Goal: Complete application form: Complete application form

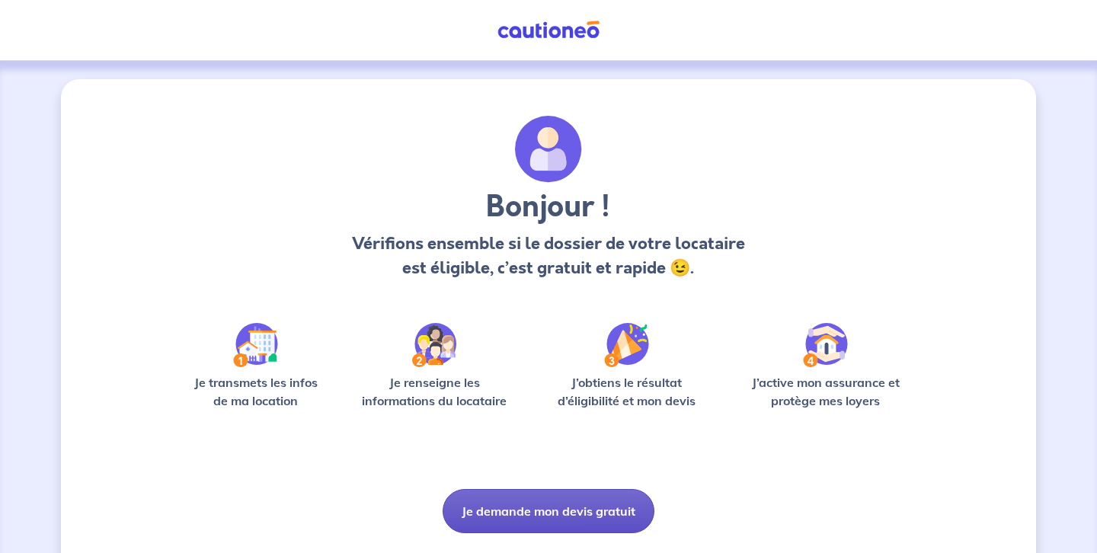
click at [552, 505] on button "Je demande mon devis gratuit" at bounding box center [549, 511] width 212 height 44
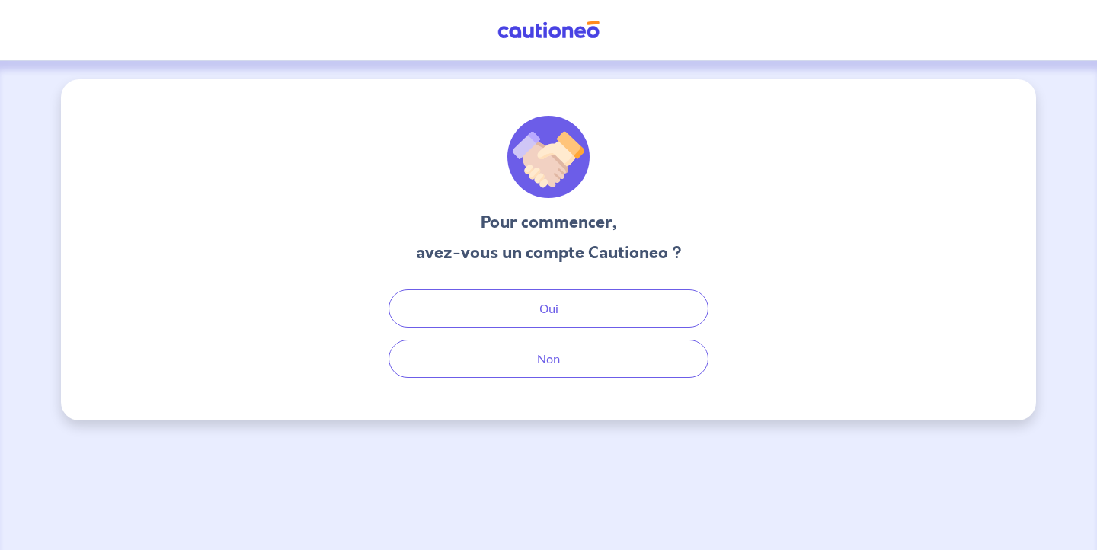
click at [549, 500] on div "Pour commencer, avez-vous un compte Cautioneo ? Oui Non" at bounding box center [548, 305] width 1097 height 489
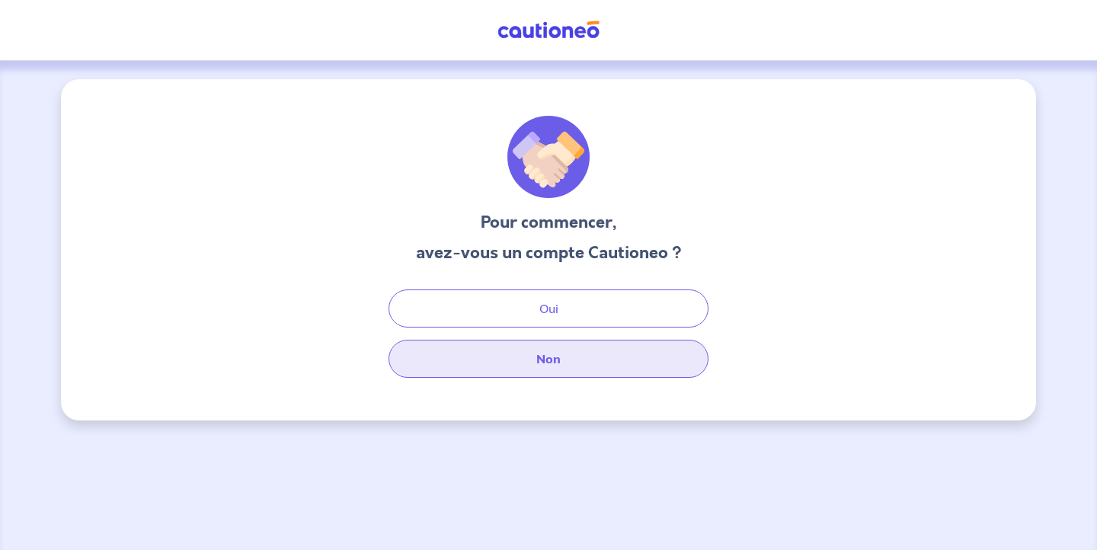
click at [555, 360] on button "Non" at bounding box center [549, 359] width 320 height 38
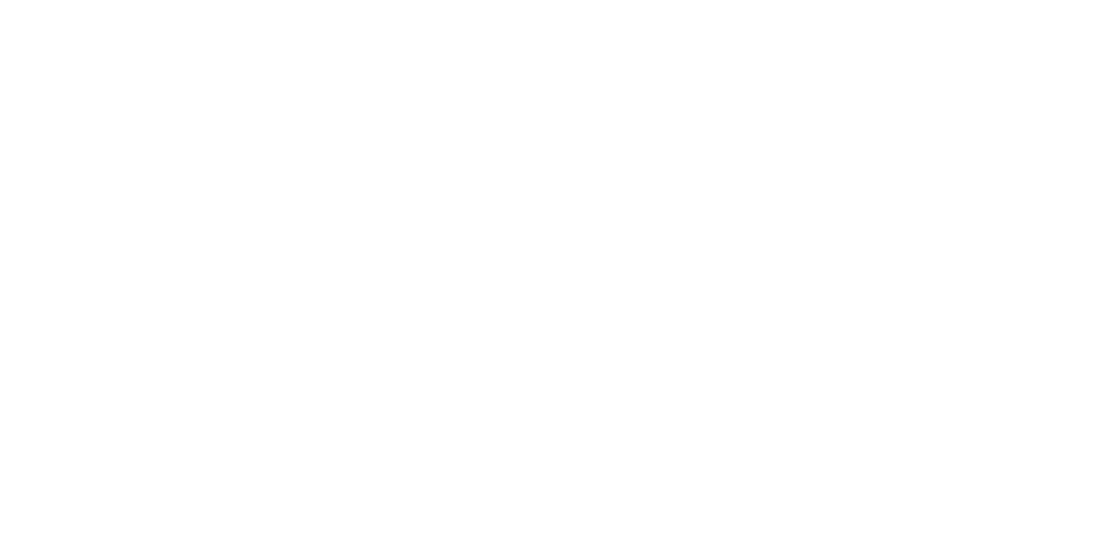
select select "FR"
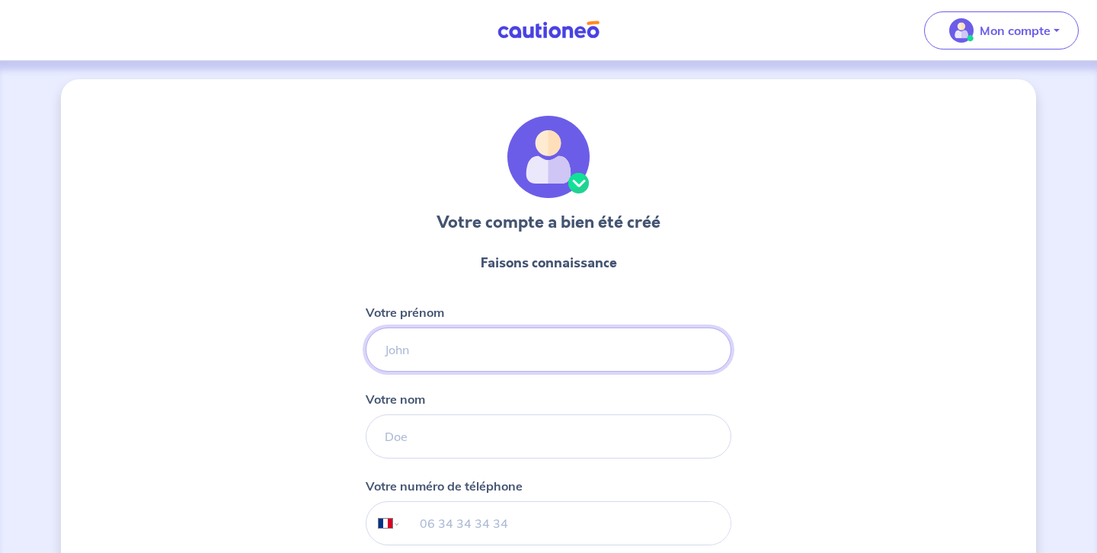
click at [382, 350] on input "Votre prénom" at bounding box center [549, 350] width 366 height 44
type input "Andree"
click at [385, 436] on input "Votre nom" at bounding box center [549, 436] width 366 height 44
type input "Gens"
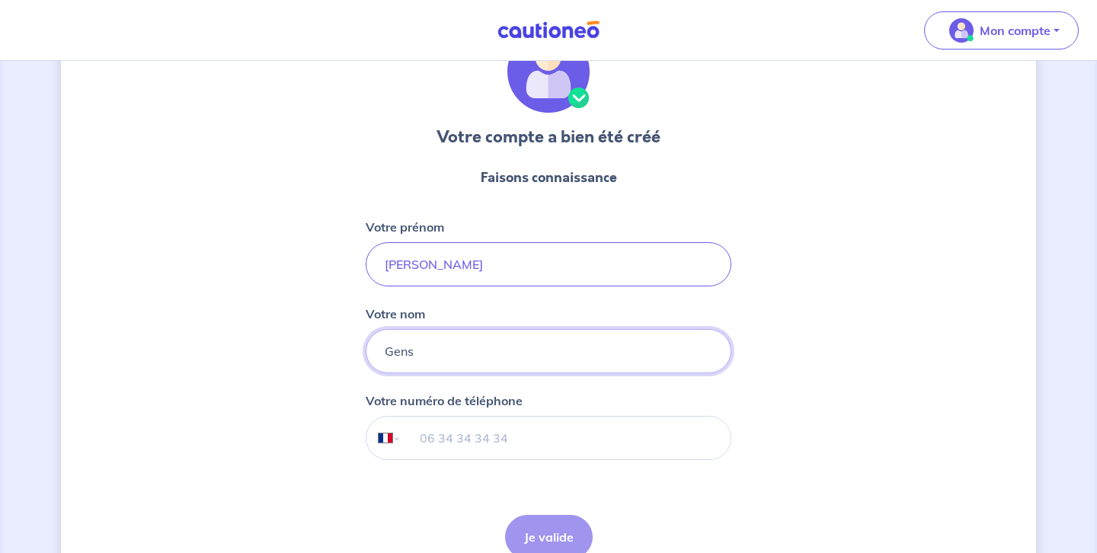
scroll to position [100, 0]
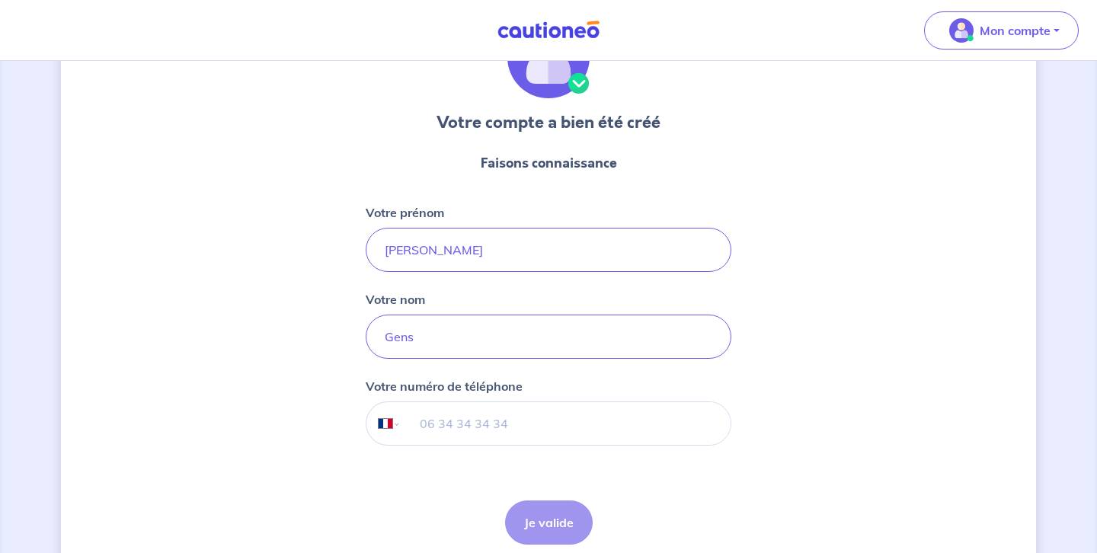
click at [435, 422] on input "tel" at bounding box center [565, 423] width 329 height 43
type input "06 15 80 31 50"
click at [549, 526] on button "Je valide" at bounding box center [549, 522] width 88 height 44
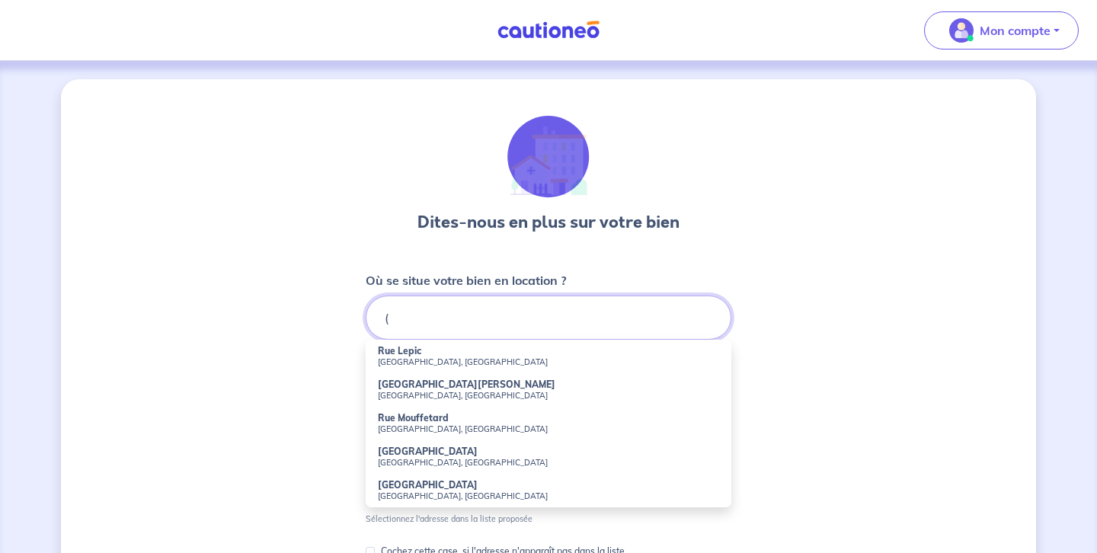
type input "("
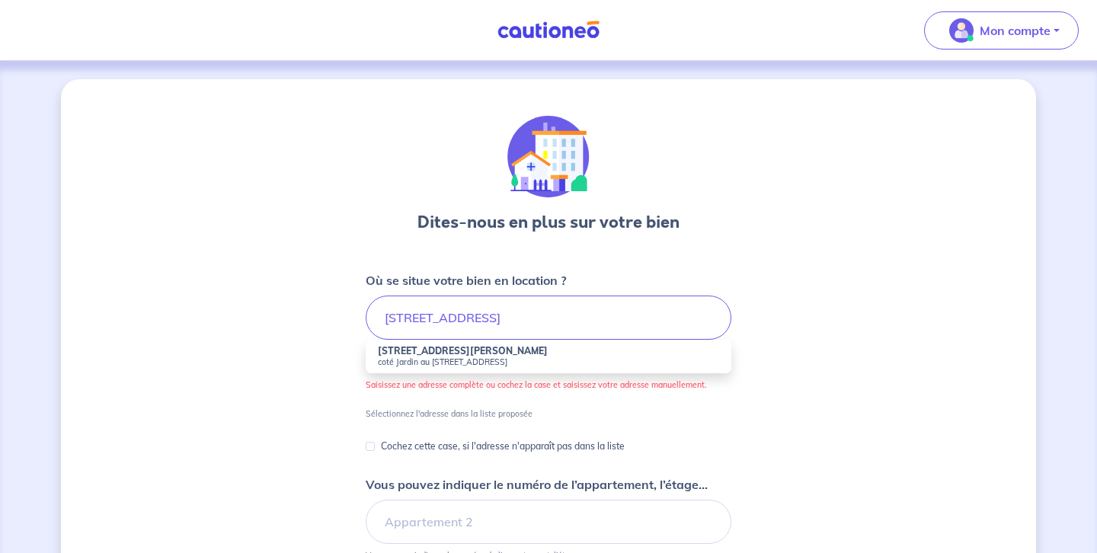
click at [731, 289] on div "Dites-nous en plus sur votre bien Où se situe votre bien en location ? 5 rue <m…" at bounding box center [548, 425] width 975 height 692
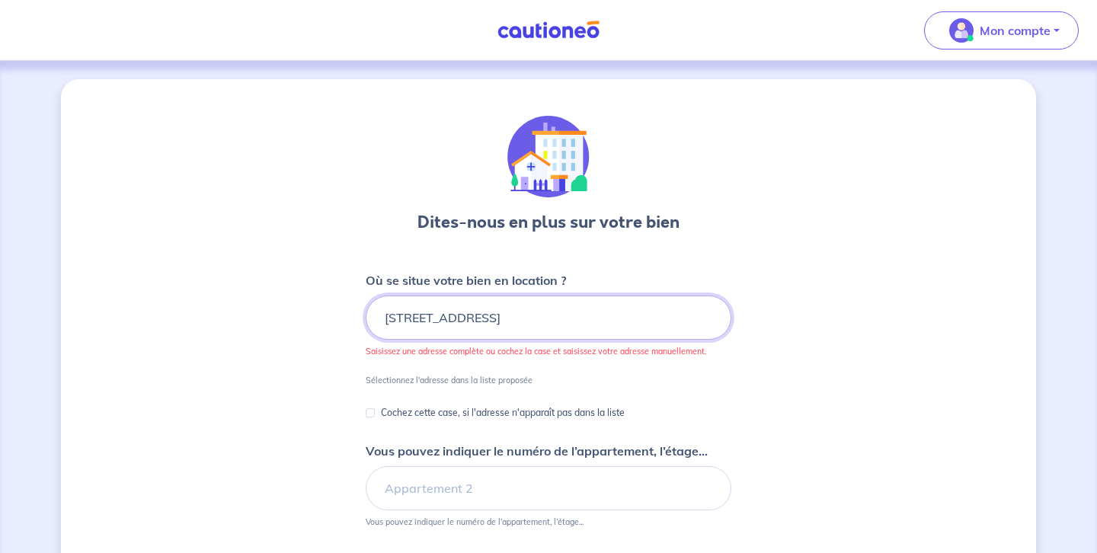
click at [425, 319] on input "5 rue <malraux 21000 Dijon" at bounding box center [549, 318] width 366 height 44
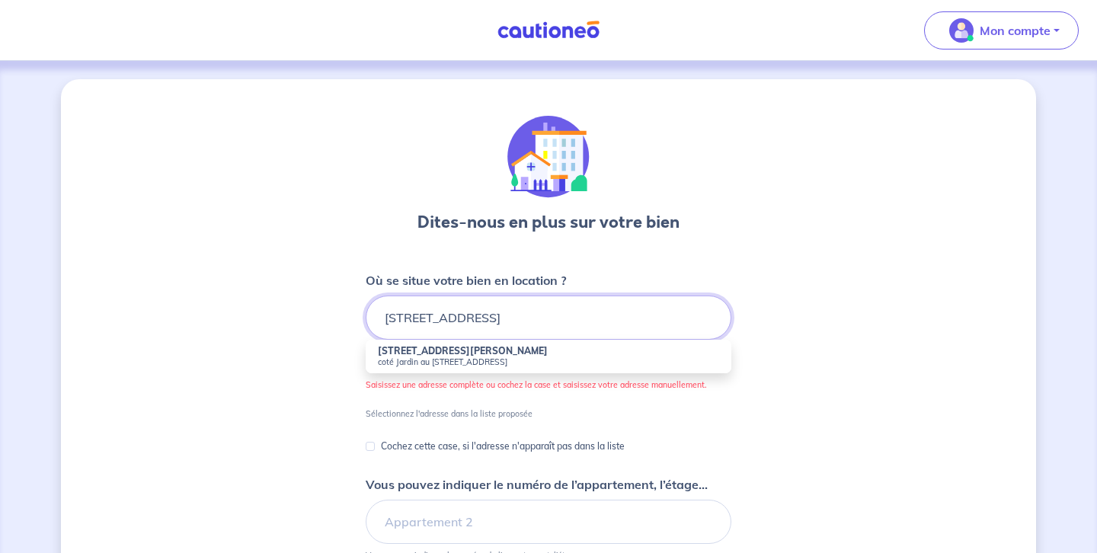
click at [428, 319] on input "5 rue malraux 21000 Dijon" at bounding box center [549, 318] width 366 height 44
type input "5 rue Malraux 21000 Dijon"
click at [854, 309] on div "Dites-nous en plus sur votre bien Où se situe votre bien en location ? 5 rue Ma…" at bounding box center [548, 425] width 975 height 692
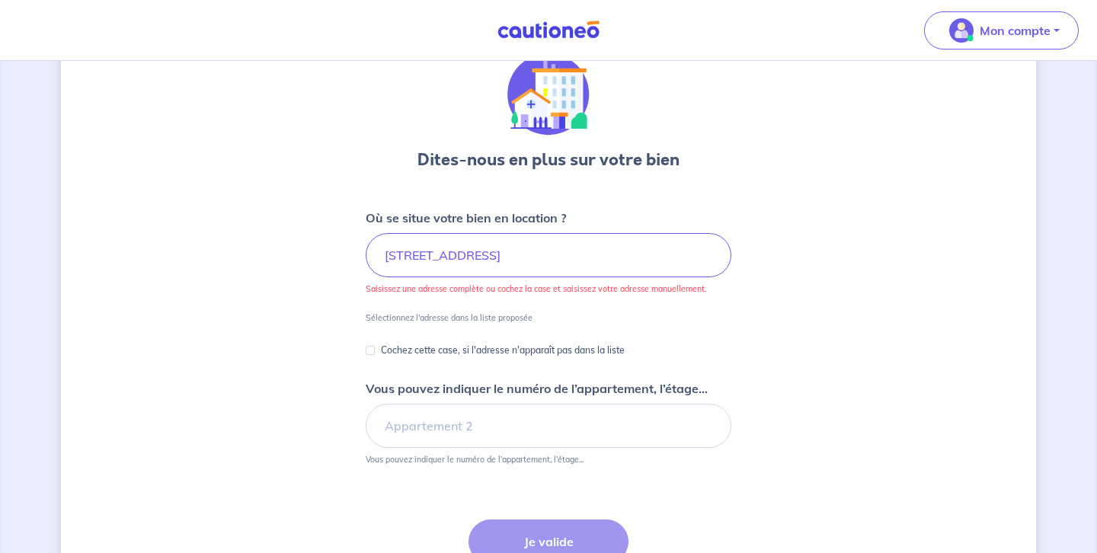
scroll to position [63, 0]
click at [371, 350] on input "Cochez cette case, si l'adresse n'apparaît pas dans la liste" at bounding box center [370, 349] width 9 height 9
checkbox input "true"
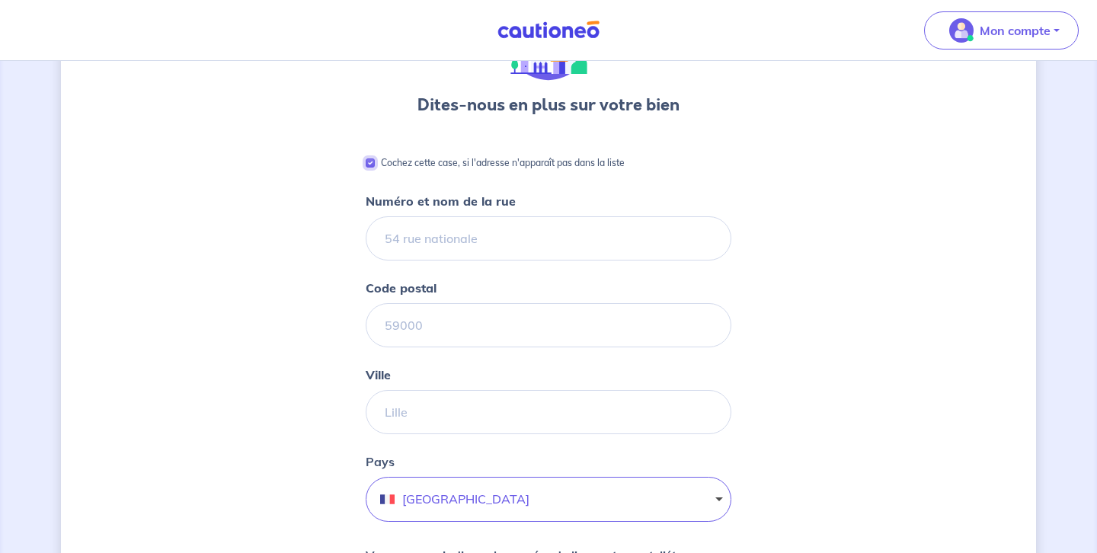
scroll to position [0, 0]
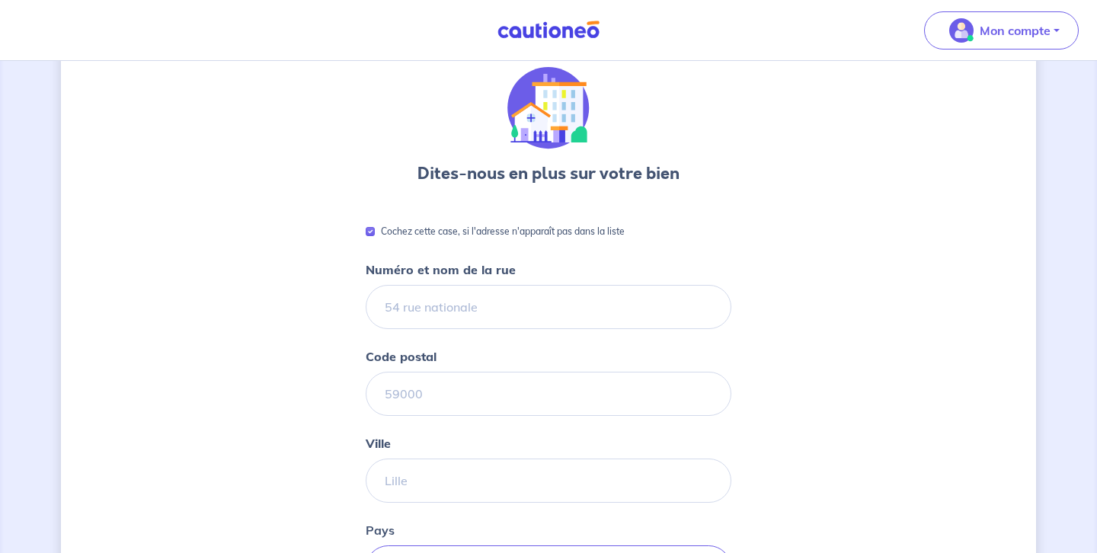
select select "FR"
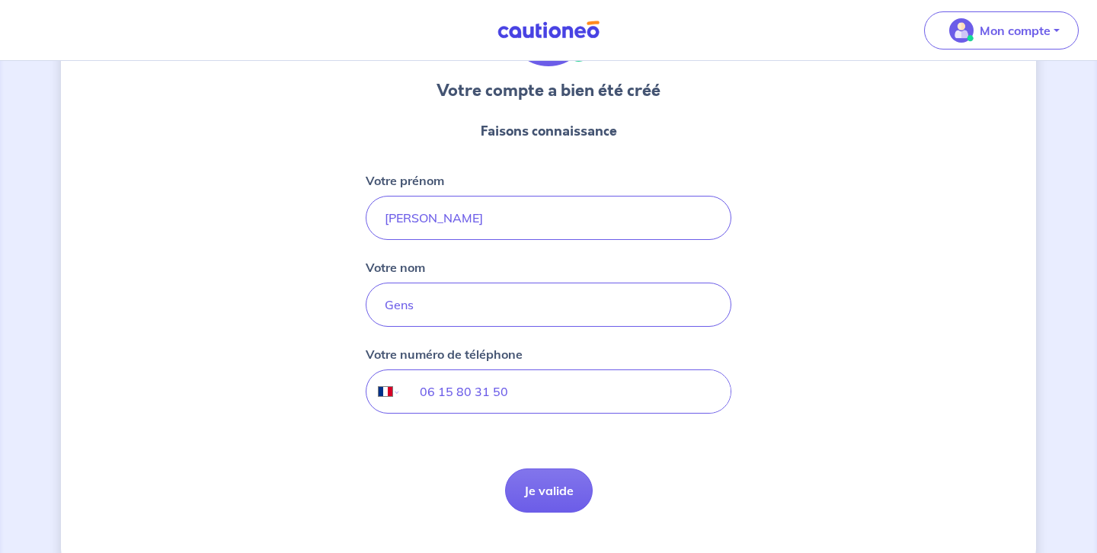
scroll to position [165, 0]
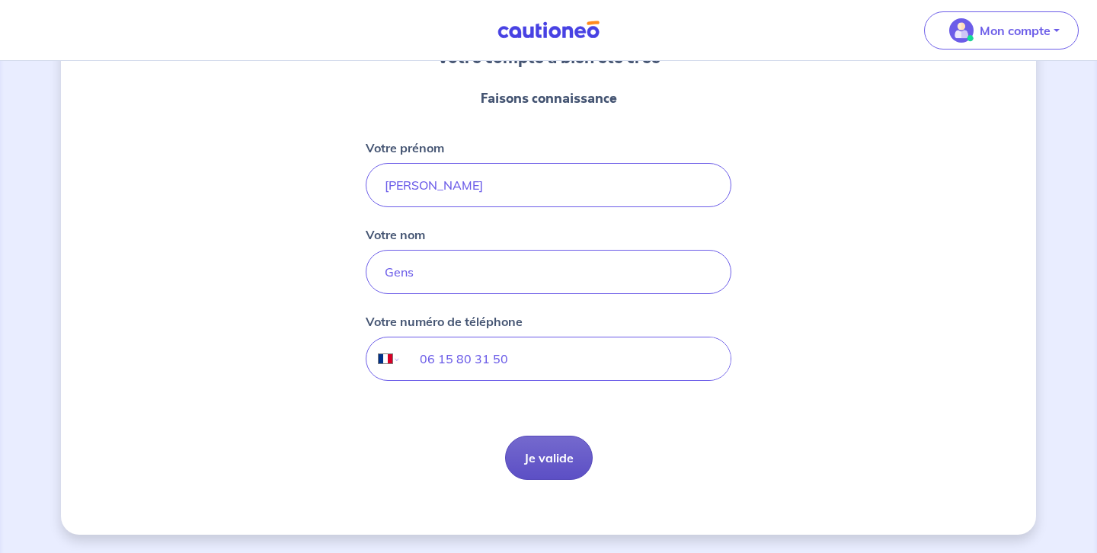
click at [541, 457] on button "Je valide" at bounding box center [549, 458] width 88 height 44
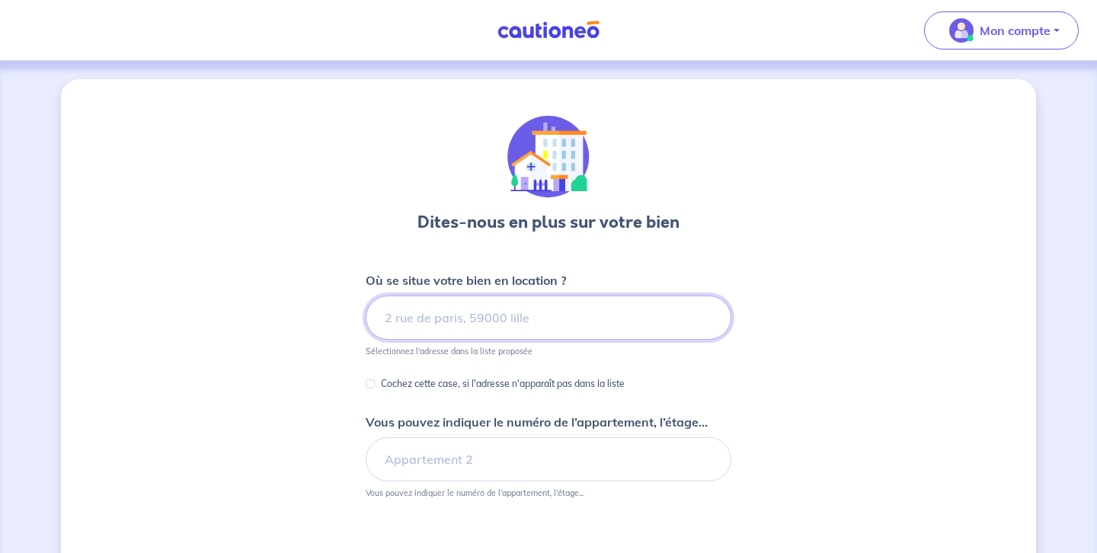
type input "("
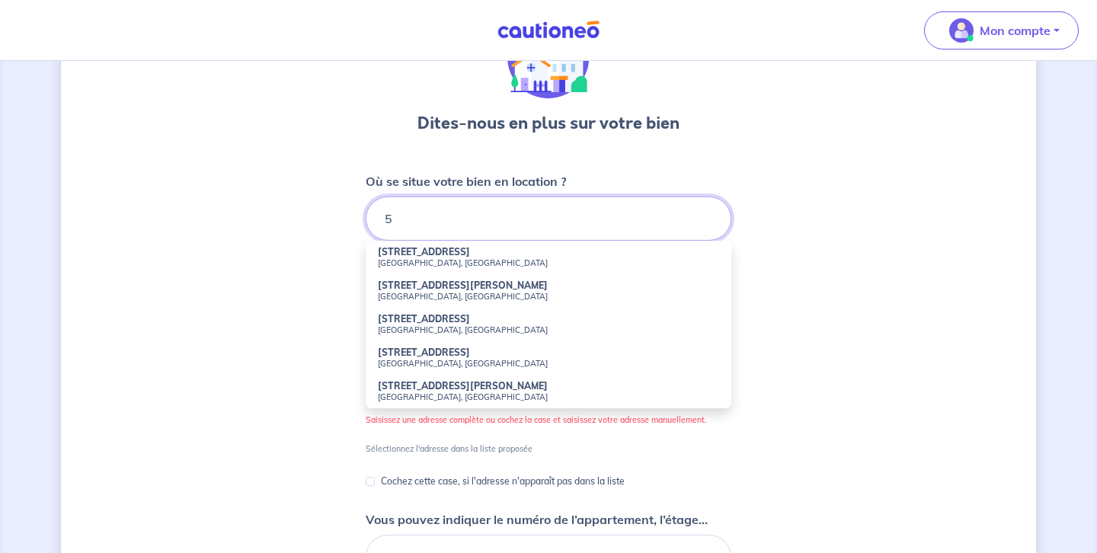
scroll to position [77, 0]
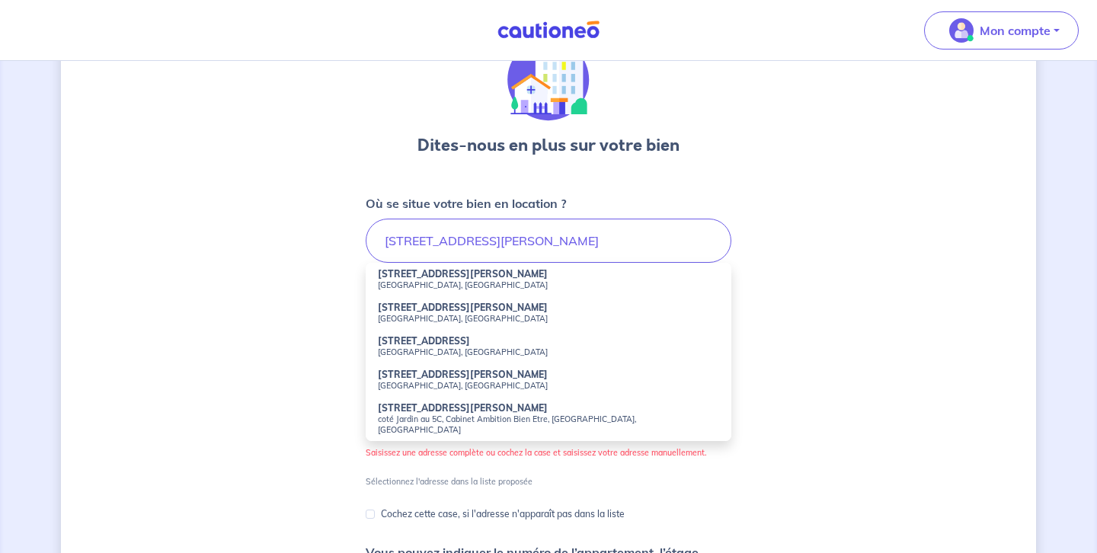
click at [501, 331] on li "5 Rue Andrioli Nice, France" at bounding box center [549, 347] width 366 height 34
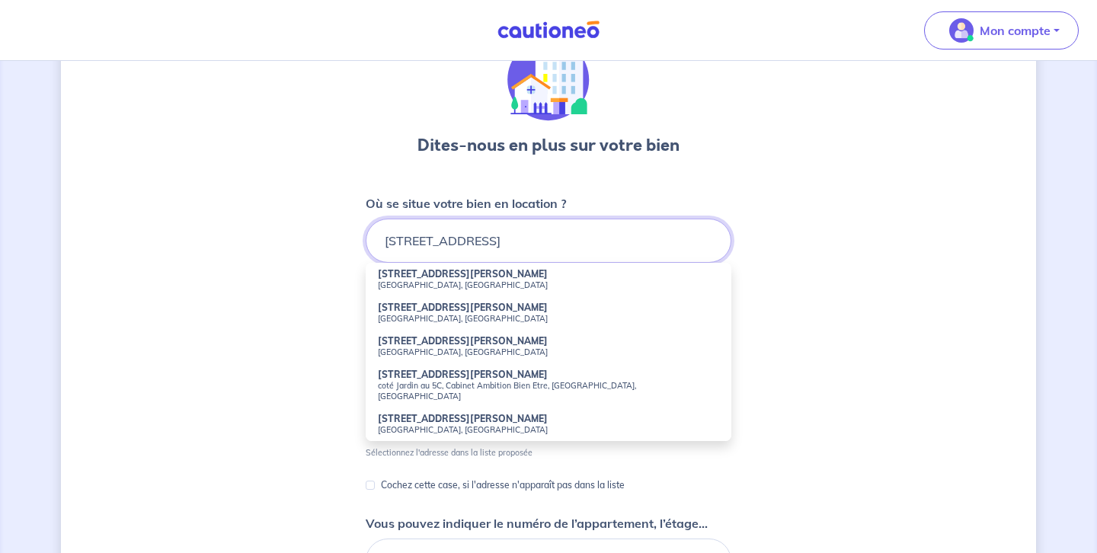
click at [498, 244] on input "5 Rue Andrioli, Nice, France" at bounding box center [549, 241] width 366 height 44
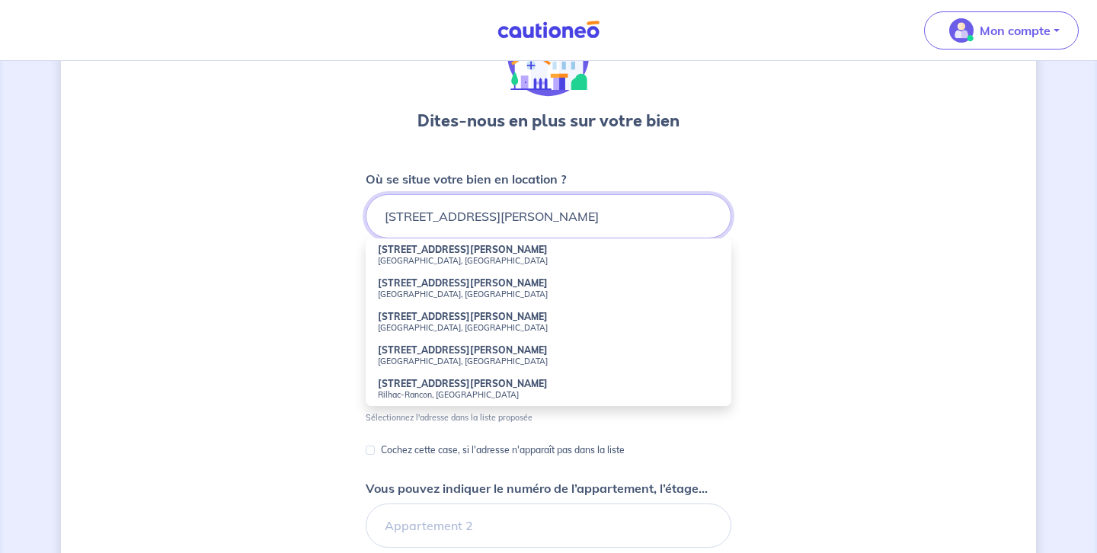
scroll to position [98, 0]
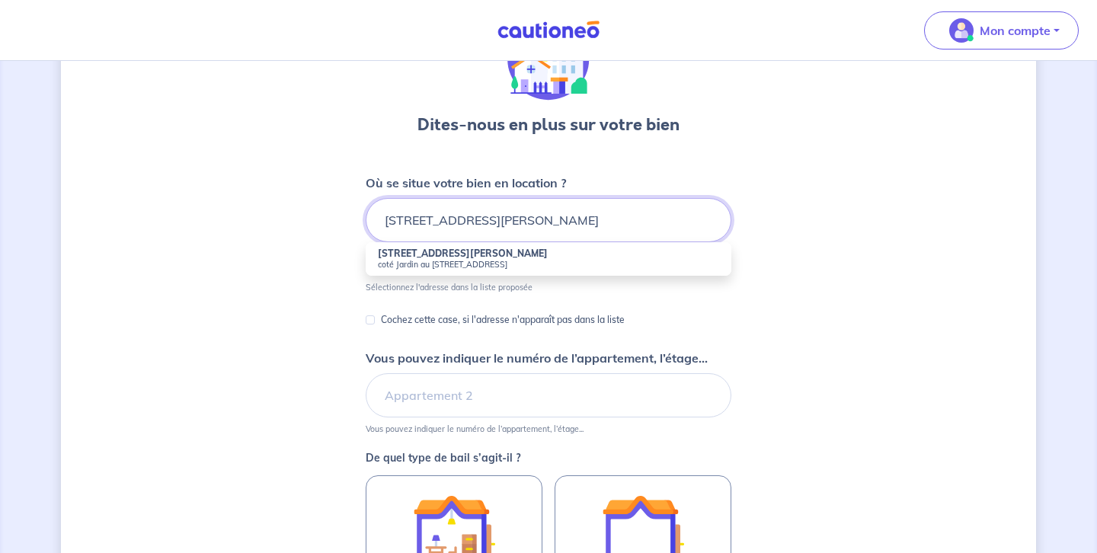
type input "5 Rue André Malraux 21000 DIJON France"
click at [791, 281] on div "Dites-nous en plus sur votre bien Où se situe votre bien en location ? 5 Rue An…" at bounding box center [548, 398] width 975 height 832
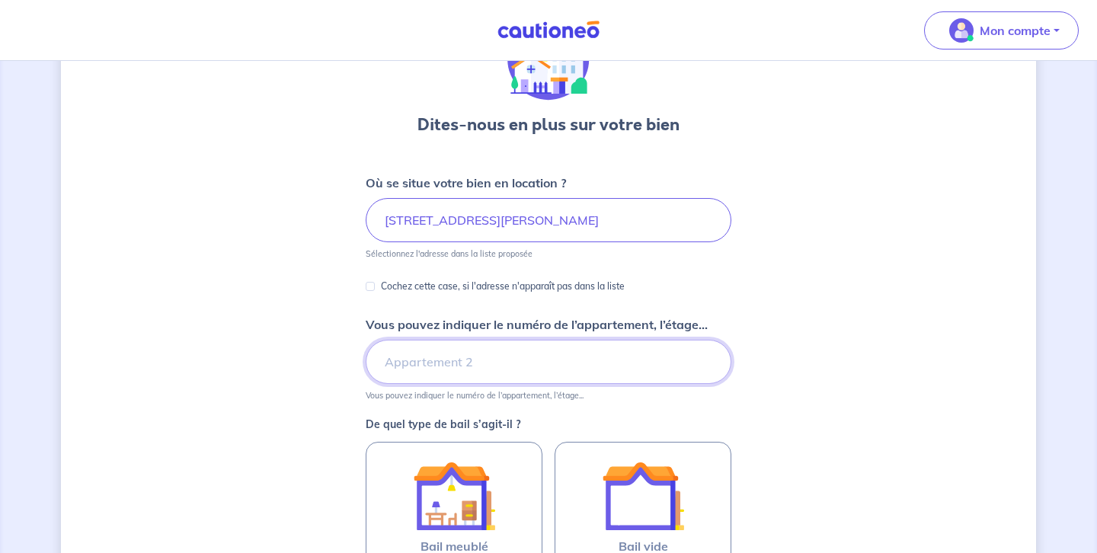
click at [387, 362] on input "Vous pouvez indiquer le numéro de l’appartement, l’étage..." at bounding box center [549, 362] width 366 height 44
type input "Appartement 9O RDC"
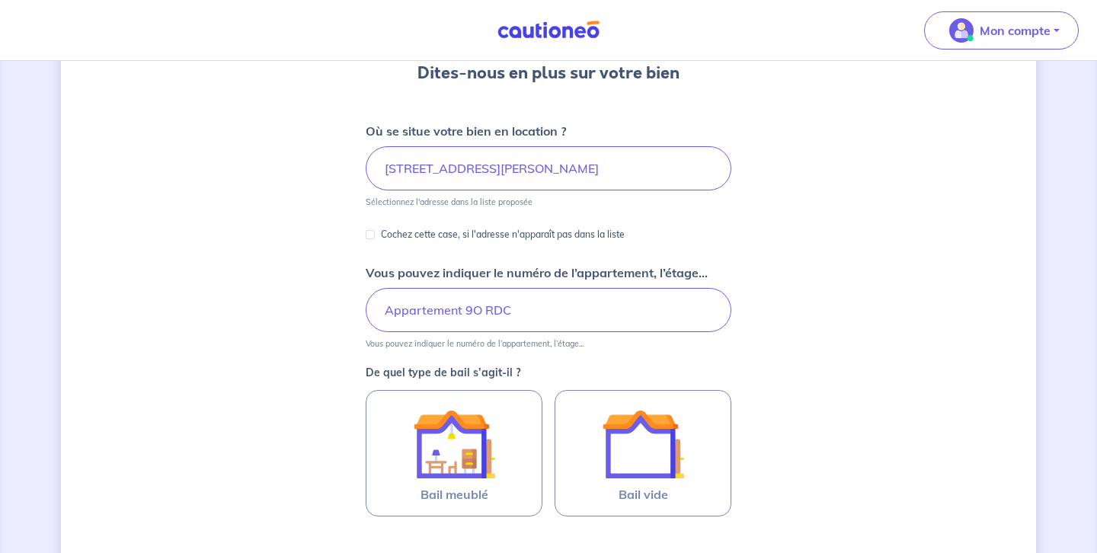
scroll to position [180, 0]
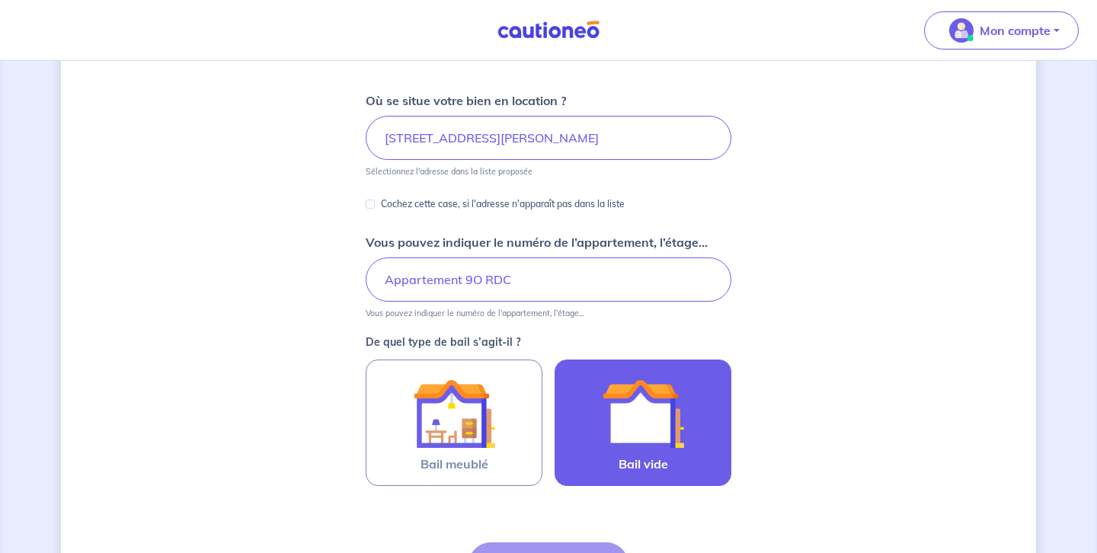
click at [651, 433] on img at bounding box center [643, 414] width 82 height 82
click at [0, 0] on input "Bail vide" at bounding box center [0, 0] width 0 height 0
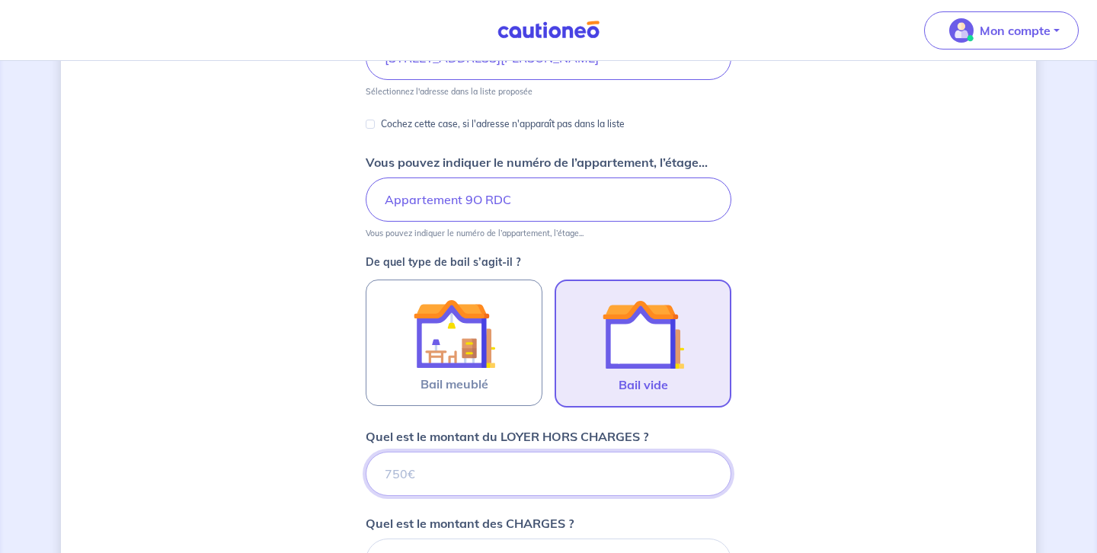
scroll to position [277, 0]
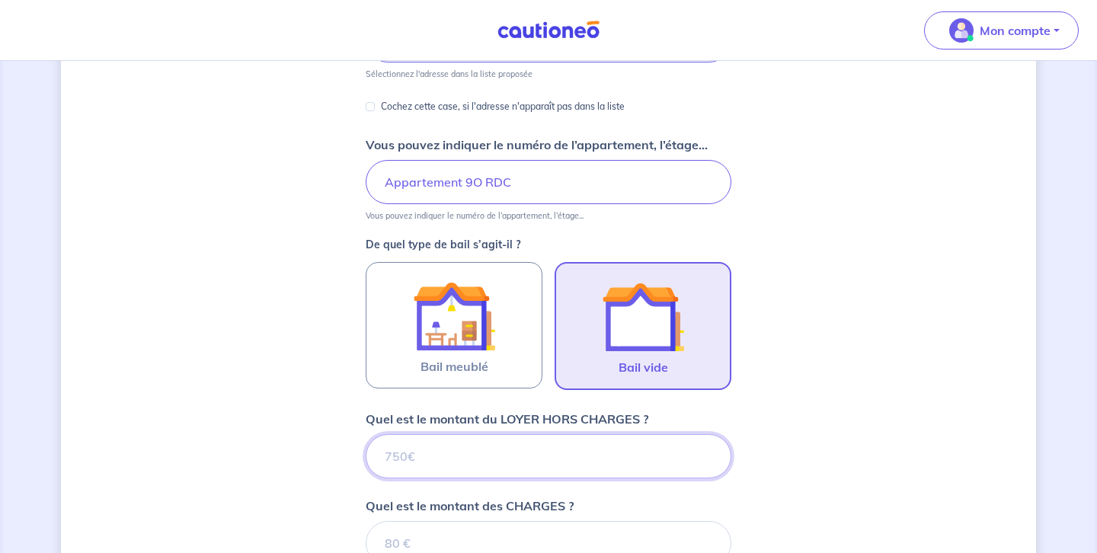
type input "8"
type input "800"
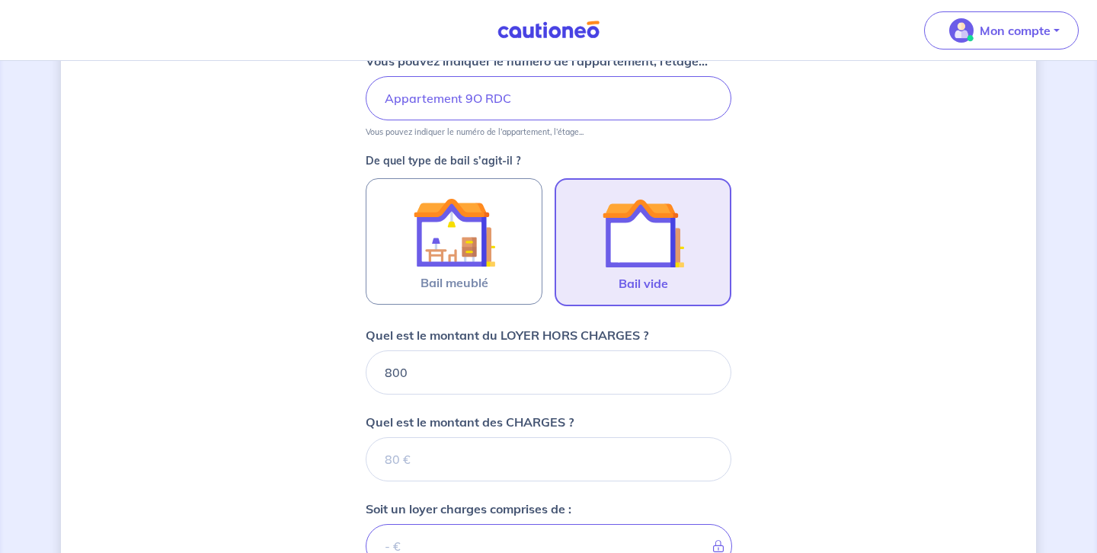
scroll to position [409, 0]
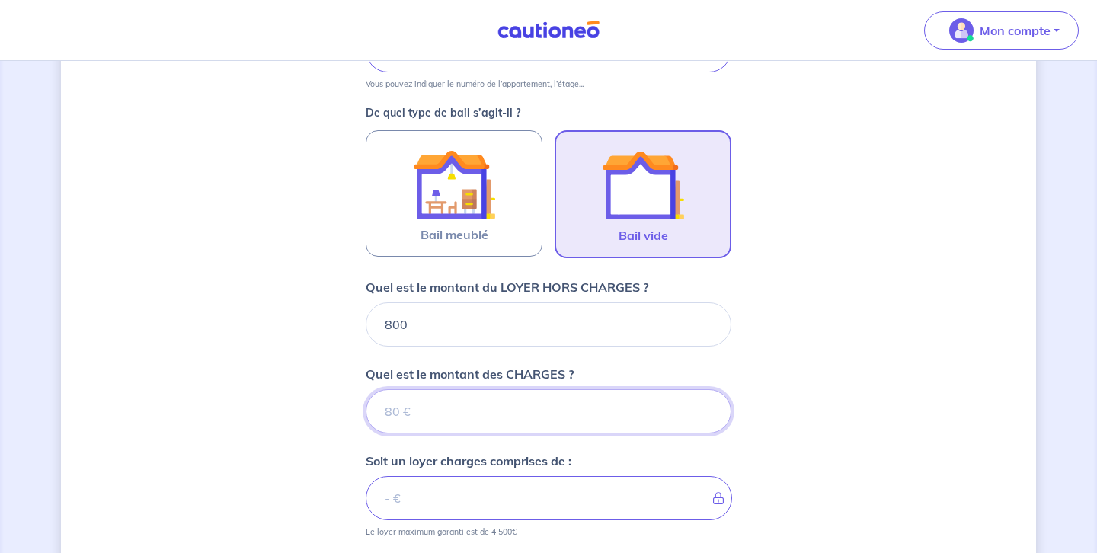
click at [410, 414] on input "Quel est le montant des CHARGES ?" at bounding box center [549, 411] width 366 height 44
type input "13"
type input "801"
type input "130"
type input "930"
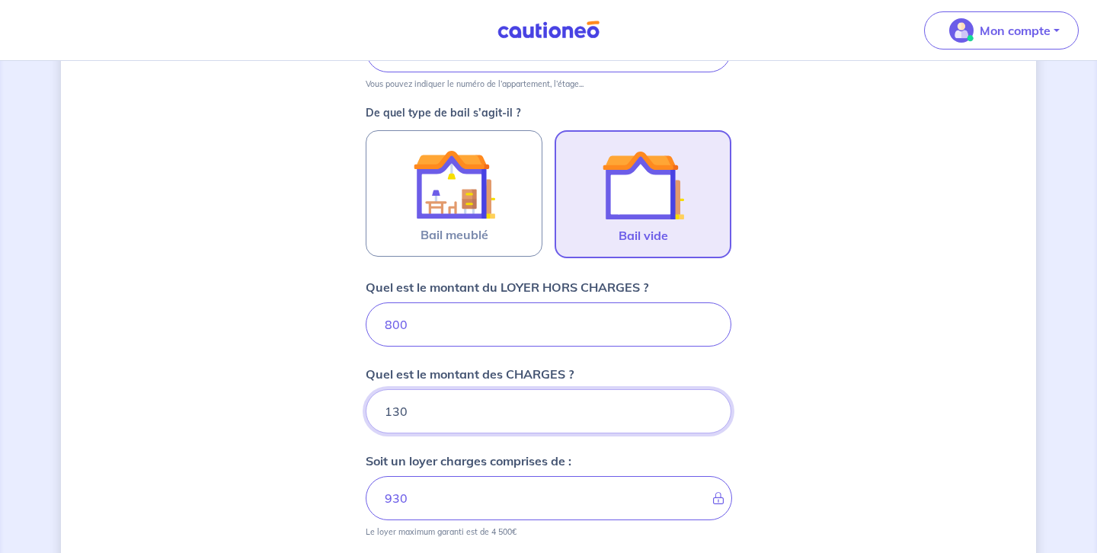
type input "130"
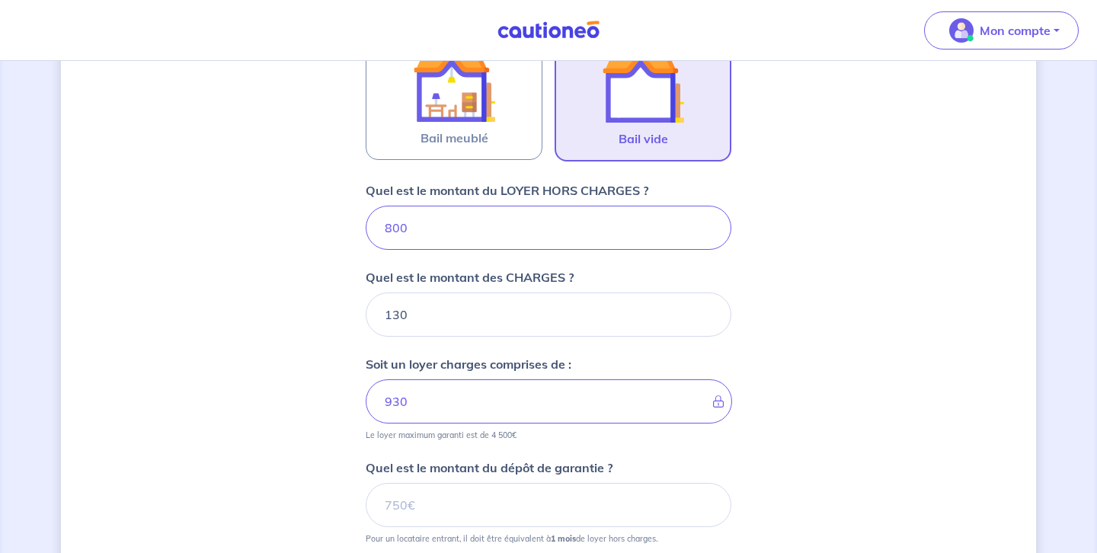
scroll to position [507, 0]
click at [383, 507] on input "Quel est le montant du dépôt de garantie ?" at bounding box center [549, 504] width 366 height 44
type input "800"
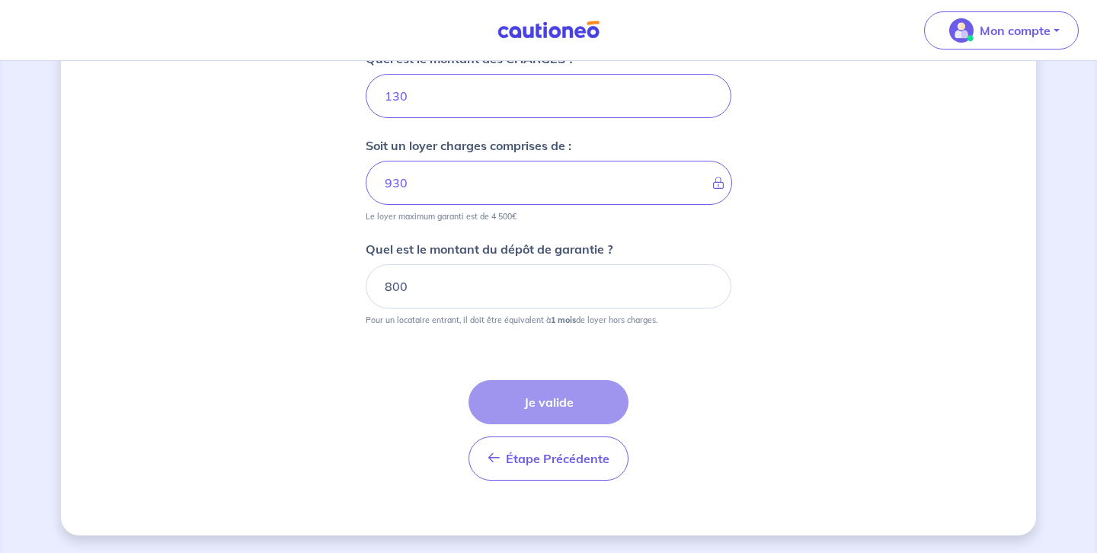
scroll to position [725, 0]
click at [544, 406] on div "Étape Précédente Précédent Je valide Je valide" at bounding box center [548, 429] width 160 height 101
click at [578, 405] on div "Étape Précédente Précédent Je valide Je valide" at bounding box center [548, 429] width 160 height 101
click at [550, 390] on div "Étape Précédente Précédent Je valide Je valide" at bounding box center [548, 429] width 160 height 101
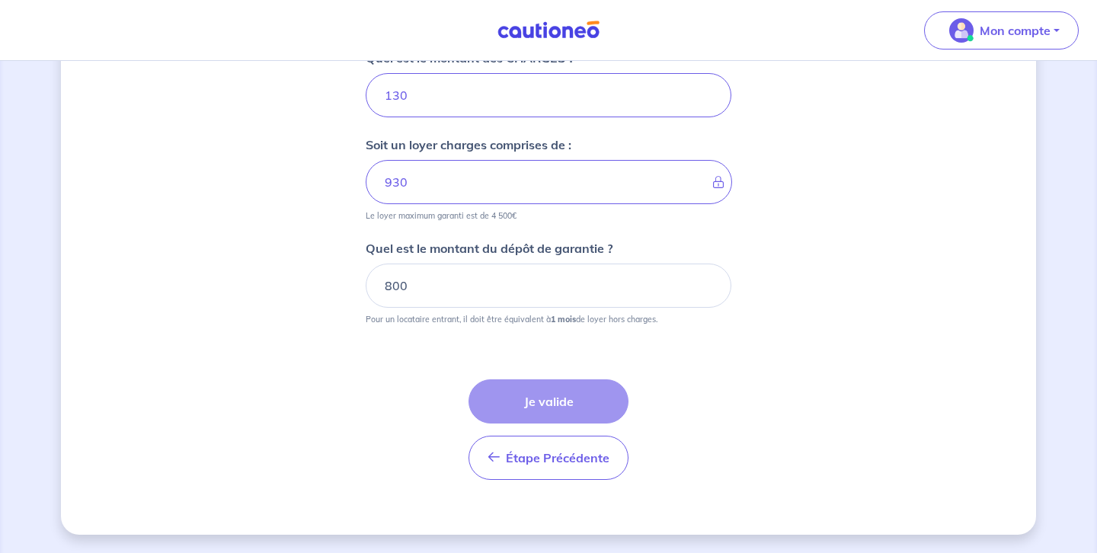
click at [550, 390] on div "Étape Précédente Précédent Je valide Je valide" at bounding box center [548, 429] width 160 height 101
click at [545, 398] on div "Étape Précédente Précédent Je valide Je valide" at bounding box center [548, 429] width 160 height 101
click at [555, 399] on div "Étape Précédente Précédent Je valide Je valide" at bounding box center [548, 429] width 160 height 101
click at [552, 403] on div "Étape Précédente Précédent Je valide Je valide" at bounding box center [548, 429] width 160 height 101
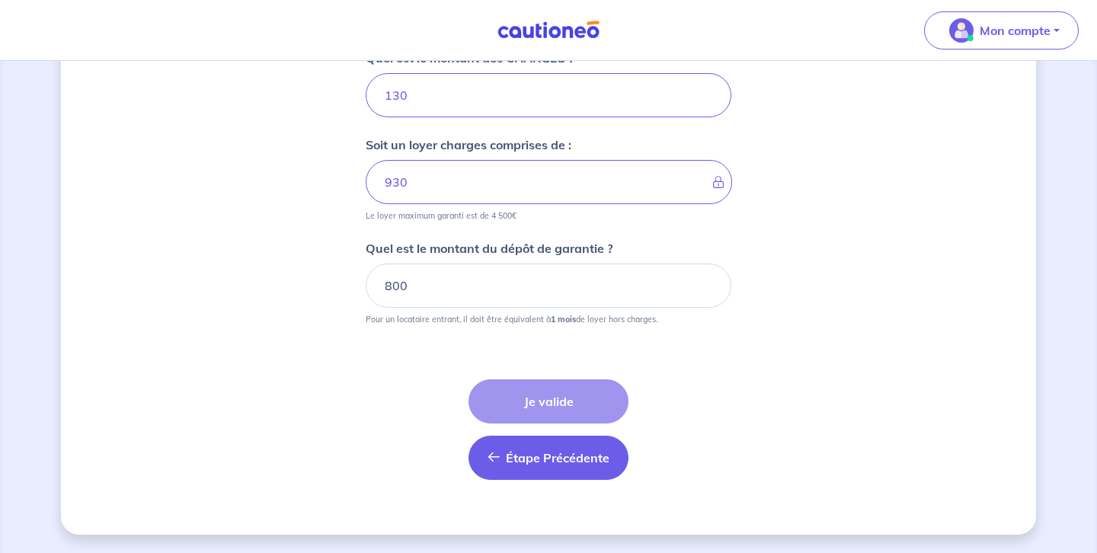
click at [544, 459] on span "Étape Précédente" at bounding box center [558, 457] width 104 height 15
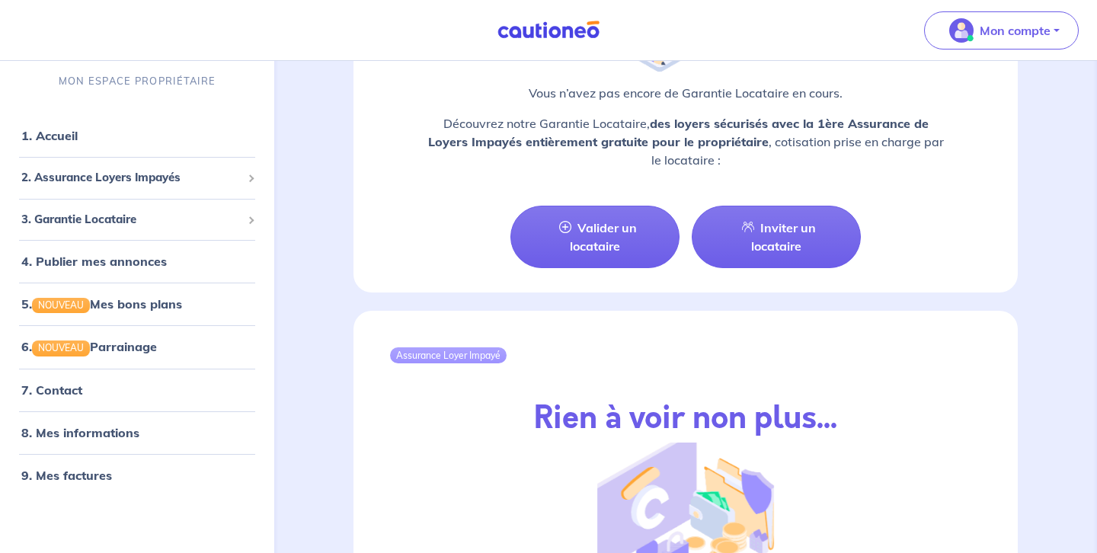
scroll to position [1546, 0]
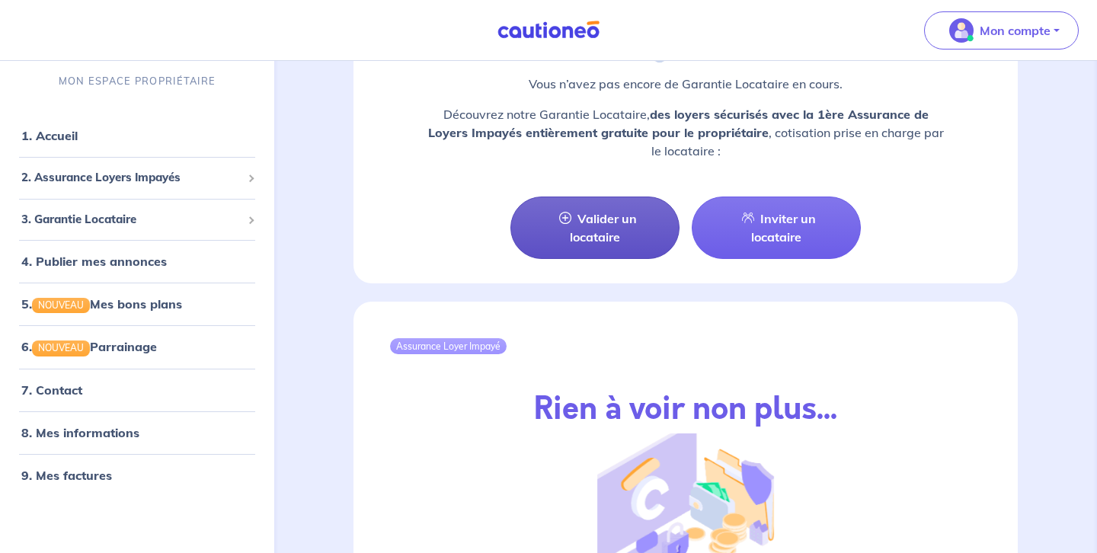
click at [604, 228] on link "Valider un locataire" at bounding box center [594, 228] width 169 height 62
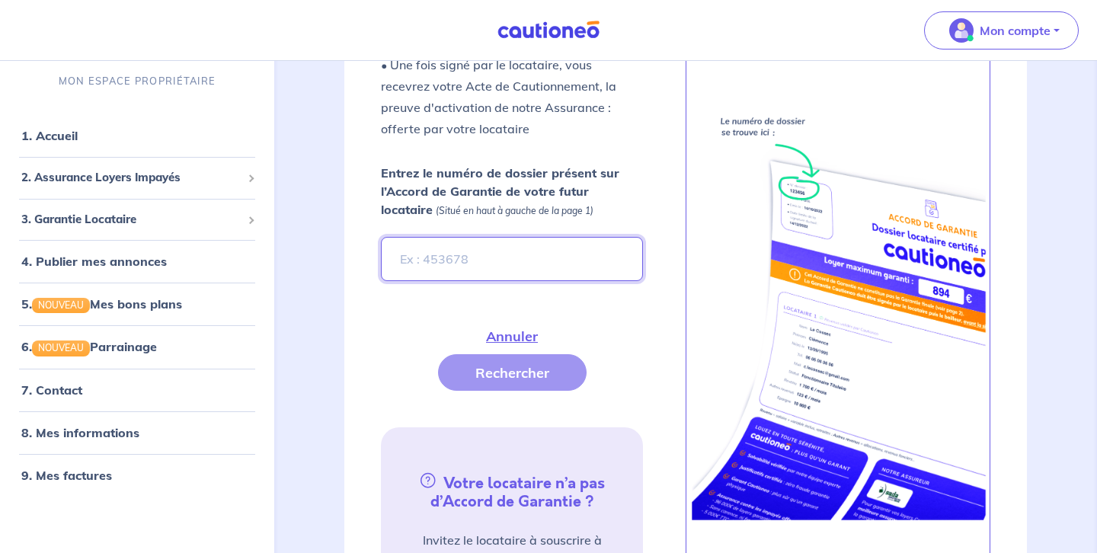
scroll to position [464, 0]
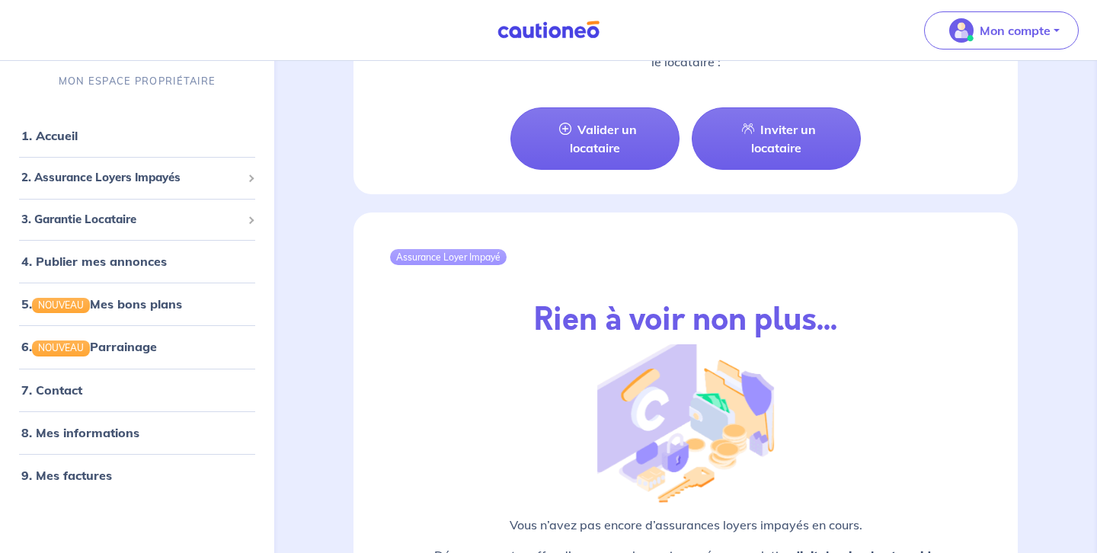
scroll to position [1636, 0]
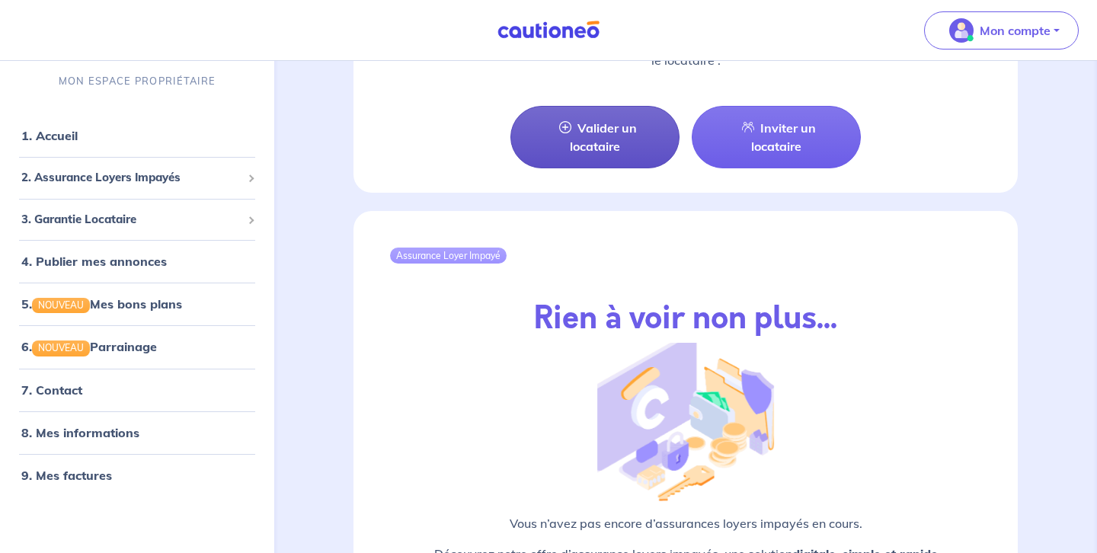
click at [602, 136] on link "Valider un locataire" at bounding box center [594, 137] width 169 height 62
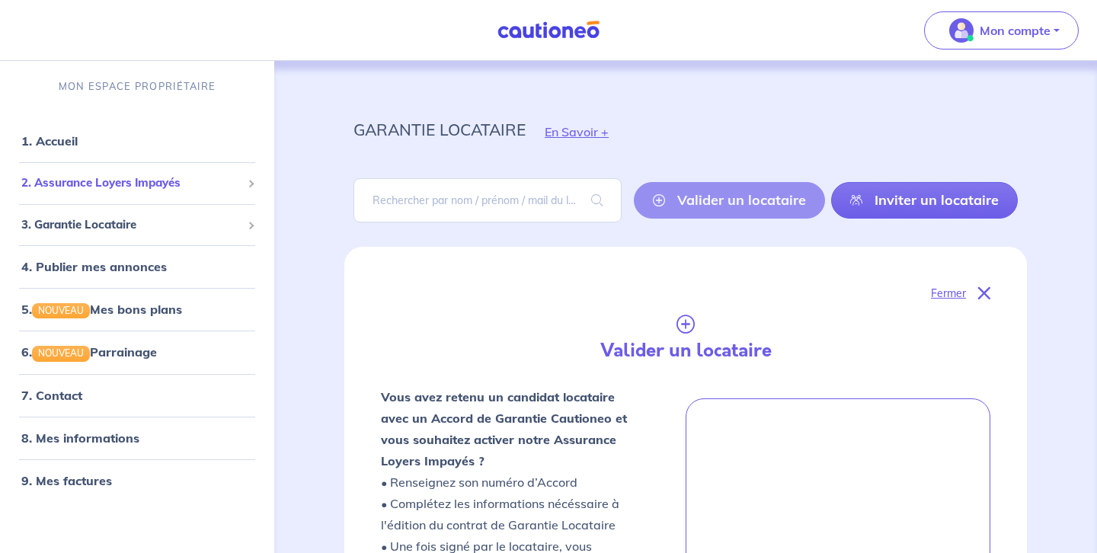
click at [161, 181] on span "2. Assurance Loyers Impayés" at bounding box center [131, 183] width 220 height 18
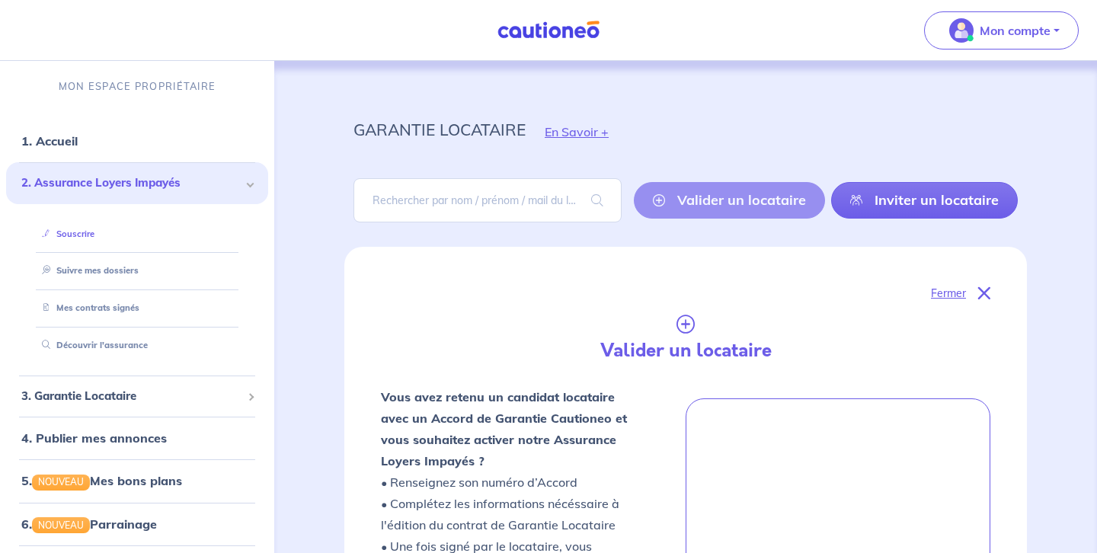
scroll to position [5, 0]
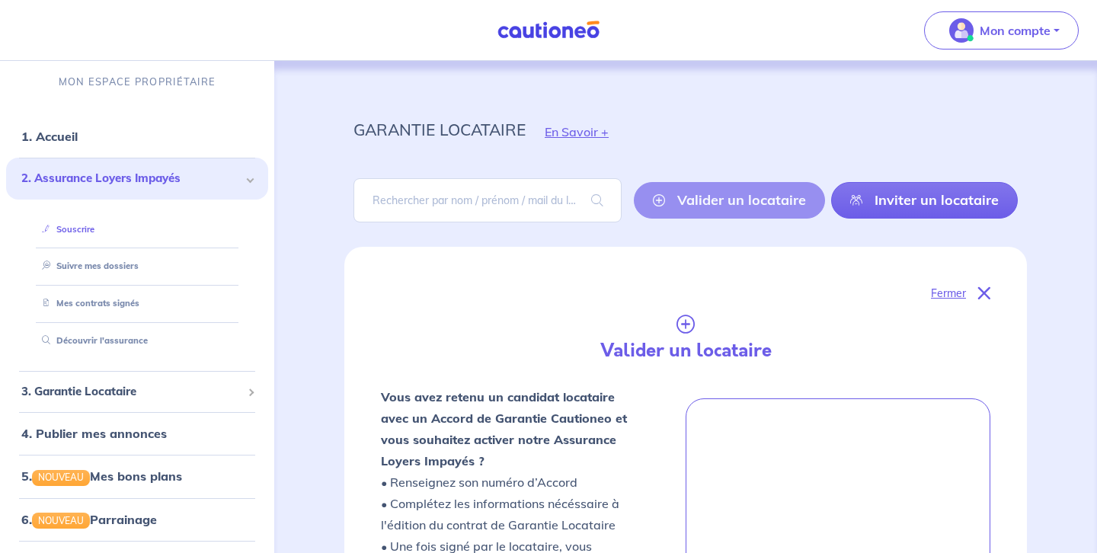
click at [84, 227] on link "Souscrire" at bounding box center [65, 229] width 59 height 11
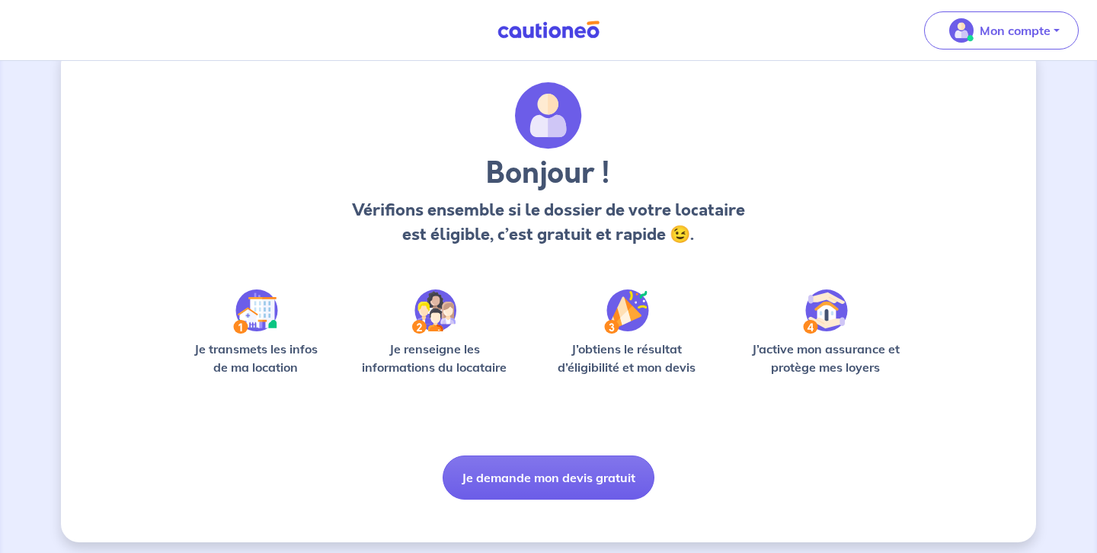
scroll to position [41, 0]
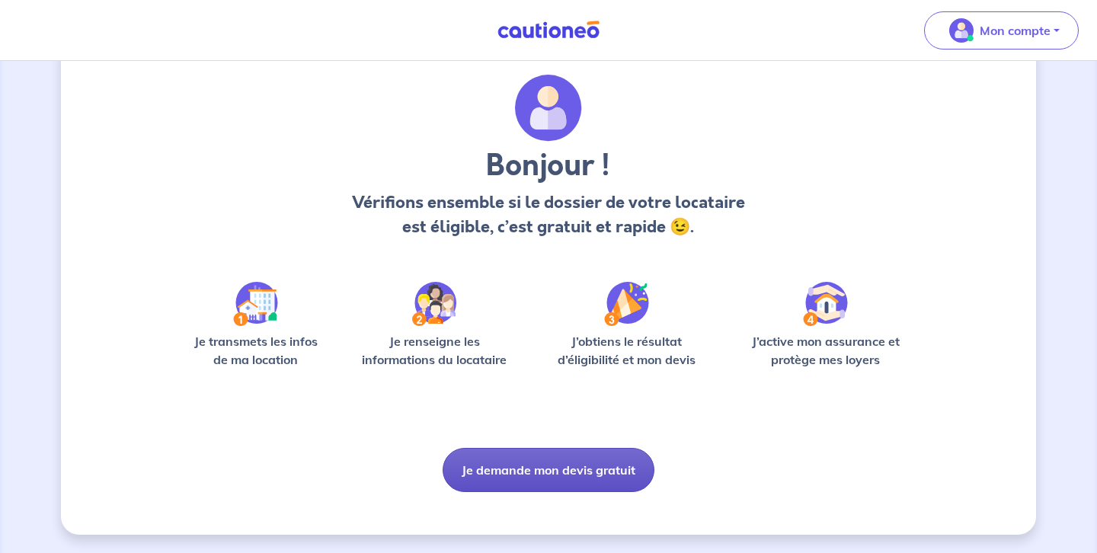
click at [530, 469] on button "Je demande mon devis gratuit" at bounding box center [549, 470] width 212 height 44
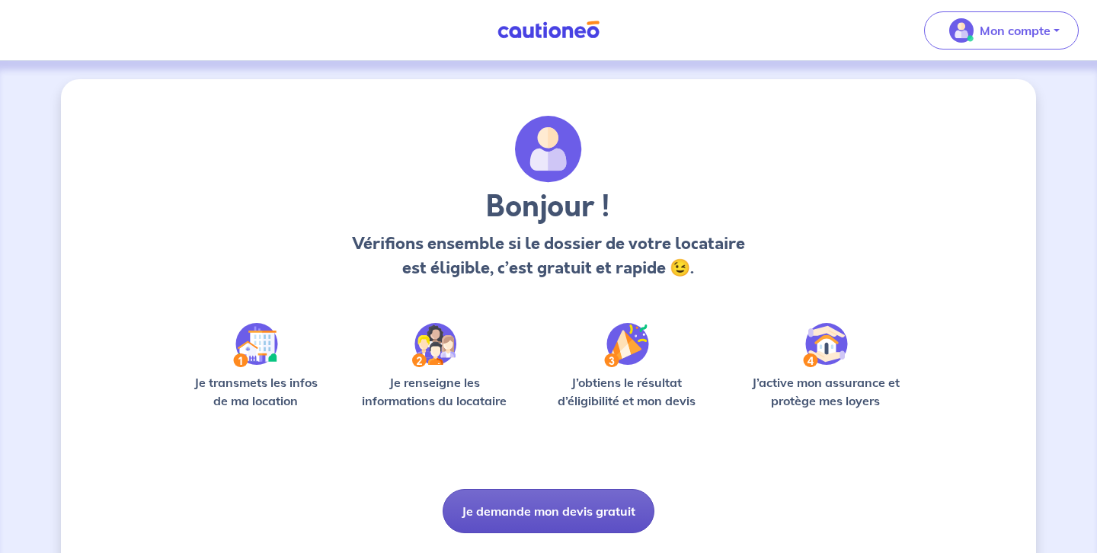
click at [566, 511] on button "Je demande mon devis gratuit" at bounding box center [549, 511] width 212 height 44
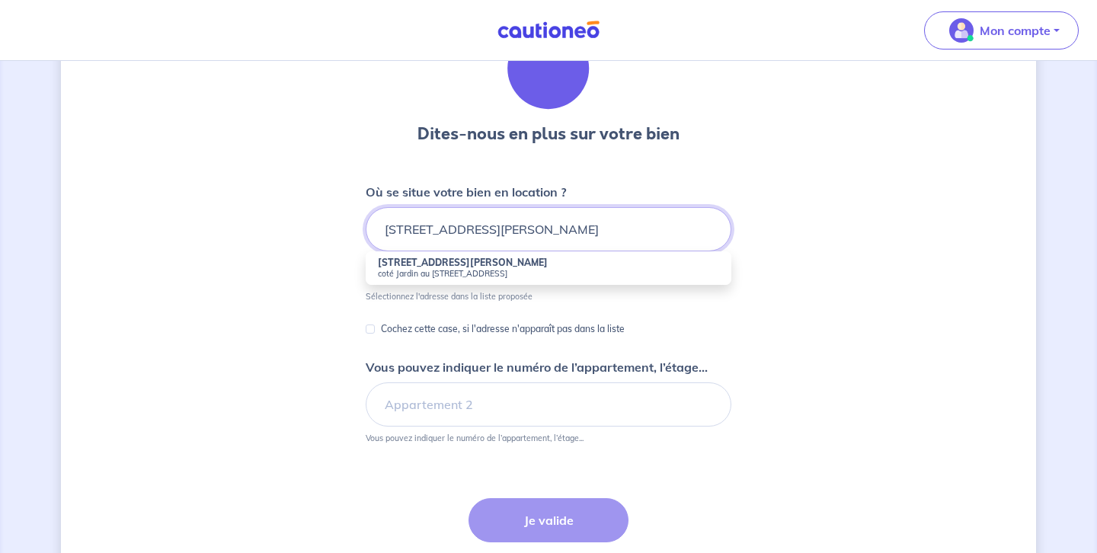
scroll to position [99, 0]
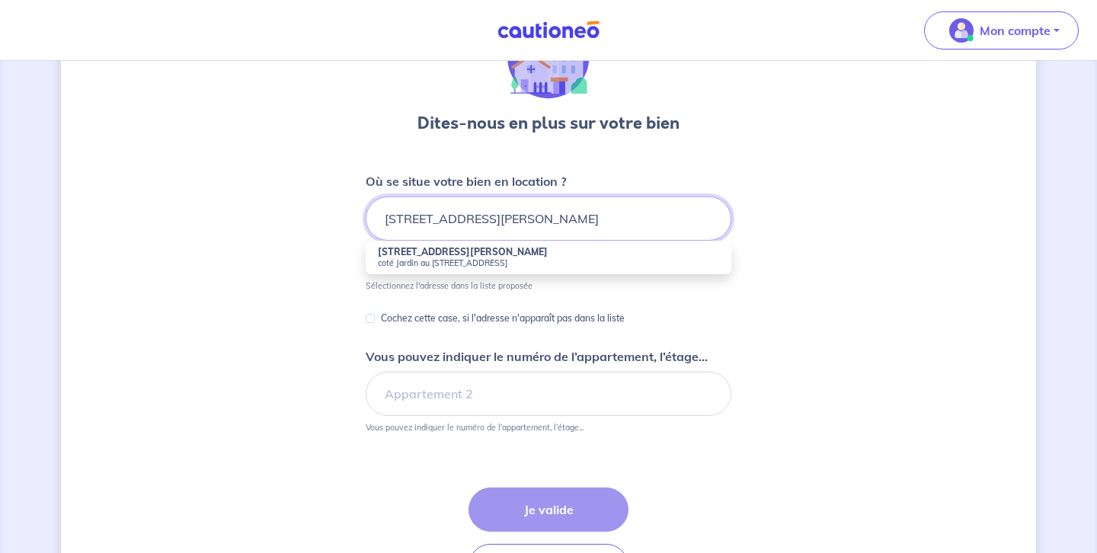
type input "5 rue andré Malraux 21000 DIJON"
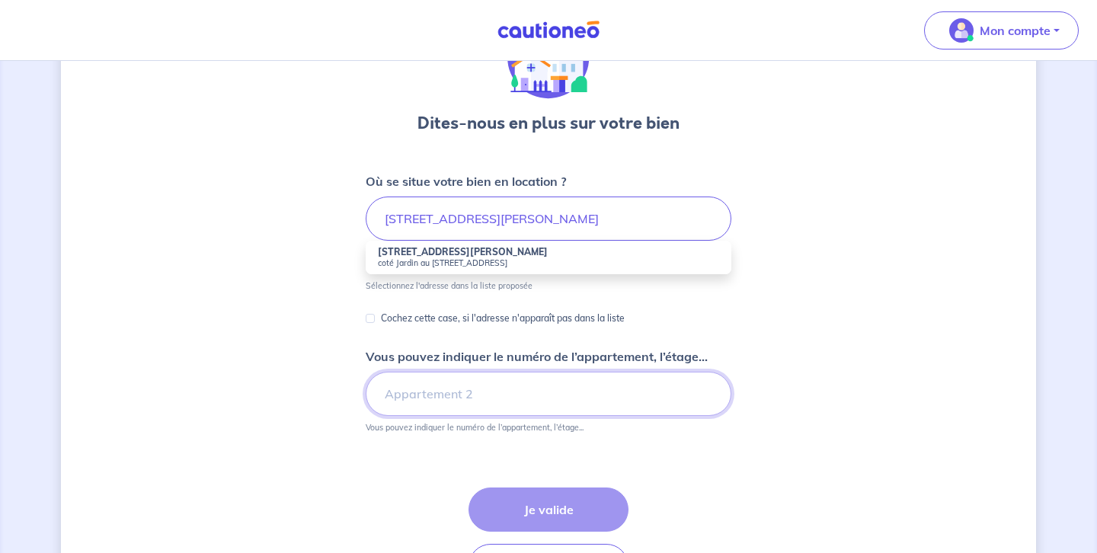
click at [379, 395] on input "Vous pouvez indiquer le numéro de l’appartement, l’étage..." at bounding box center [549, 394] width 366 height 44
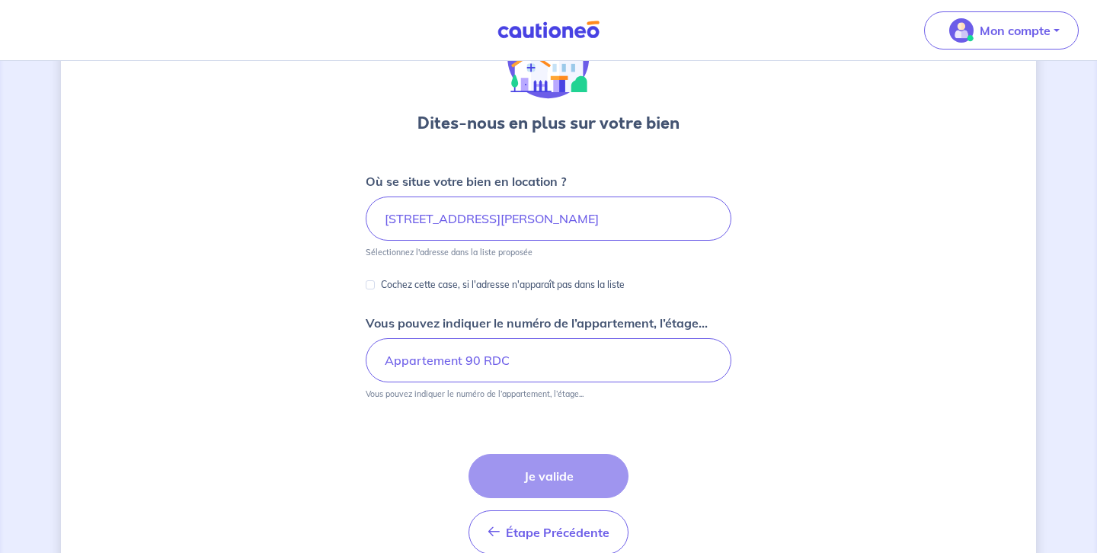
click at [543, 477] on div "Étape Précédente Précédent Je valide Je valide" at bounding box center [548, 504] width 160 height 101
click at [509, 358] on input "Appartement 90 RDC" at bounding box center [549, 360] width 366 height 44
click at [538, 363] on input "Appartement 90 Rez de h" at bounding box center [549, 360] width 366 height 44
type input "Appartement 90 Rez de Chaussée"
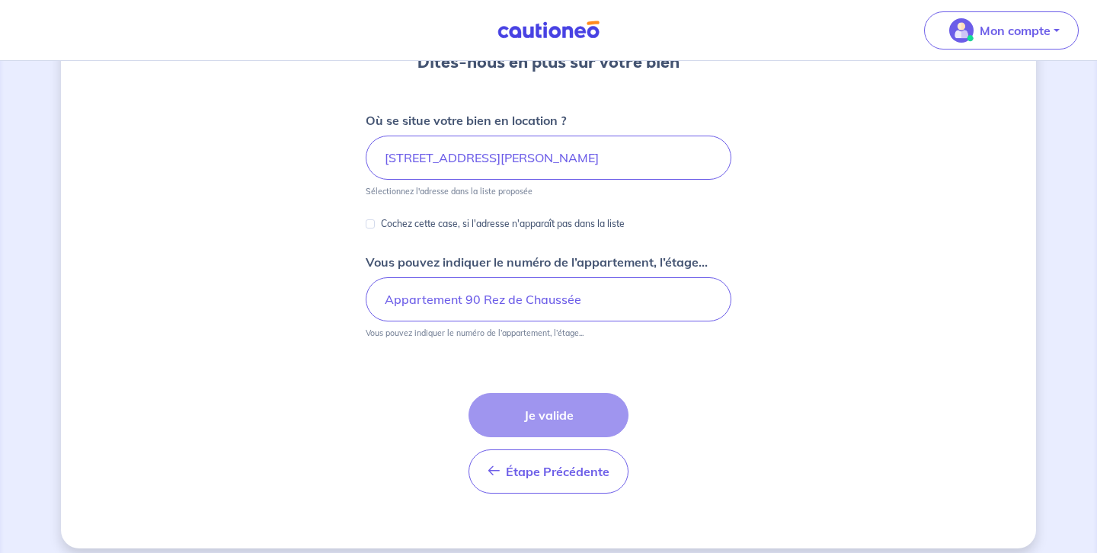
scroll to position [163, 0]
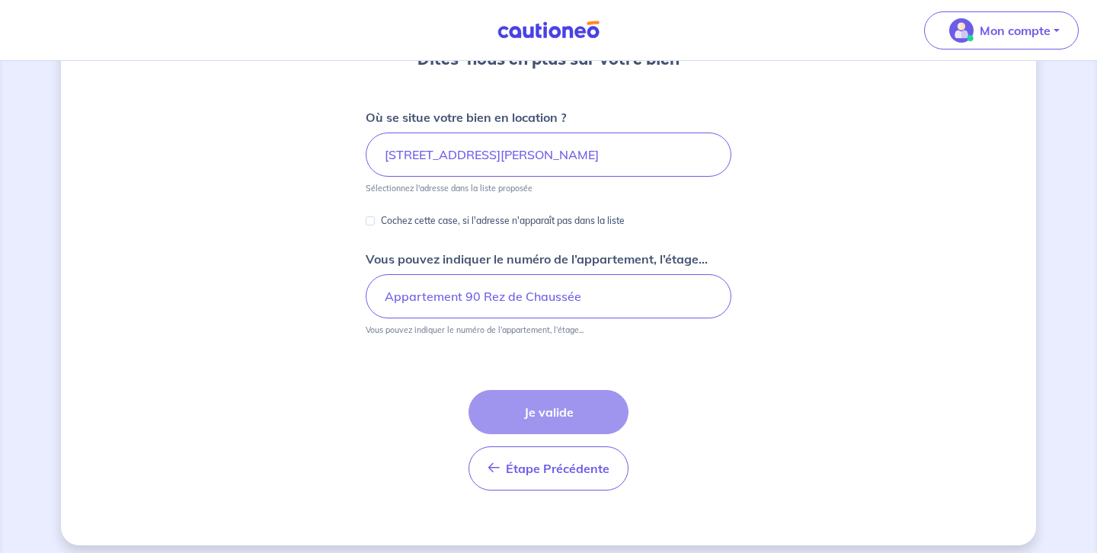
click at [546, 414] on div "Étape Précédente Précédent Je valide Je valide" at bounding box center [548, 440] width 160 height 101
click at [547, 414] on div "Étape Précédente Précédent Je valide Je valide" at bounding box center [548, 440] width 160 height 101
click at [369, 221] on input "Cochez cette case, si l'adresse n'apparaît pas dans la liste" at bounding box center [370, 220] width 9 height 9
checkbox input "true"
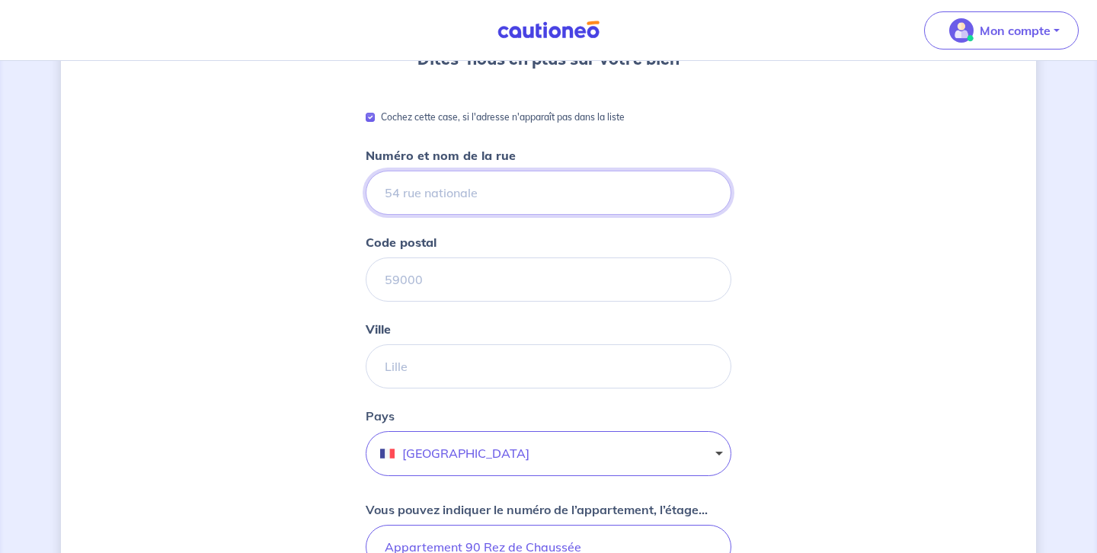
click at [383, 195] on input "Numéro et nom de la rue" at bounding box center [549, 193] width 366 height 44
type input "5 rue André Malraux"
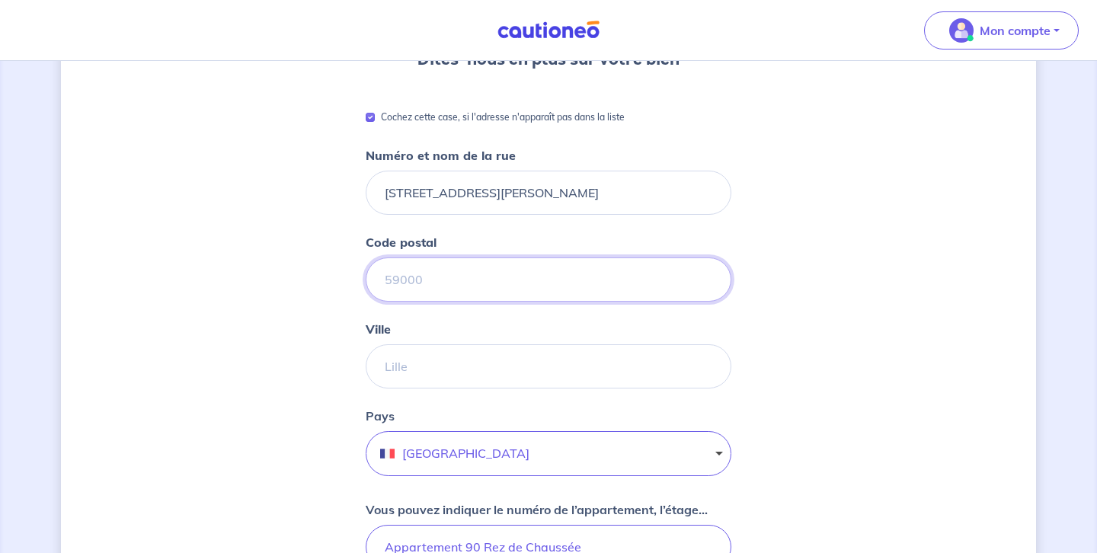
click at [386, 281] on input "Code postal" at bounding box center [549, 279] width 366 height 44
type input "21000"
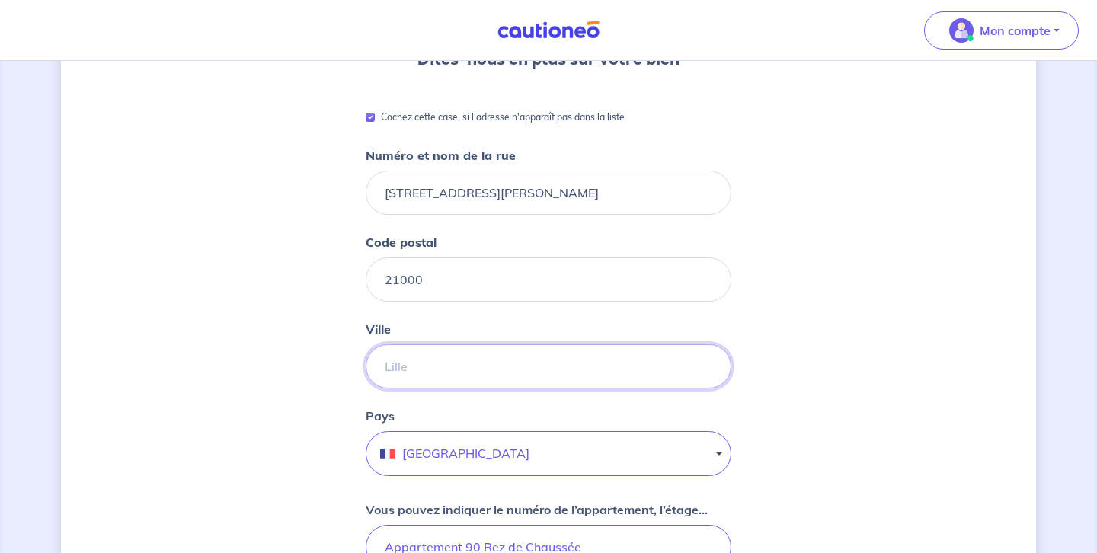
click at [389, 363] on input "Ville" at bounding box center [549, 366] width 366 height 44
click at [395, 383] on input "Ville" at bounding box center [549, 366] width 366 height 44
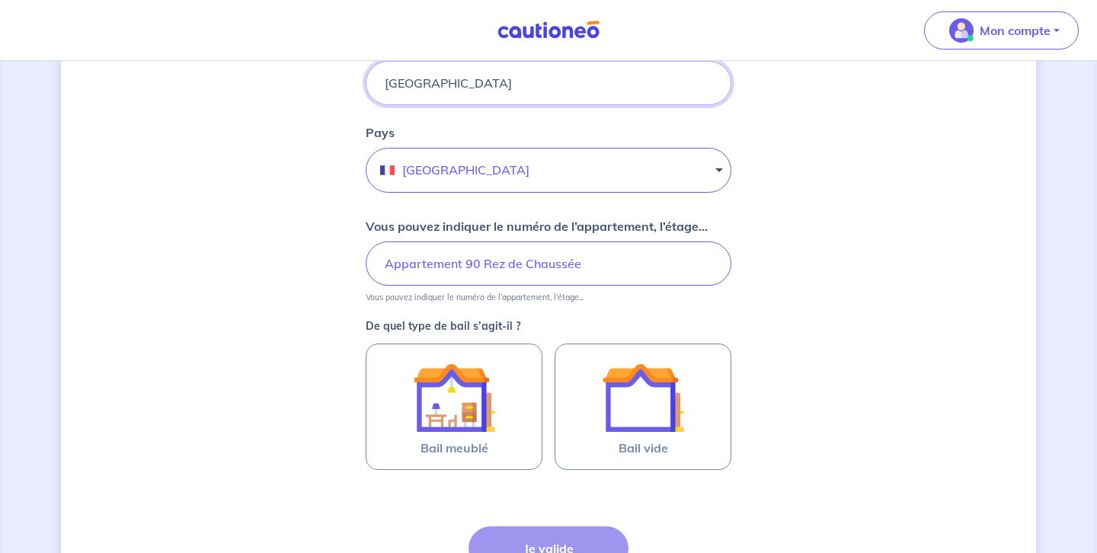
scroll to position [448, 0]
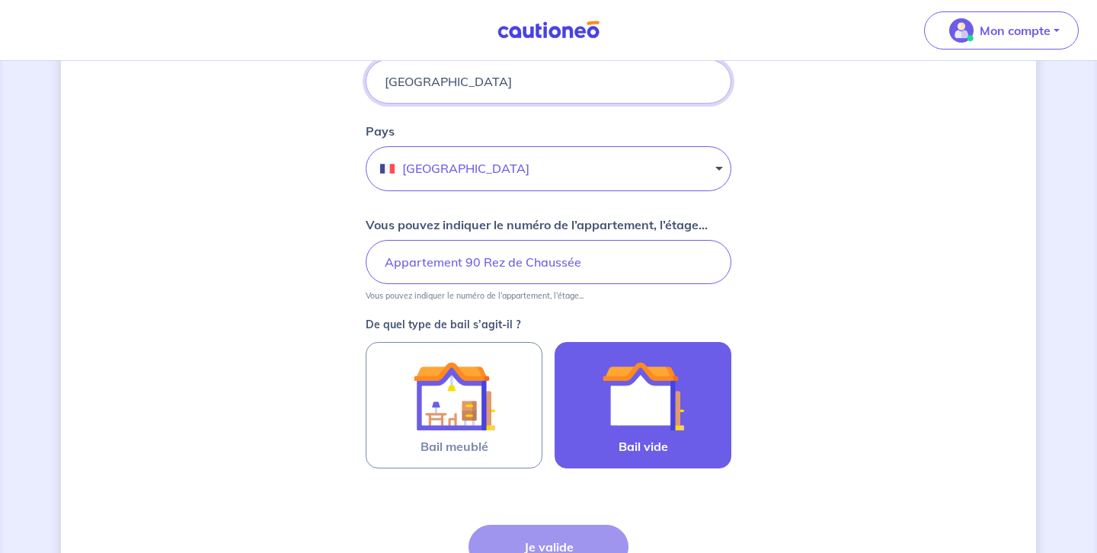
type input "DIJON"
click at [638, 409] on img at bounding box center [643, 396] width 82 height 82
click at [0, 0] on input "Bail vide" at bounding box center [0, 0] width 0 height 0
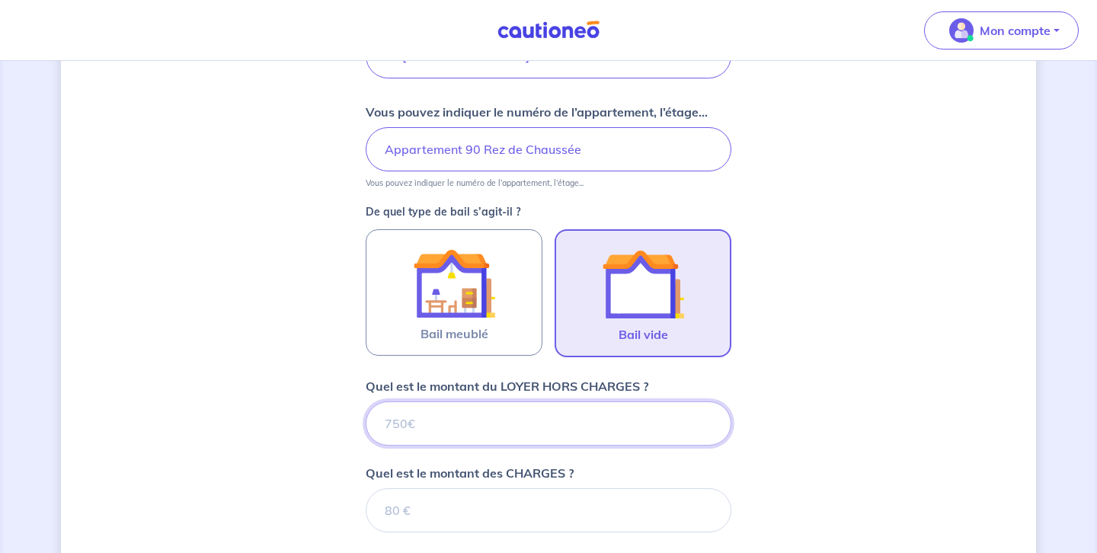
scroll to position [561, 0]
type input "7"
type input "700"
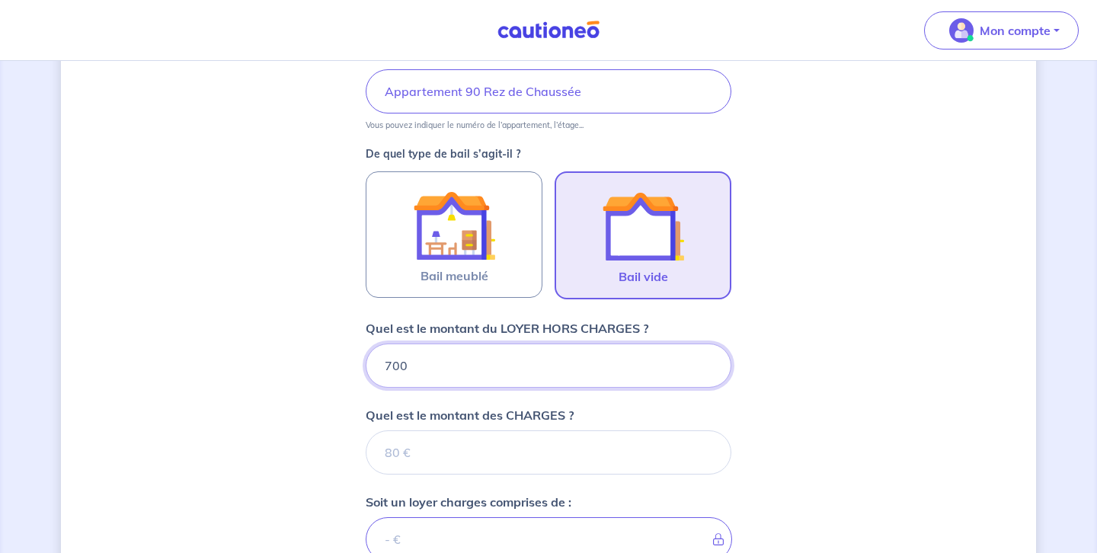
scroll to position [622, 0]
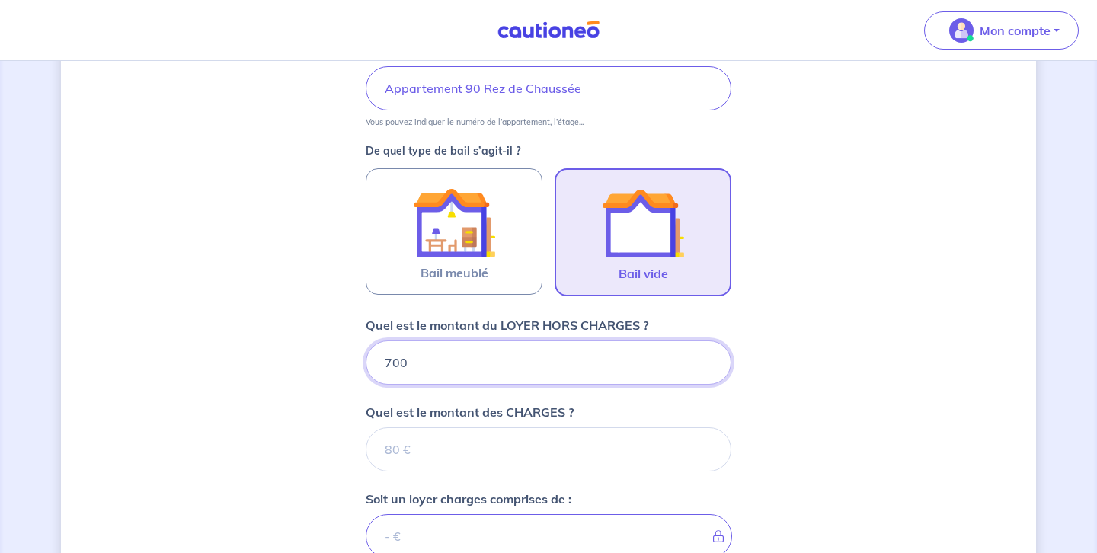
type input "700"
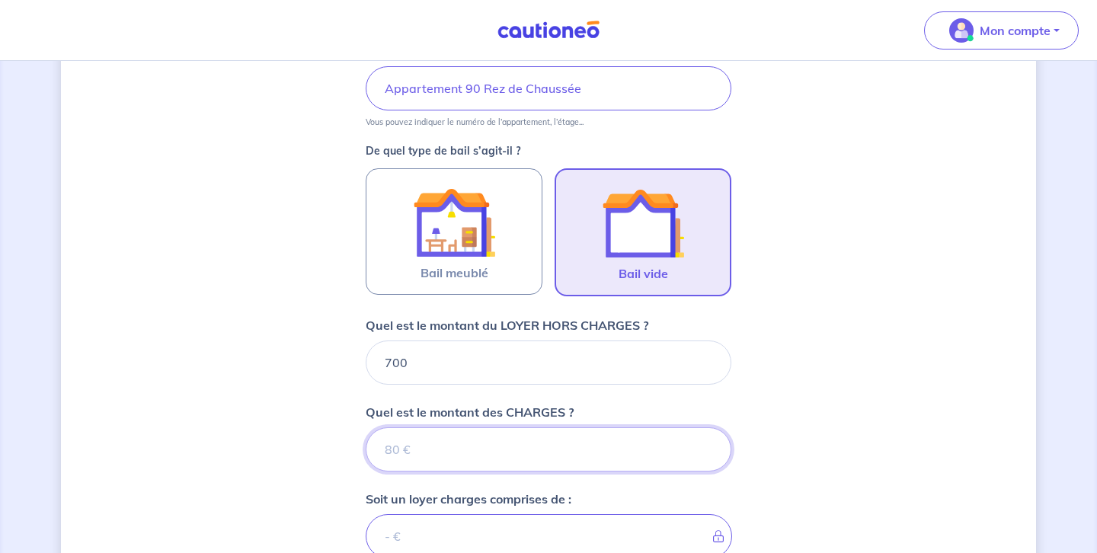
click at [382, 450] on input "Quel est le montant des CHARGES ?" at bounding box center [549, 449] width 366 height 44
type input "13"
type input "713"
type input "130"
type input "830"
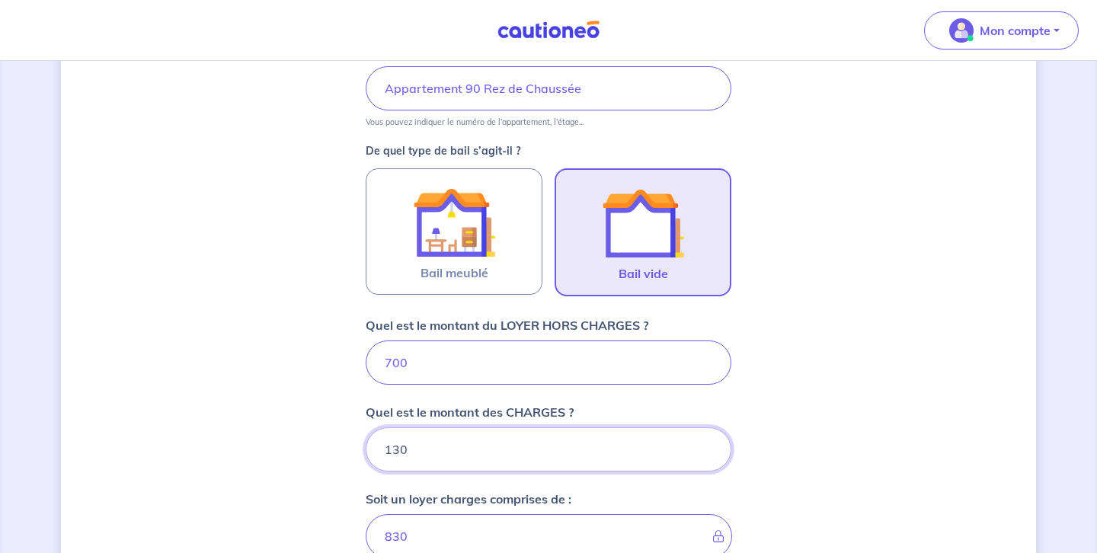
click at [379, 452] on input "130" at bounding box center [549, 449] width 366 height 44
type input "130"
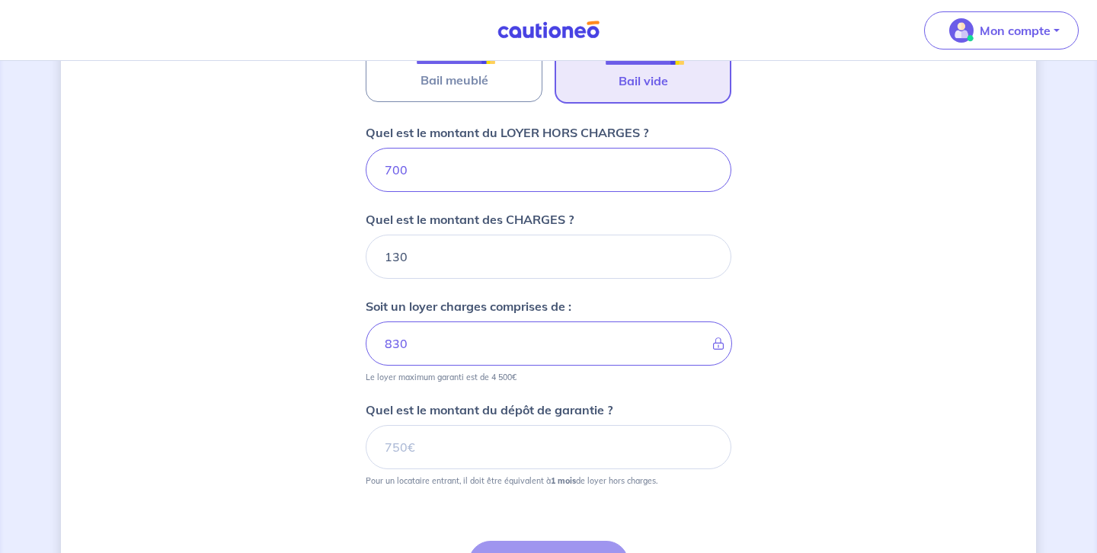
scroll to position [827, 0]
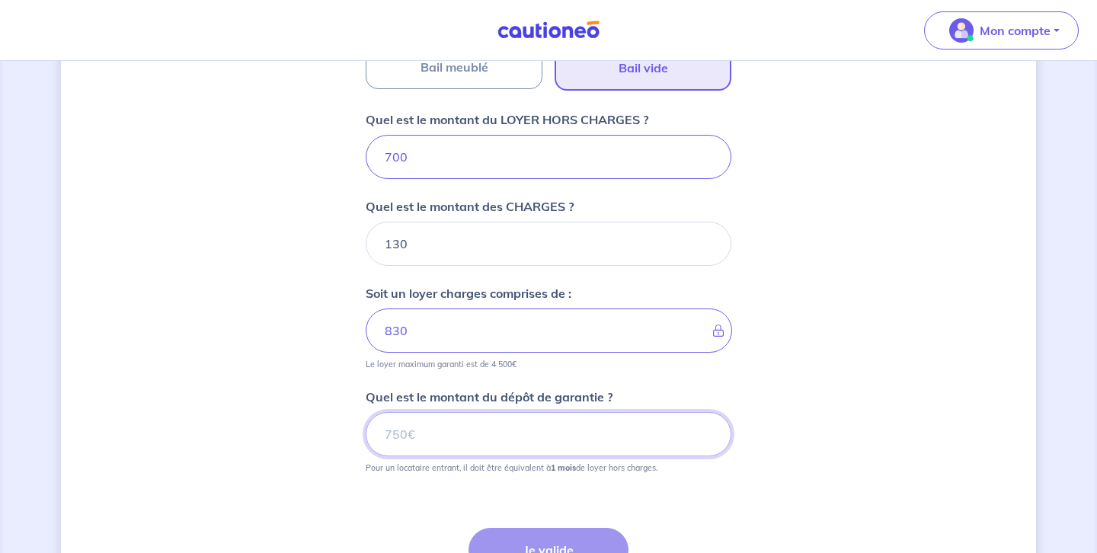
click at [386, 435] on input "Quel est le montant du dépôt de garantie ?" at bounding box center [549, 434] width 366 height 44
type input "700"
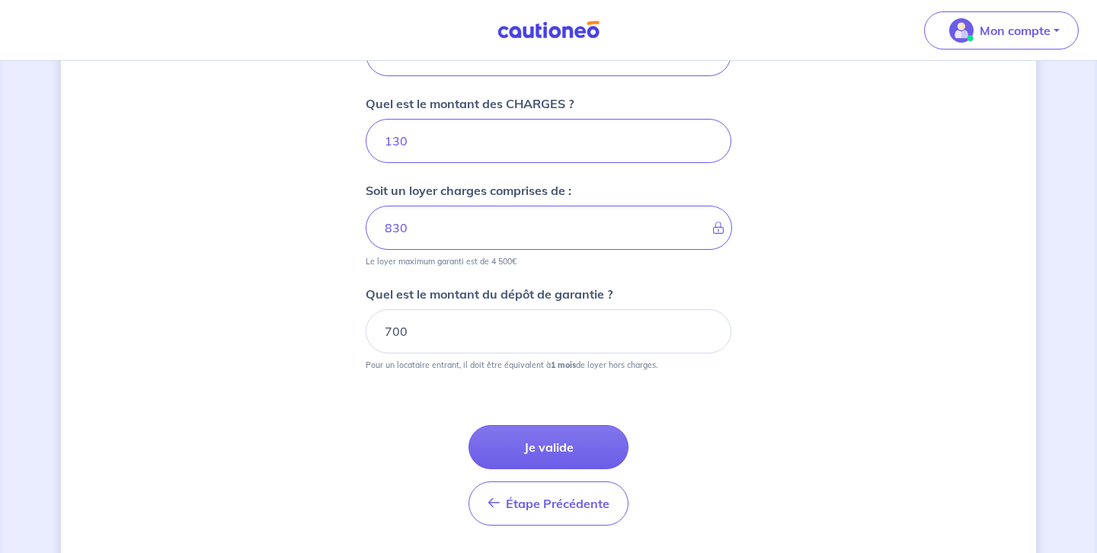
scroll to position [974, 0]
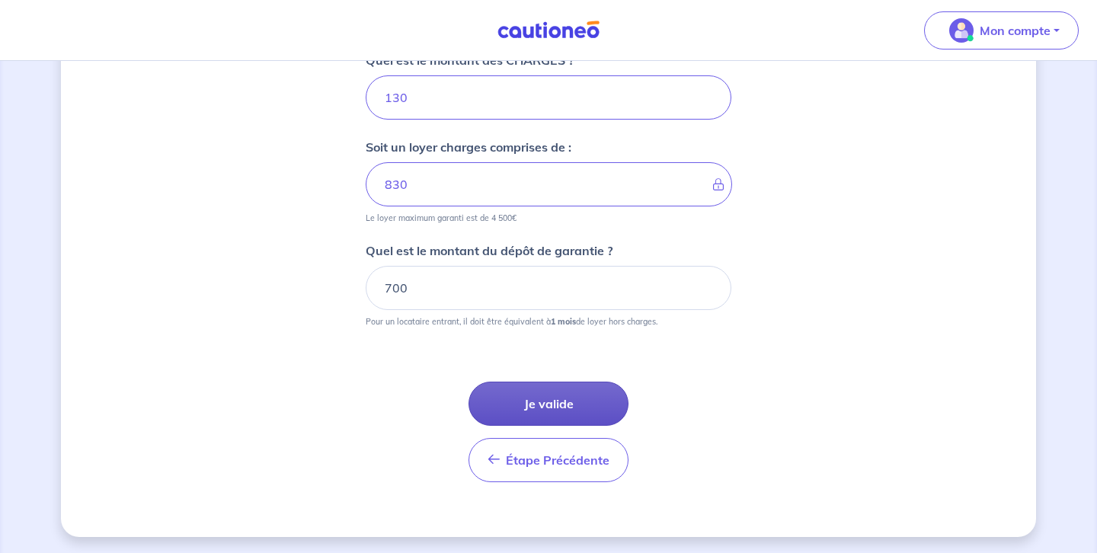
click at [552, 405] on button "Je valide" at bounding box center [548, 404] width 160 height 44
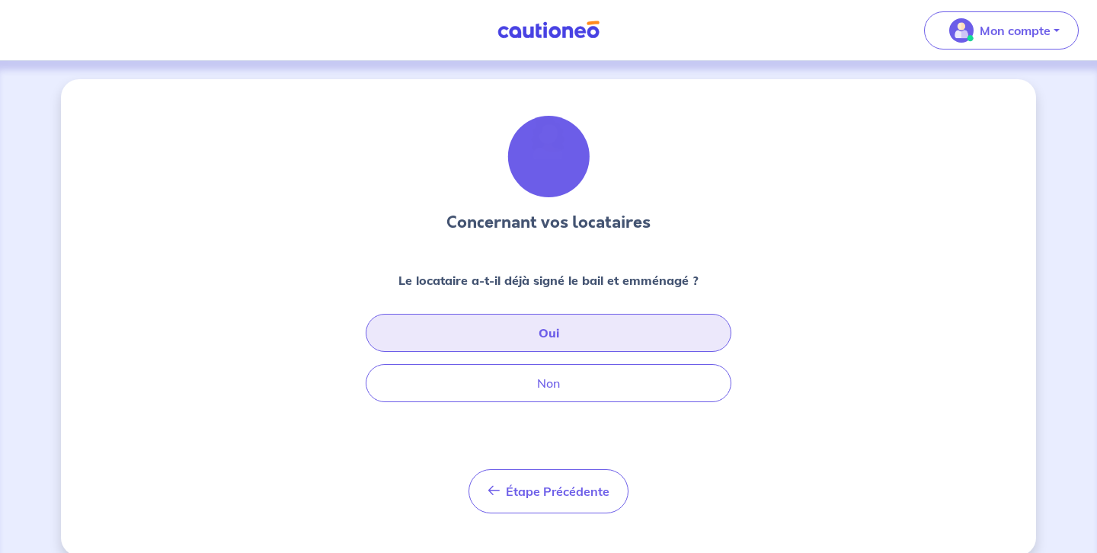
click at [547, 333] on button "Oui" at bounding box center [549, 333] width 366 height 38
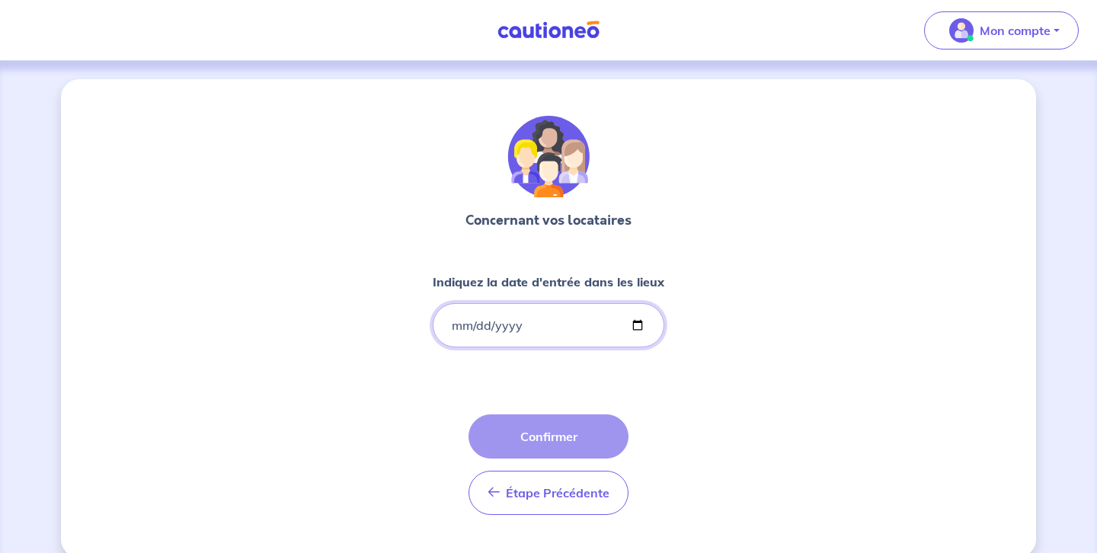
click at [457, 321] on input "Indiquez la date d'entrée dans les lieux" at bounding box center [549, 325] width 232 height 44
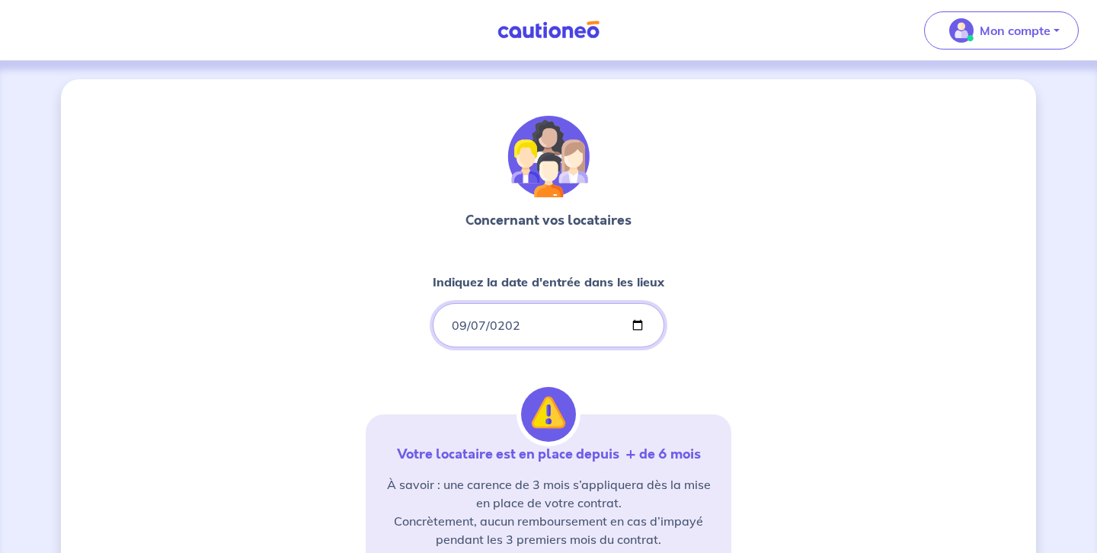
type input "2025-09-07"
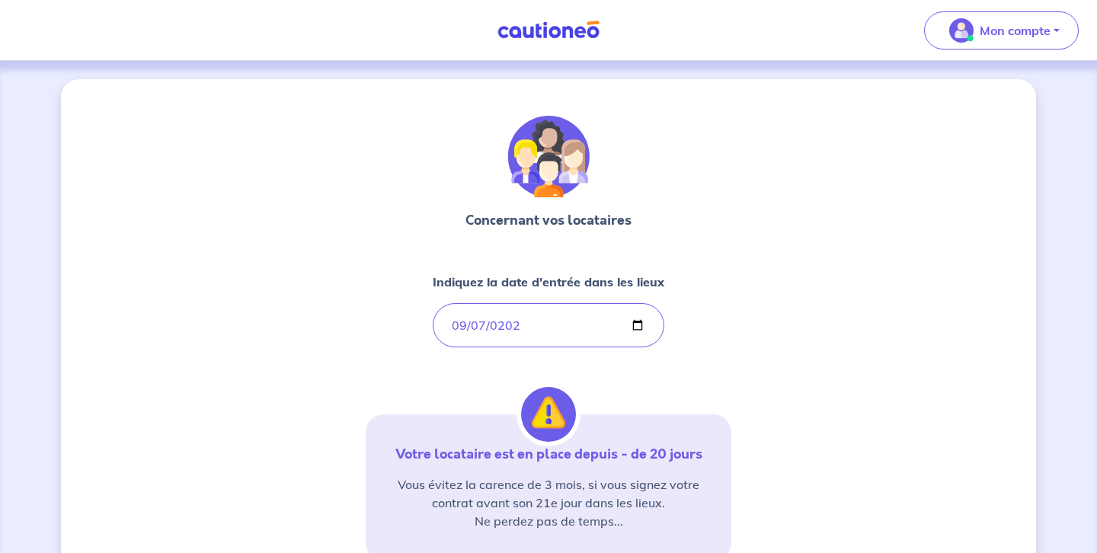
click at [742, 378] on div "Concernant vos locataires Indiquez la date d'entrée dans les lieux 2025-09-07 V…" at bounding box center [548, 431] width 975 height 704
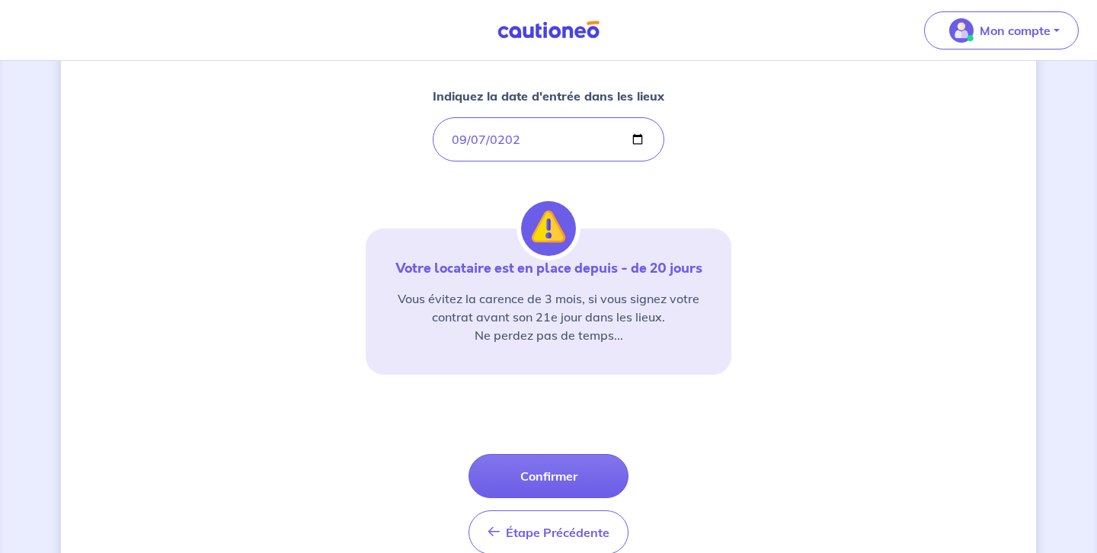
scroll to position [187, 0]
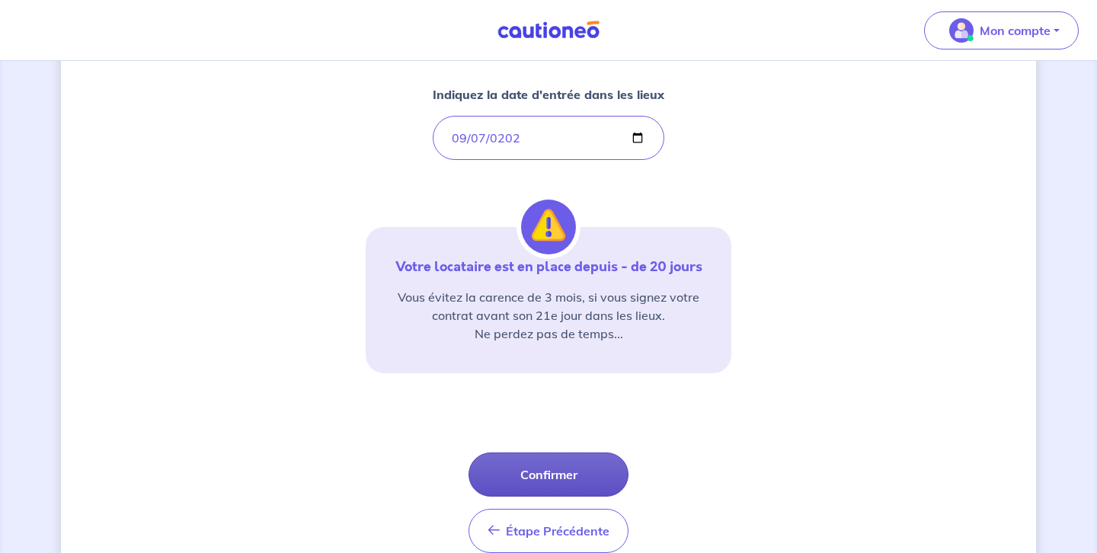
click at [544, 474] on button "Confirmer" at bounding box center [548, 474] width 160 height 44
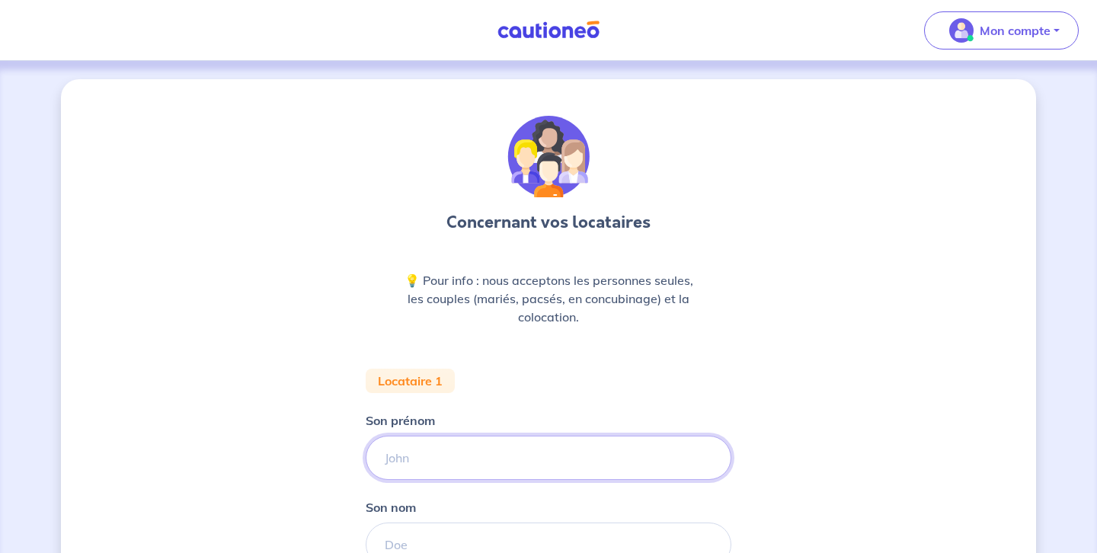
click at [382, 457] on input "Son prénom" at bounding box center [549, 458] width 366 height 44
type input "Aurélien"
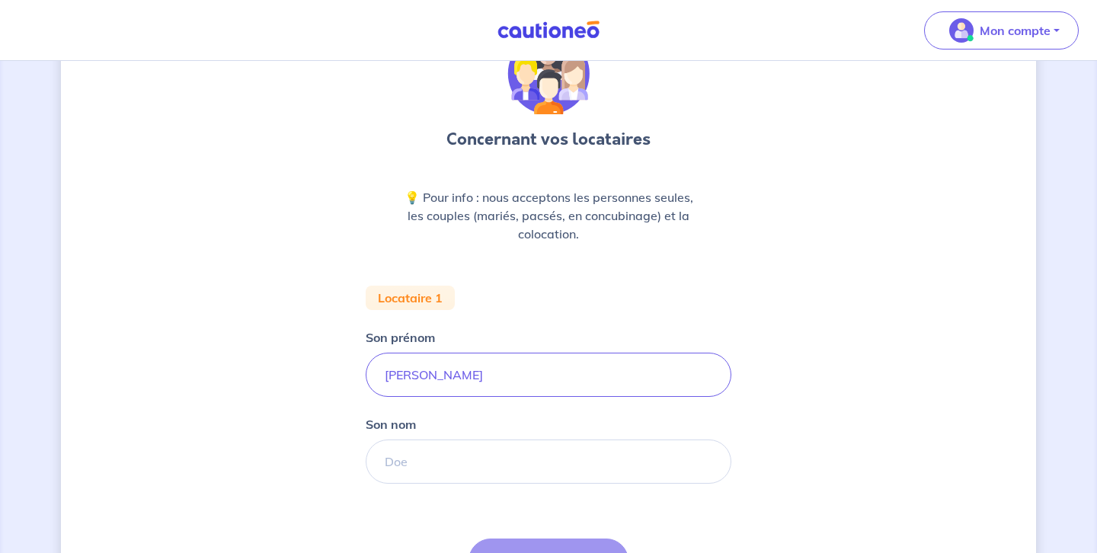
scroll to position [87, 0]
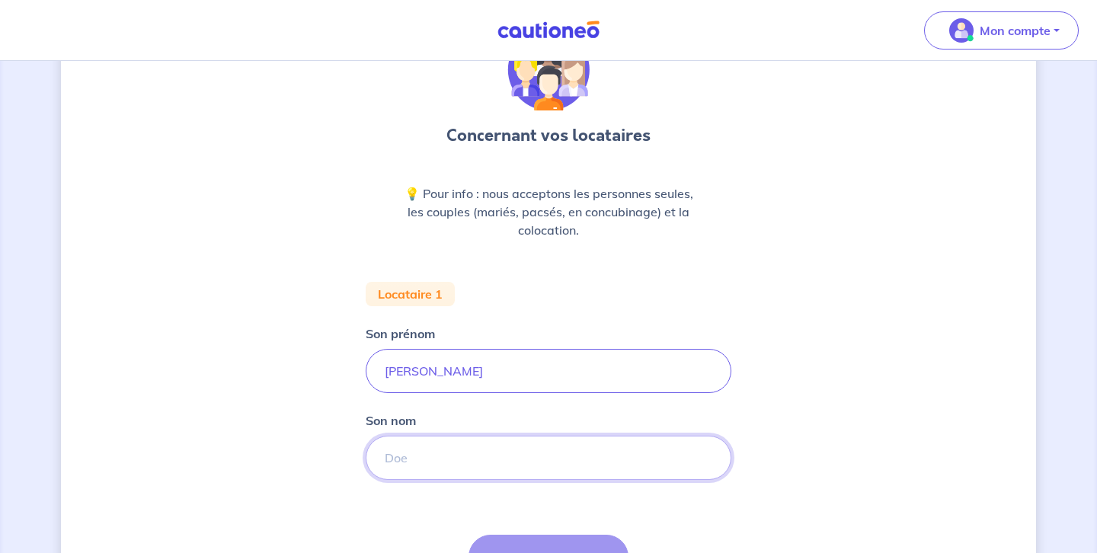
click at [385, 458] on input "Son nom" at bounding box center [549, 458] width 366 height 44
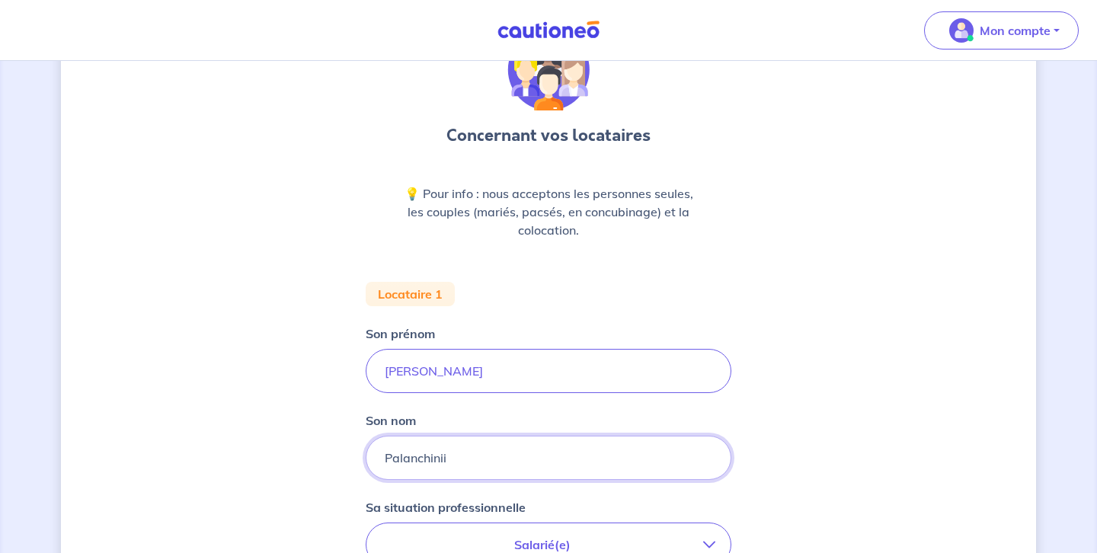
type input "Palanchinii"
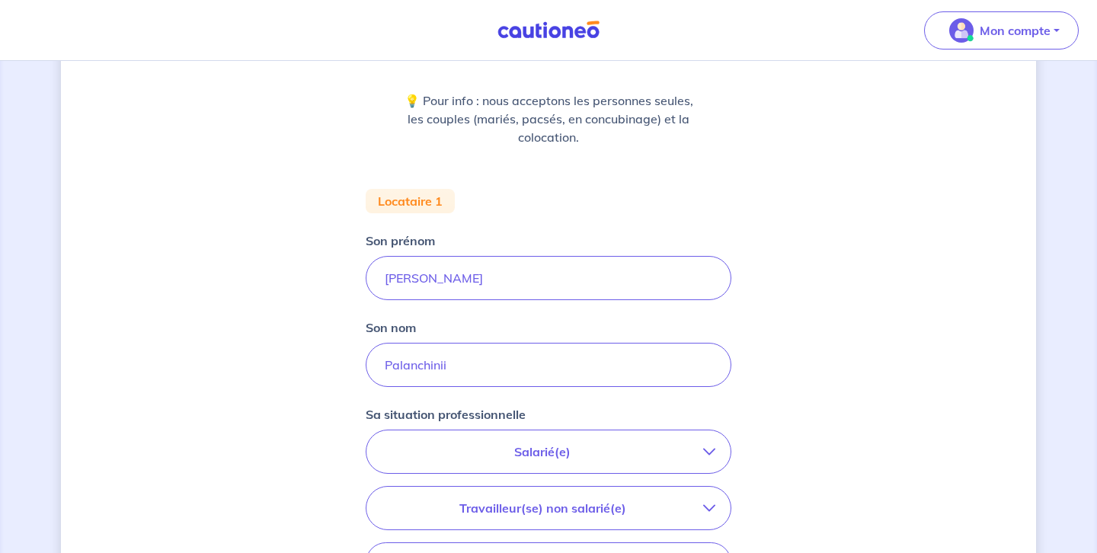
scroll to position [197, 0]
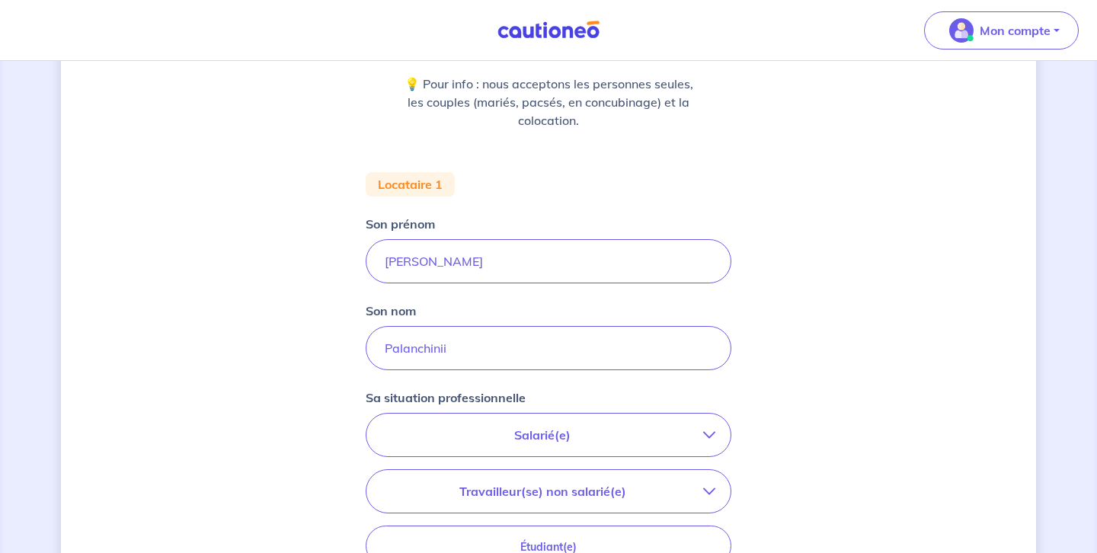
click at [708, 433] on icon "button" at bounding box center [709, 435] width 12 height 12
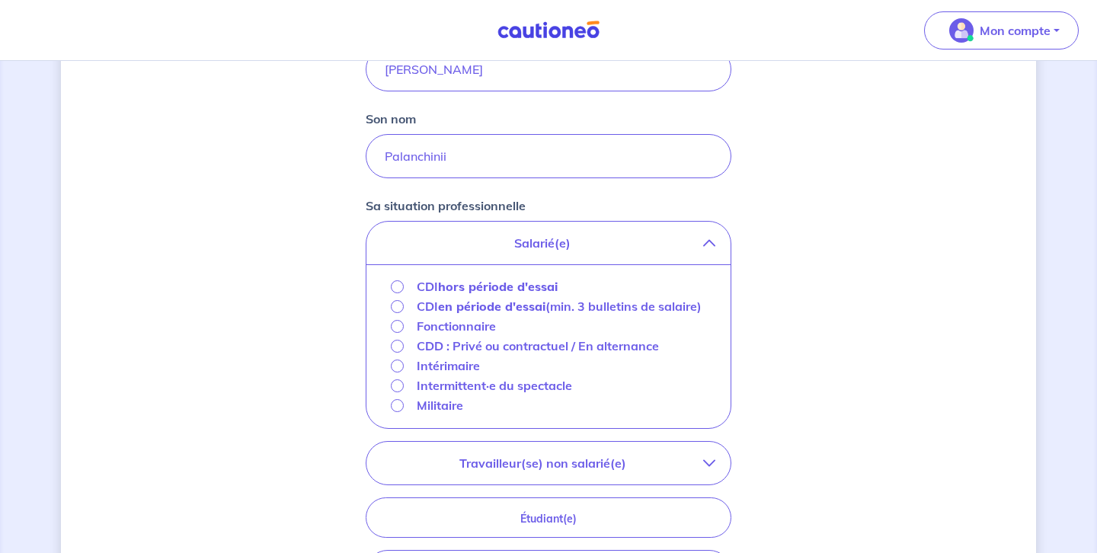
scroll to position [390, 0]
click at [398, 286] on input "CDI hors période d'essai" at bounding box center [397, 285] width 13 height 13
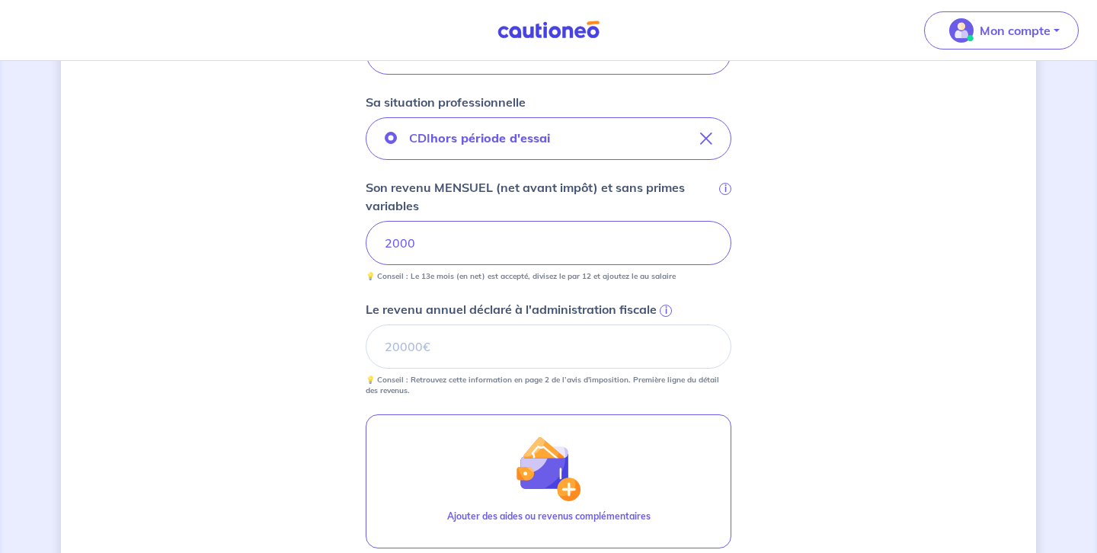
scroll to position [505, 0]
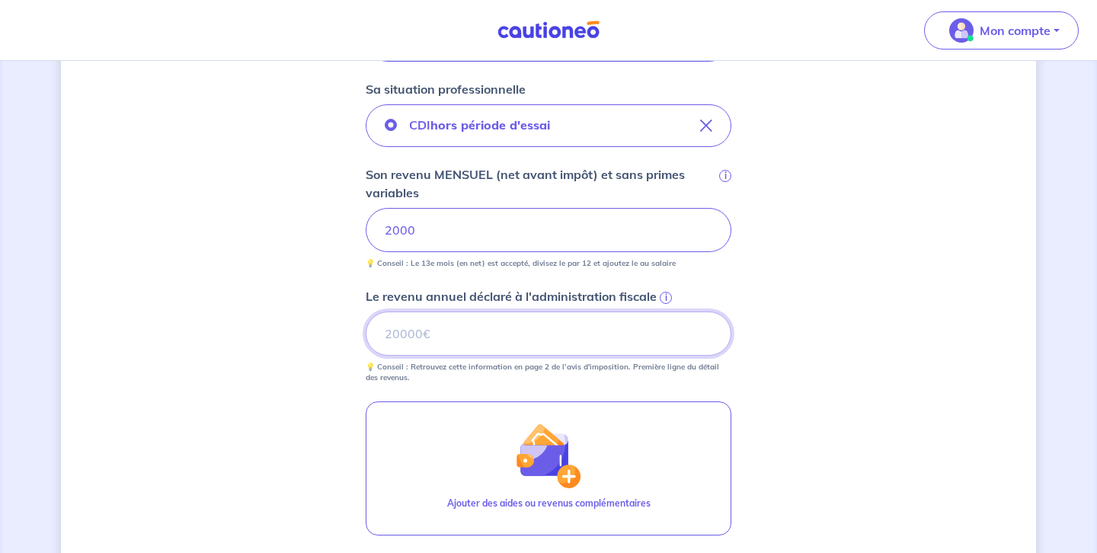
click at [385, 336] on input "Le revenu annuel déclaré à l'administration fiscale i" at bounding box center [549, 334] width 366 height 44
type input "24000"
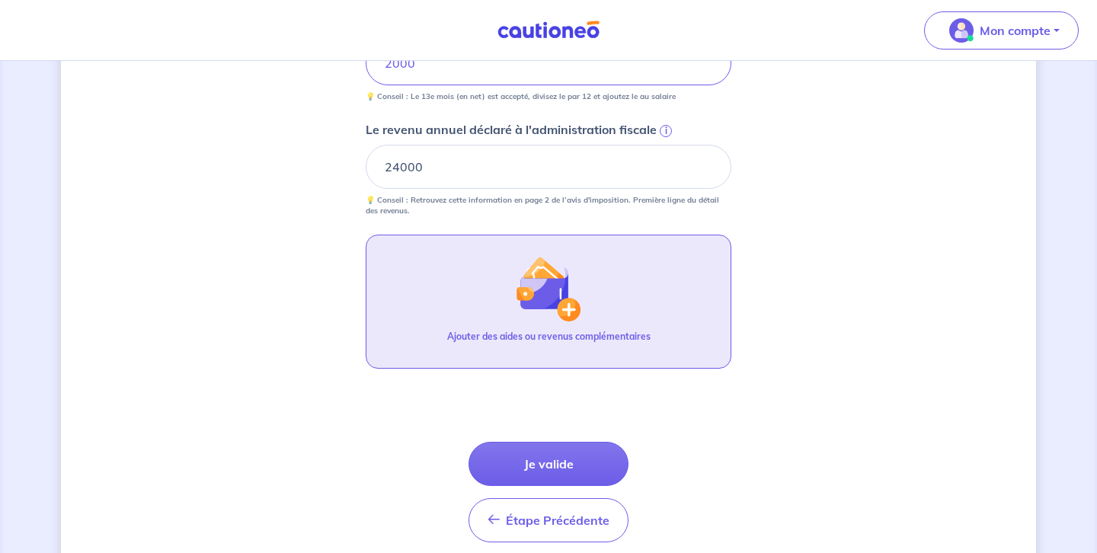
scroll to position [675, 0]
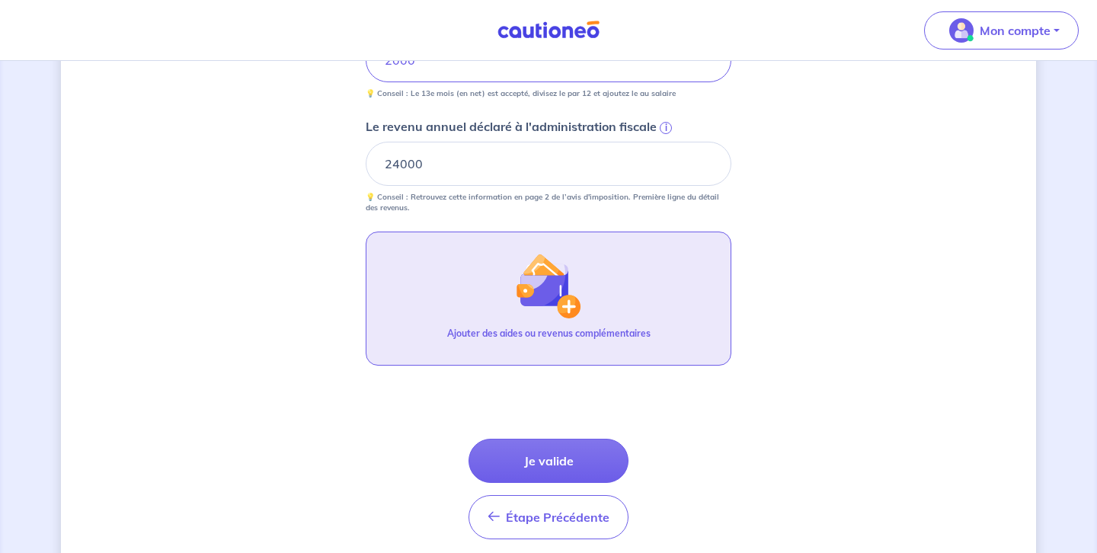
click at [534, 293] on img "button" at bounding box center [549, 286] width 66 height 66
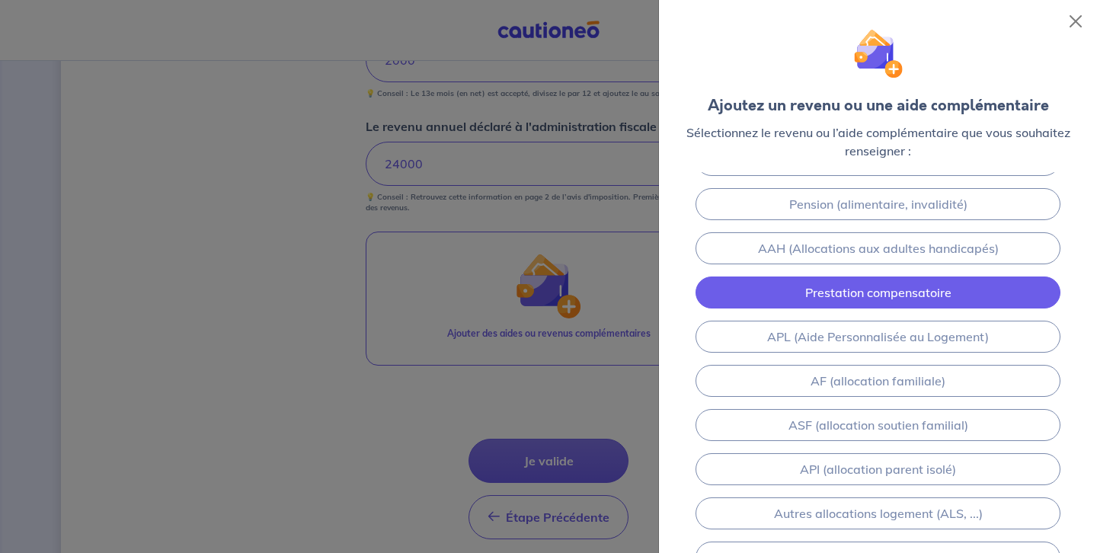
scroll to position [0, 0]
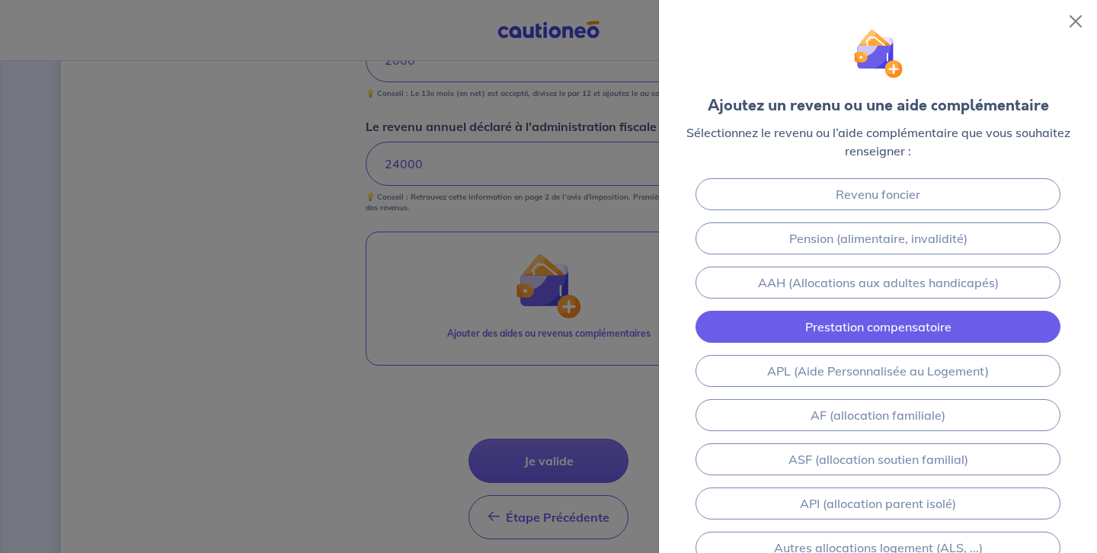
click at [830, 323] on link "Prestation compensatoire" at bounding box center [878, 327] width 365 height 32
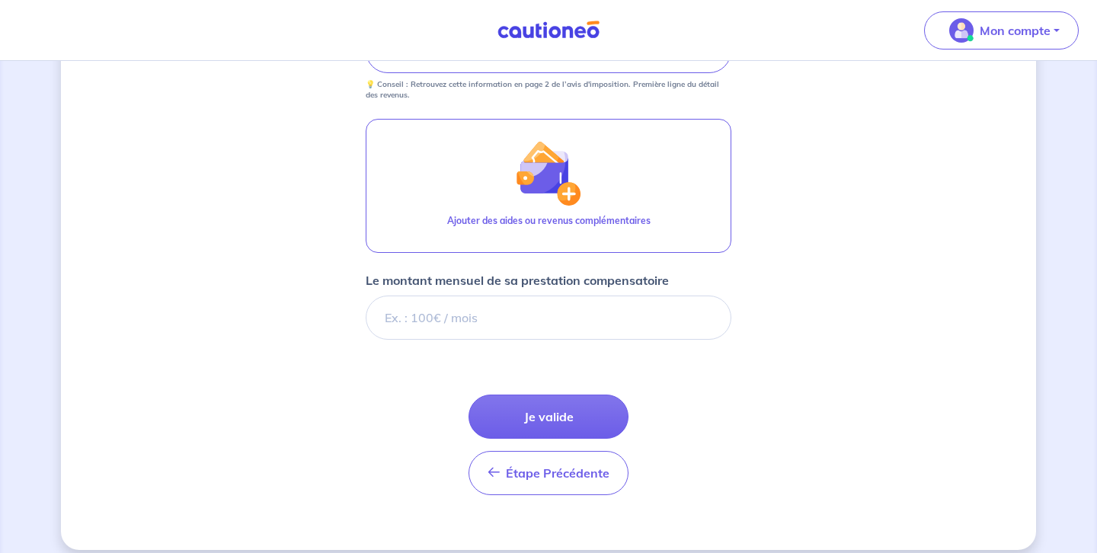
scroll to position [803, 0]
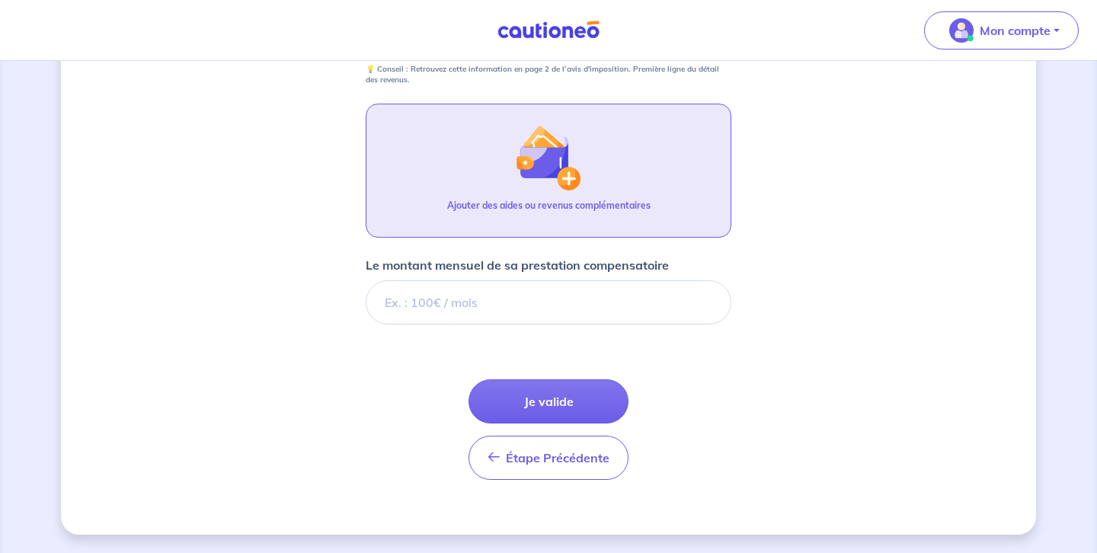
click at [568, 179] on img "button" at bounding box center [549, 158] width 66 height 66
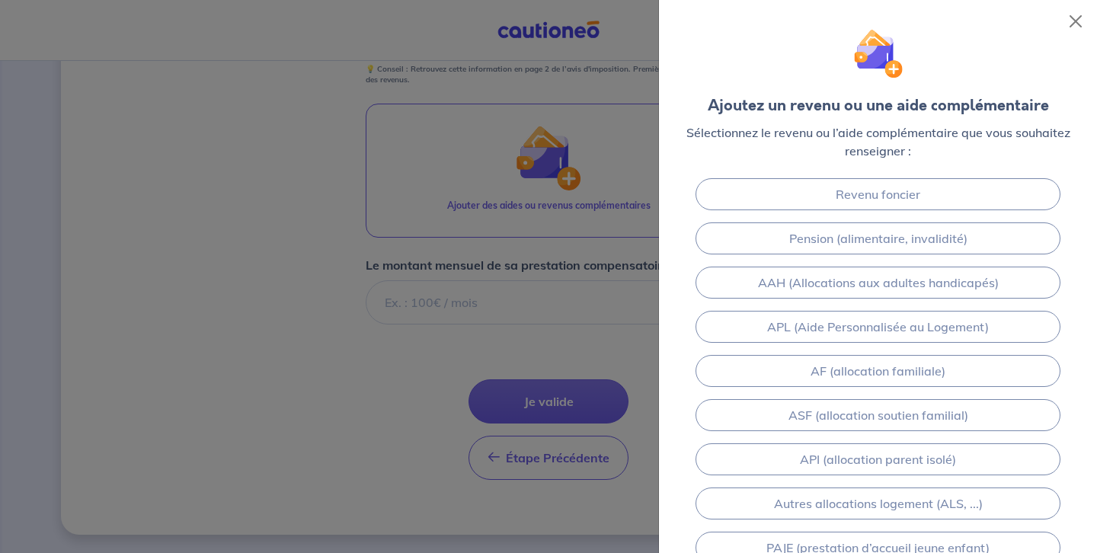
click at [646, 316] on div at bounding box center [548, 276] width 1097 height 553
click at [1074, 19] on button "Close" at bounding box center [1075, 21] width 24 height 24
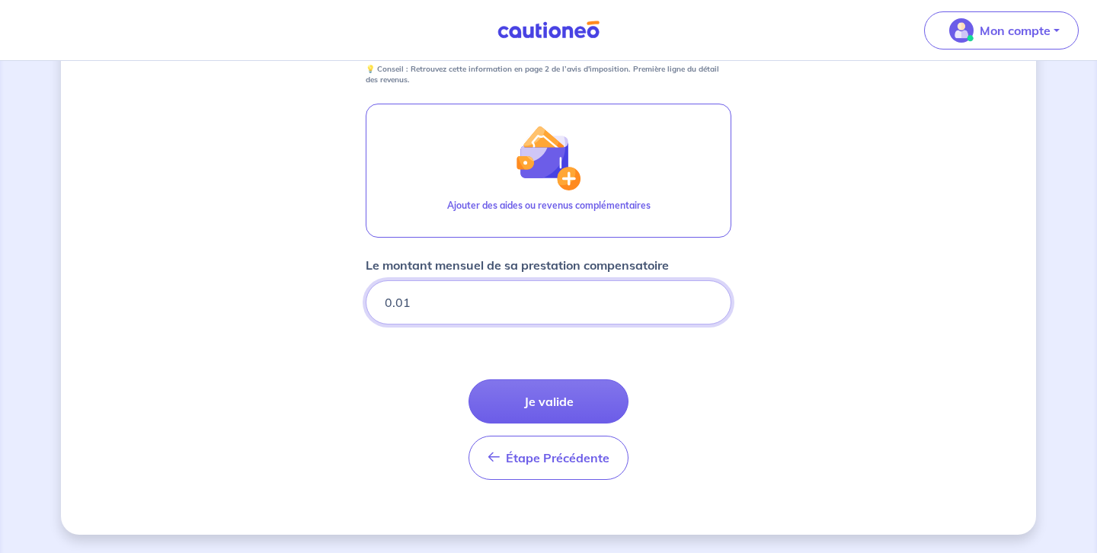
click at [704, 296] on input "0.01" at bounding box center [549, 302] width 366 height 44
click at [704, 296] on input "0.02" at bounding box center [549, 302] width 366 height 44
type input "0"
type input "500"
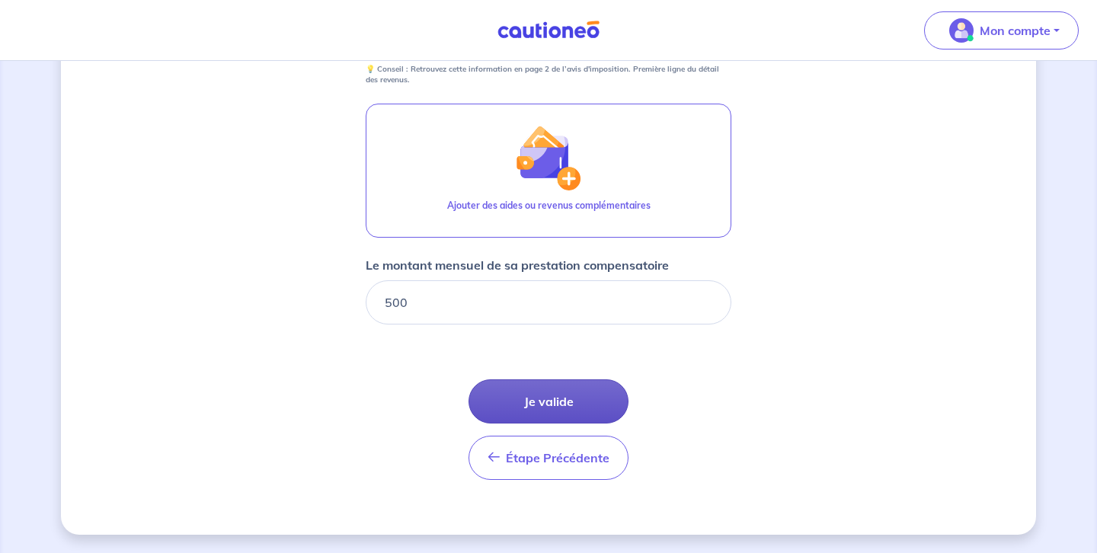
click at [552, 405] on button "Je valide" at bounding box center [548, 401] width 160 height 44
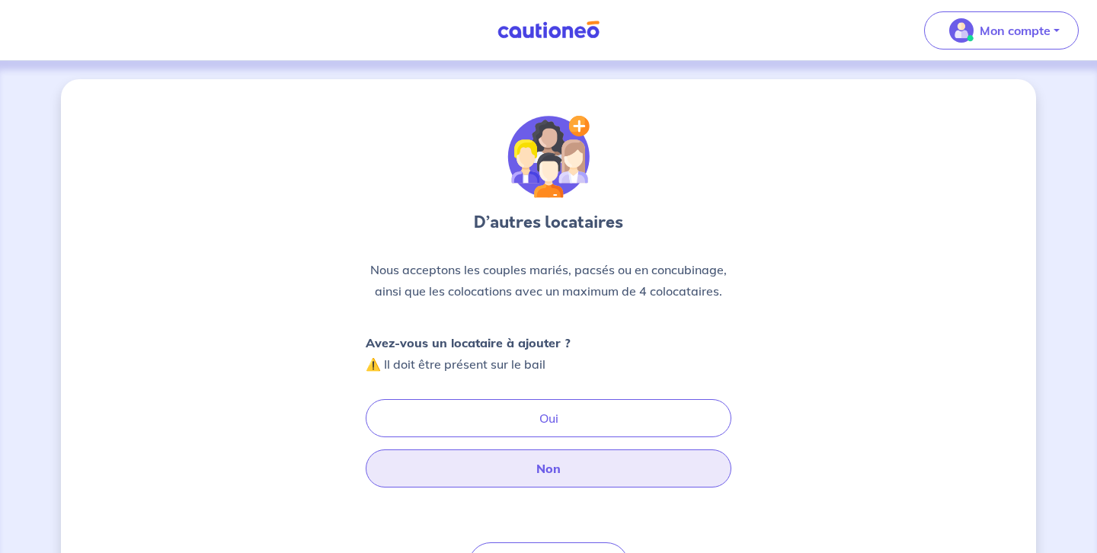
click at [552, 469] on button "Non" at bounding box center [549, 468] width 366 height 38
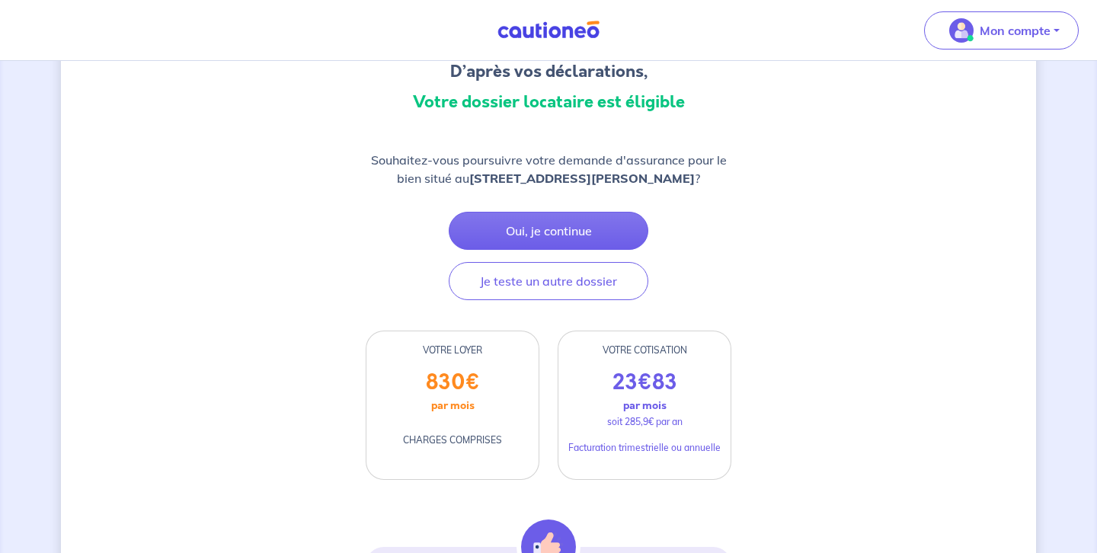
scroll to position [152, 0]
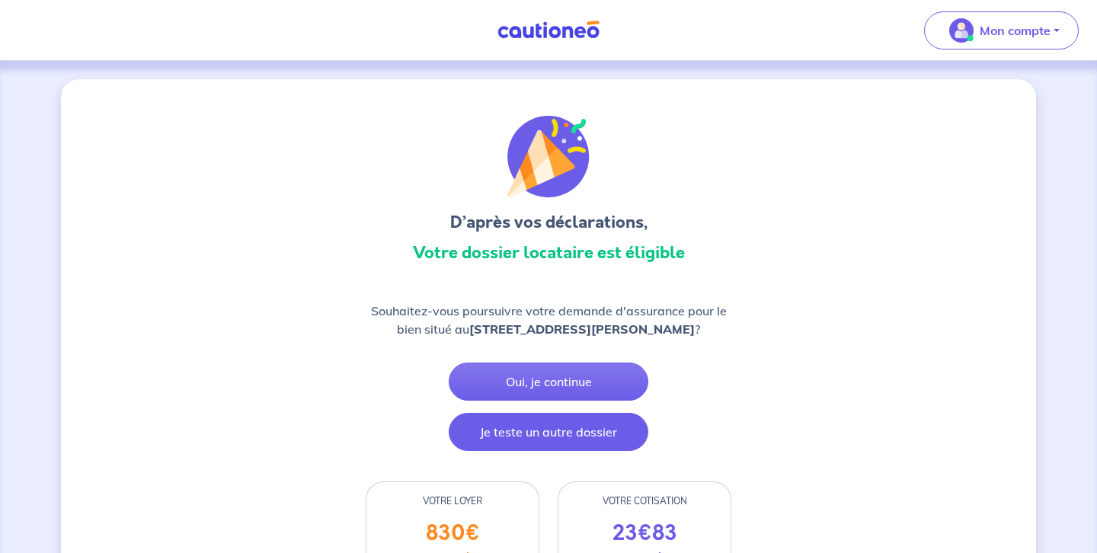
click at [540, 430] on button "Je teste un autre dossier" at bounding box center [549, 432] width 200 height 38
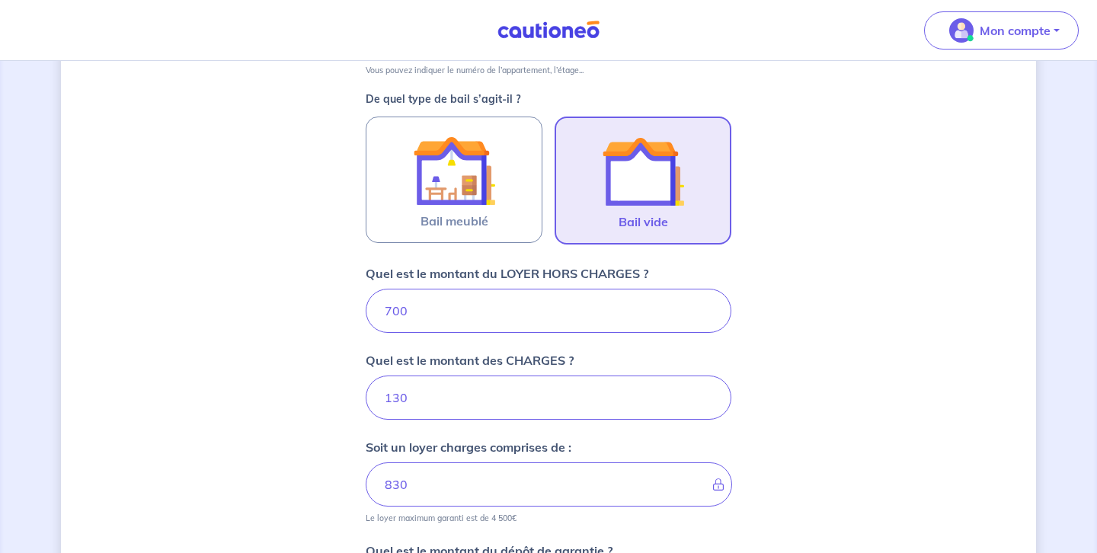
scroll to position [457, 0]
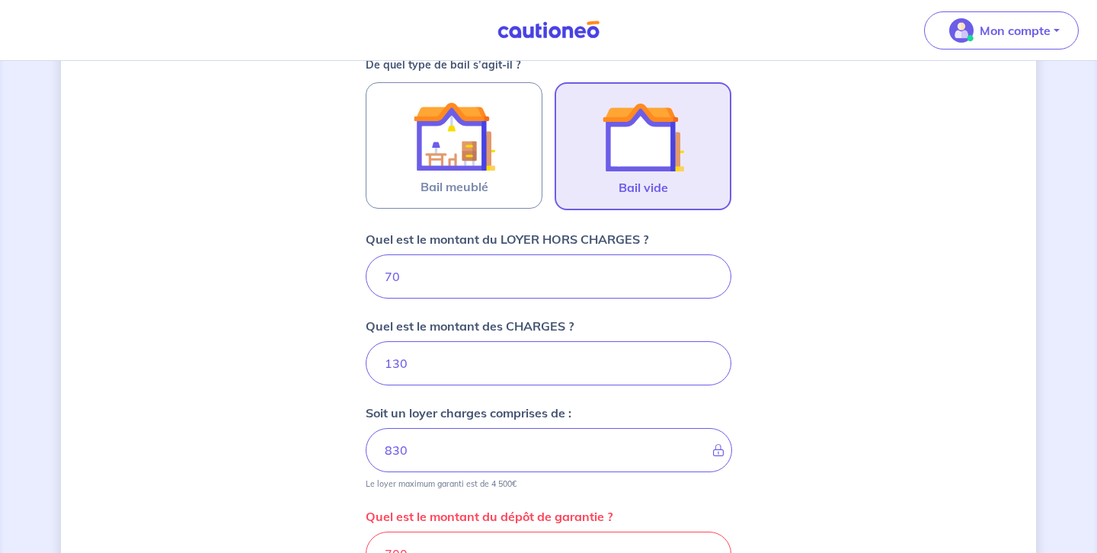
type input "7"
type input "200"
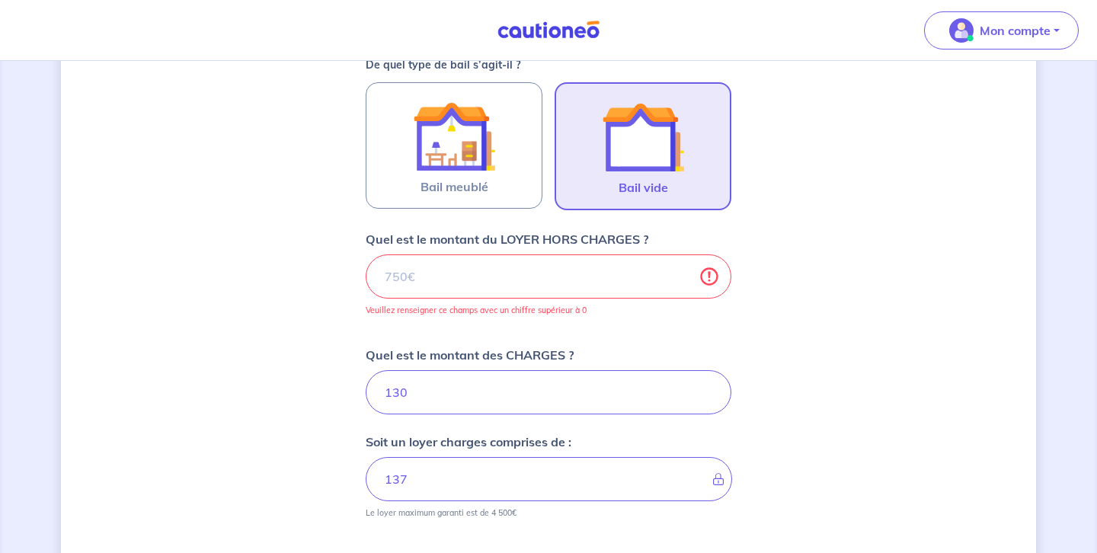
type input "130"
type input "8"
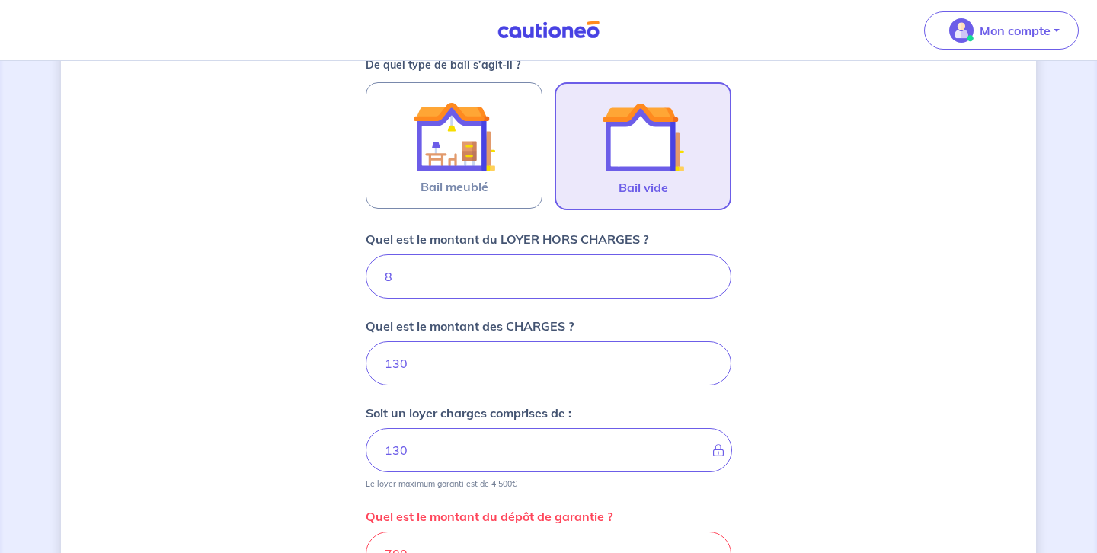
type input "138"
type input "800"
type input "930"
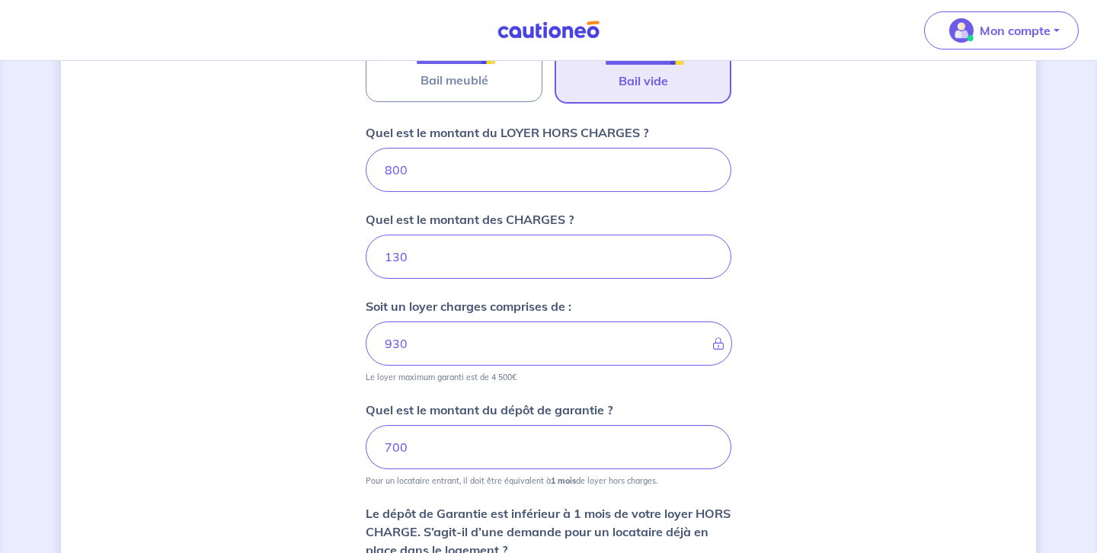
scroll to position [571, 0]
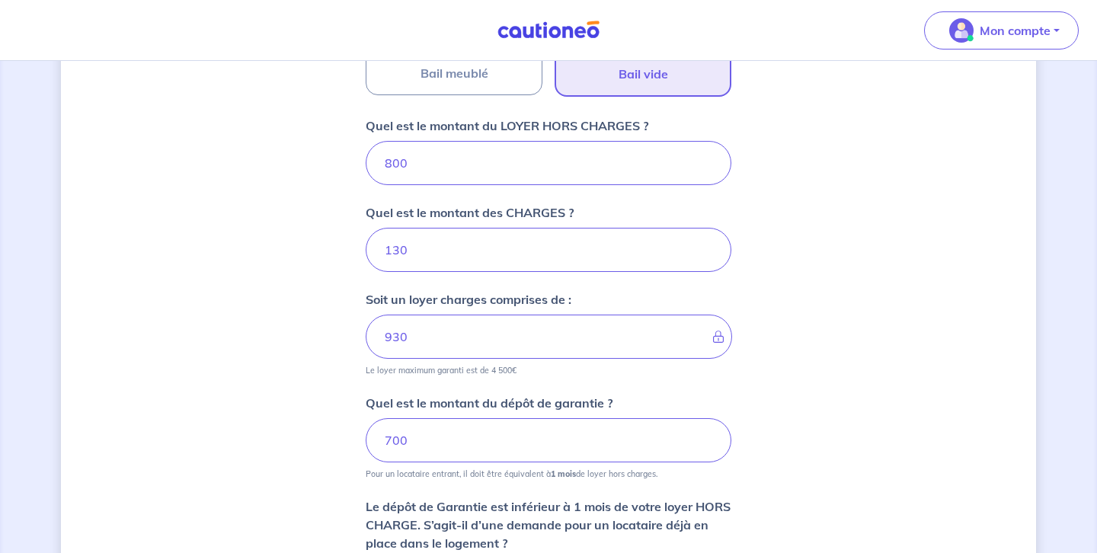
type input "800"
click at [408, 442] on input "700" at bounding box center [549, 440] width 366 height 44
type input "7"
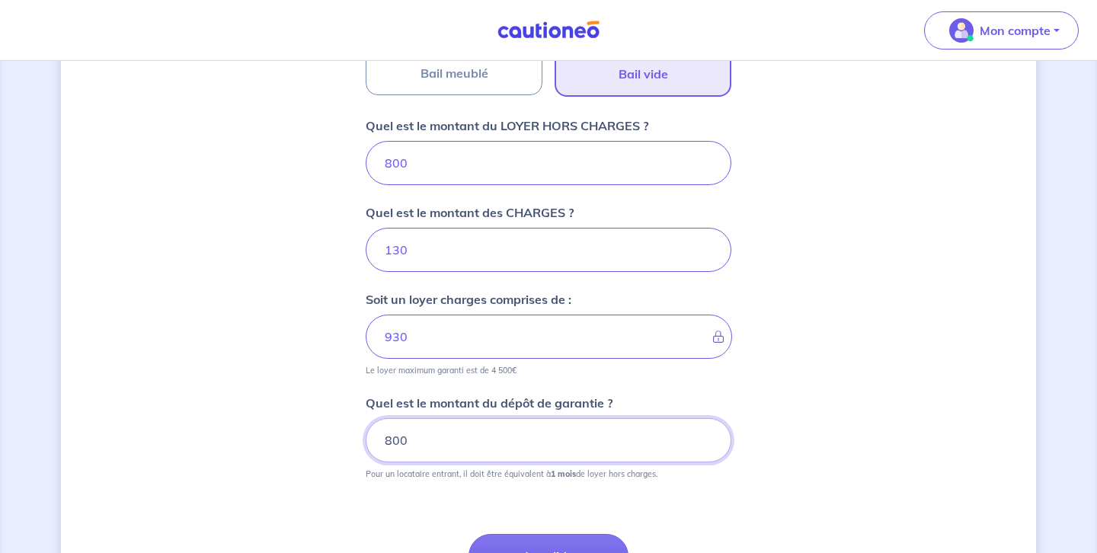
type input "800"
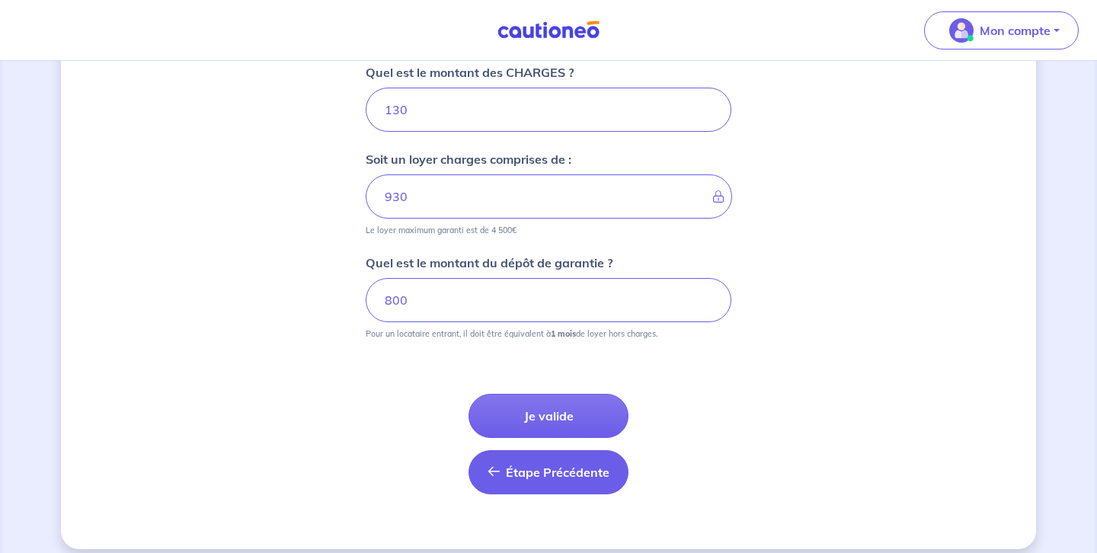
scroll to position [714, 0]
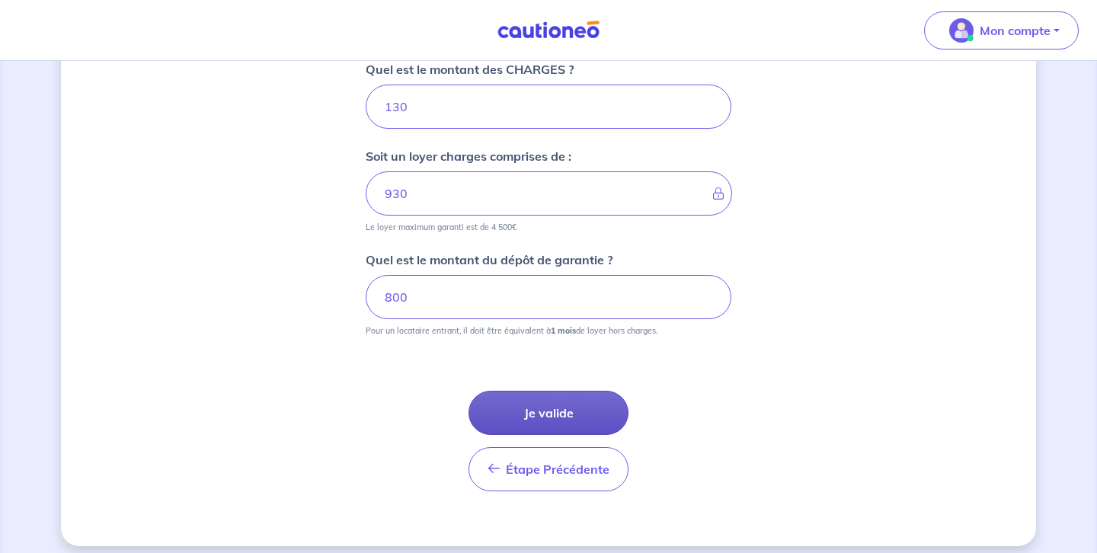
click at [546, 414] on button "Je valide" at bounding box center [548, 413] width 160 height 44
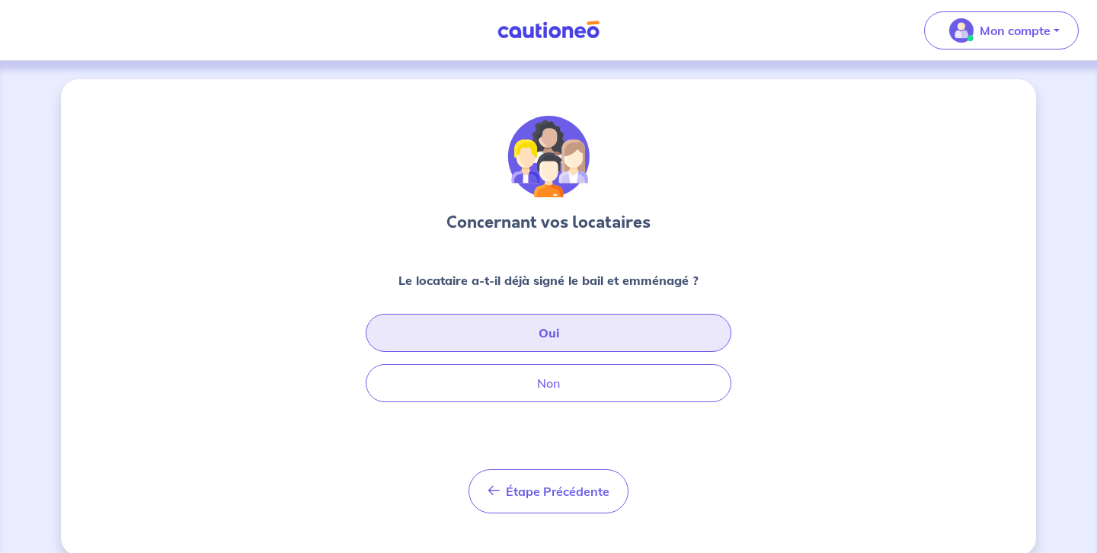
click at [551, 333] on button "Oui" at bounding box center [549, 333] width 366 height 38
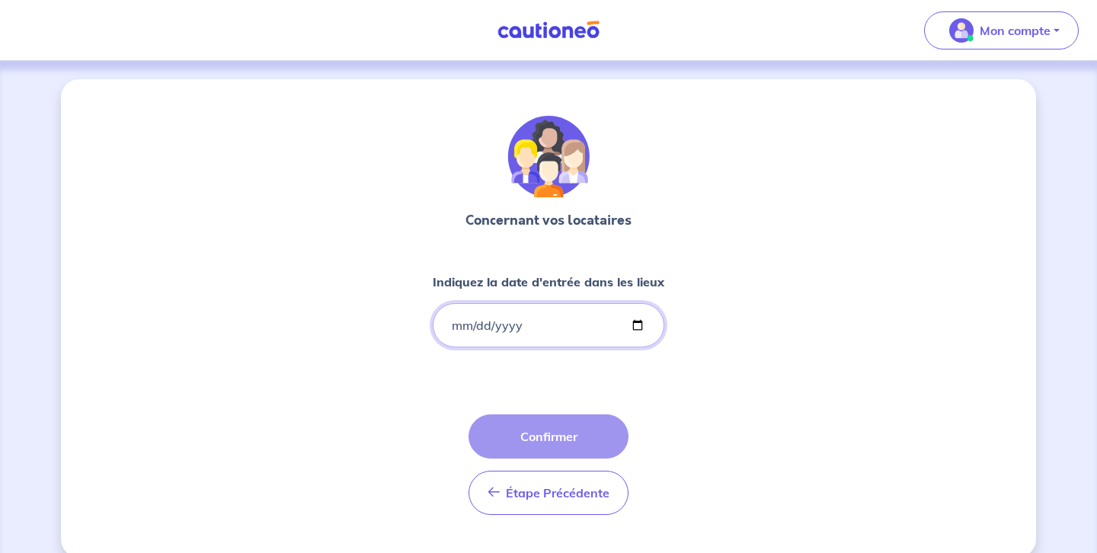
click at [456, 319] on input "Indiquez la date d'entrée dans les lieux" at bounding box center [549, 325] width 232 height 44
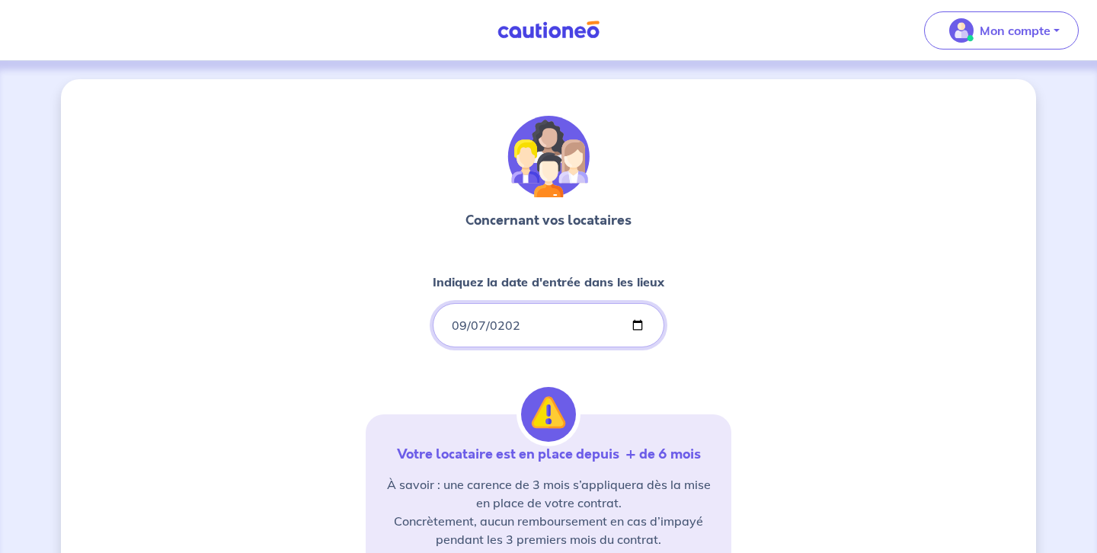
type input "2025-09-07"
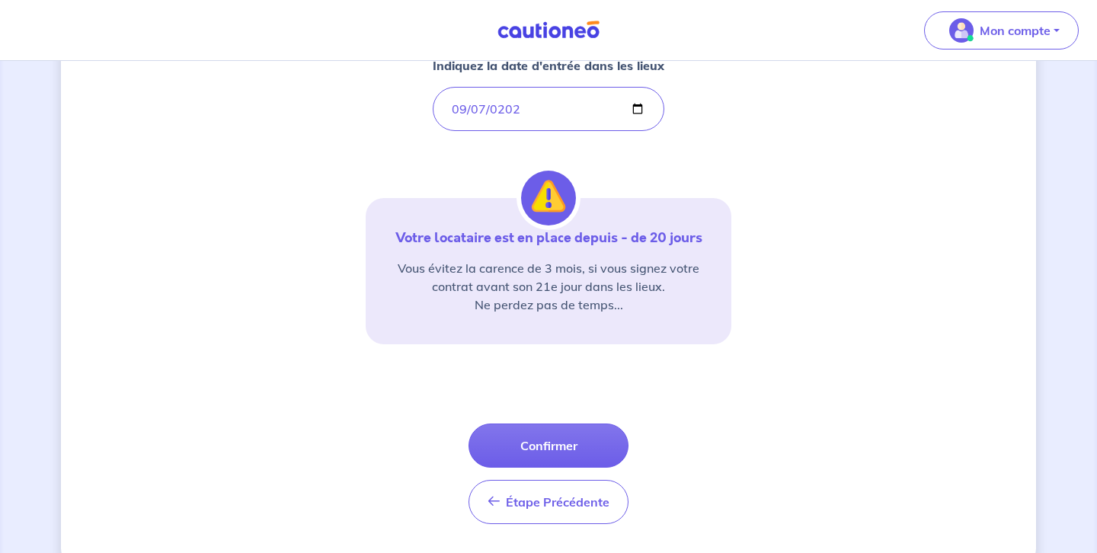
scroll to position [221, 0]
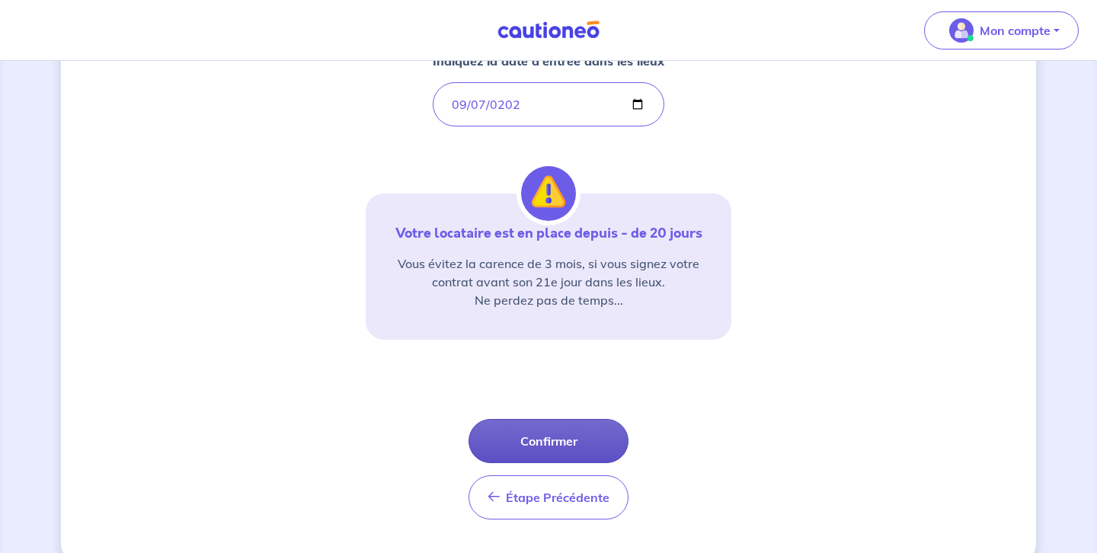
click at [552, 443] on button "Confirmer" at bounding box center [548, 441] width 160 height 44
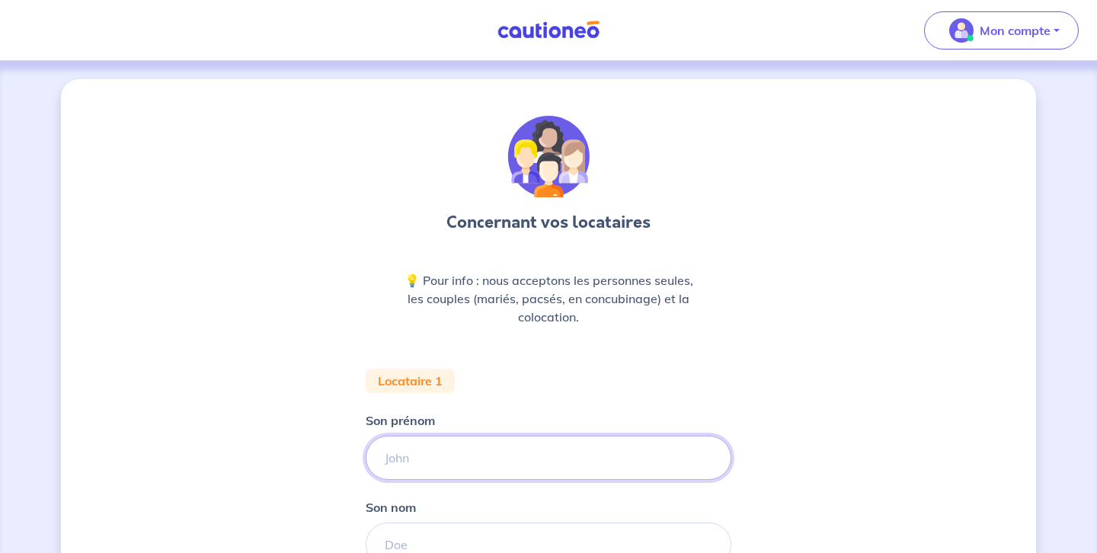
click at [382, 459] on input "Son prénom" at bounding box center [549, 458] width 366 height 44
type input "Aurélien"
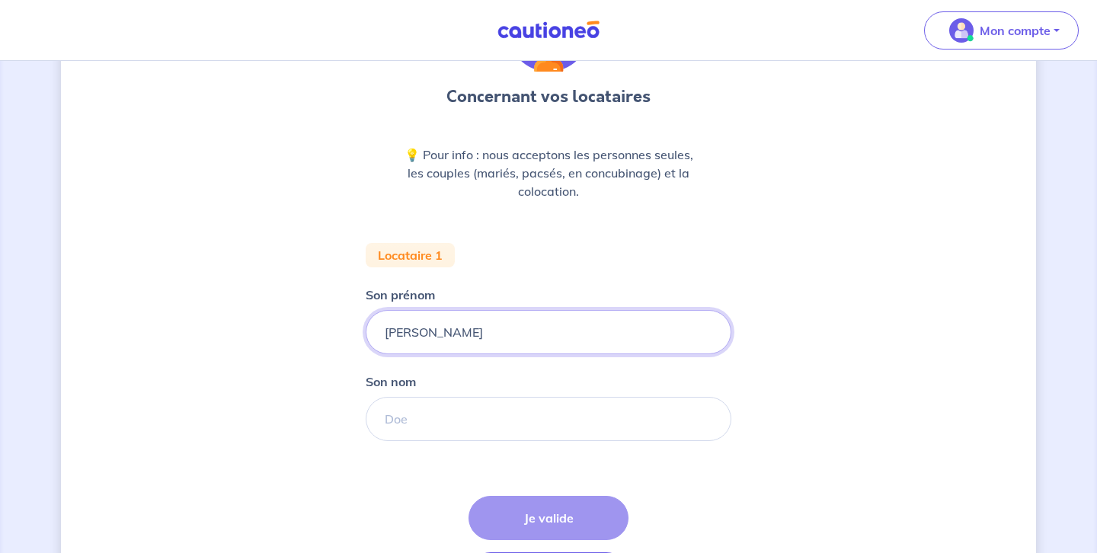
scroll to position [131, 0]
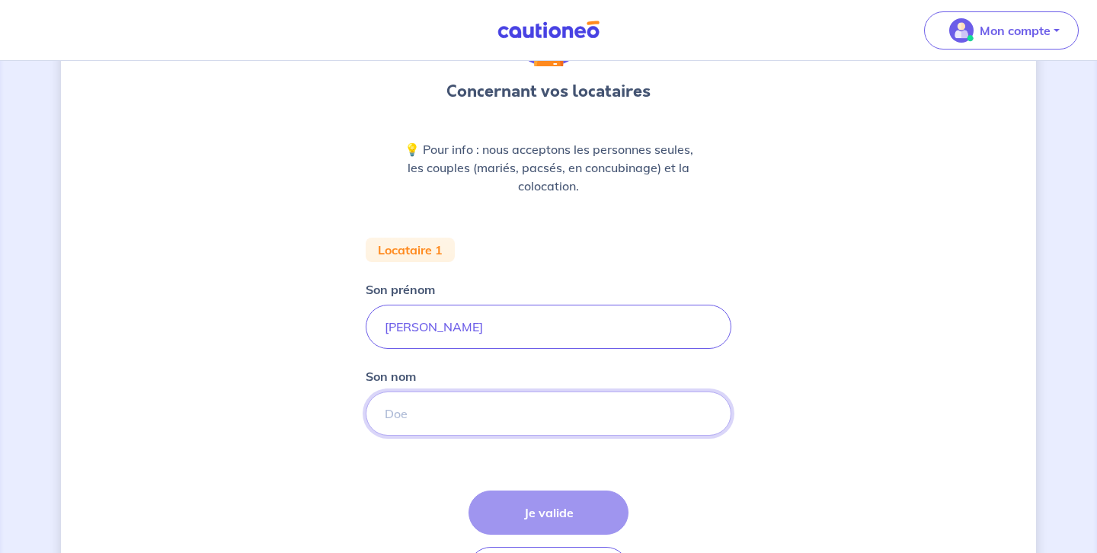
click at [383, 412] on input "Son nom" at bounding box center [549, 414] width 366 height 44
type input "Palanchinii"
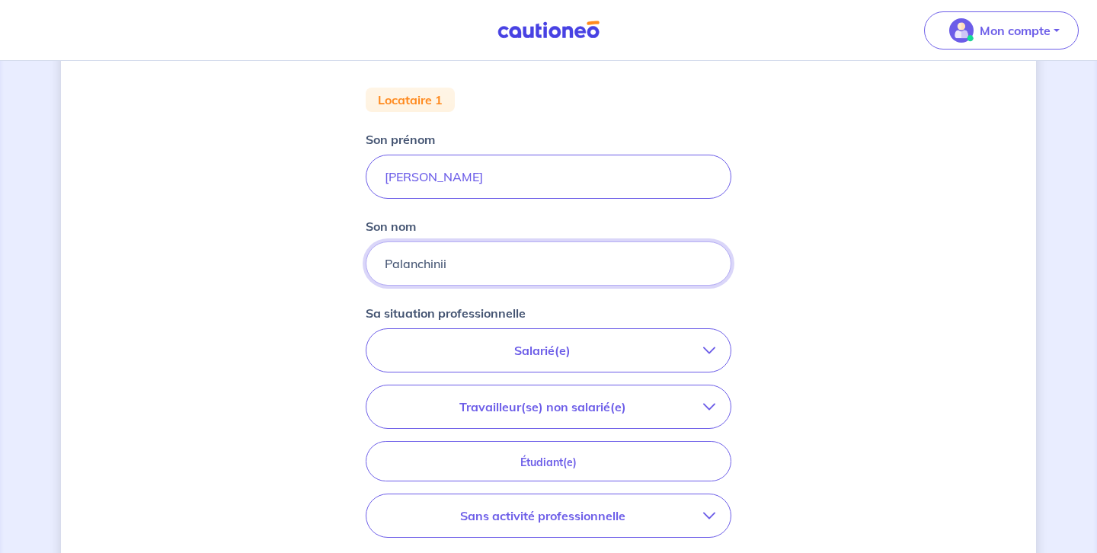
scroll to position [296, 0]
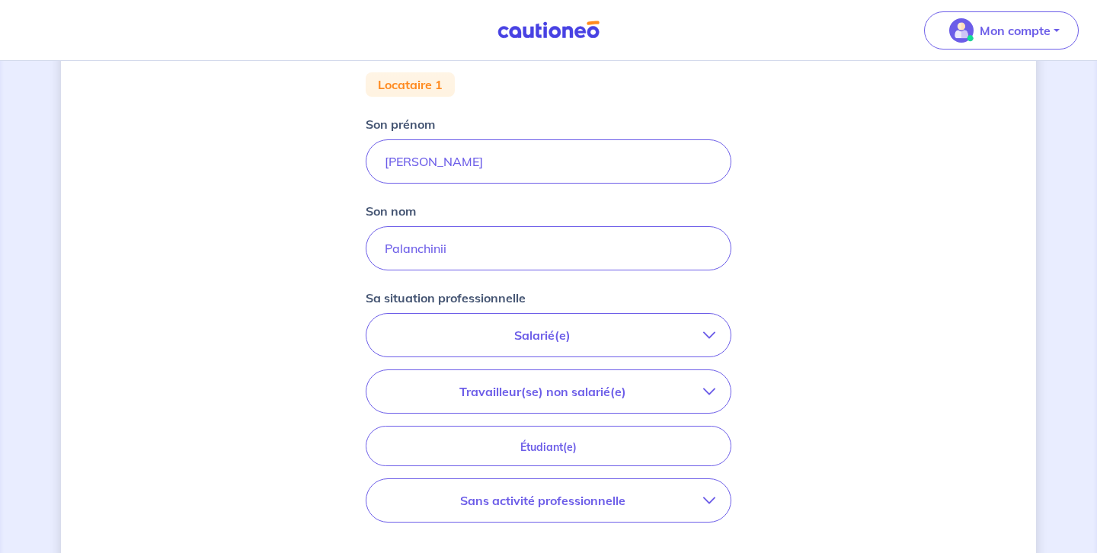
click at [707, 334] on icon "button" at bounding box center [709, 335] width 12 height 12
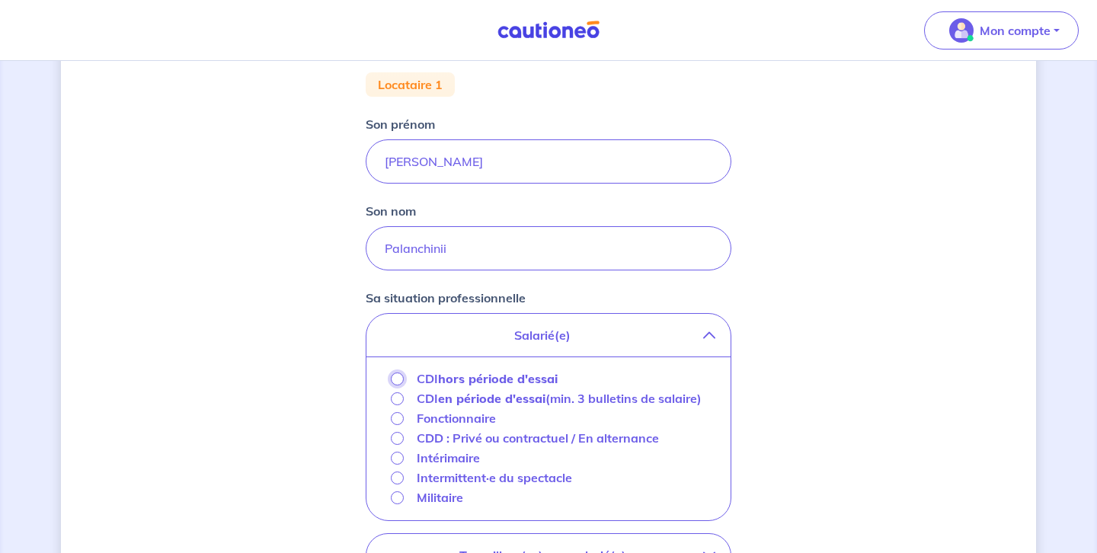
click at [396, 378] on input "CDI hors période d'essai" at bounding box center [397, 379] width 13 height 13
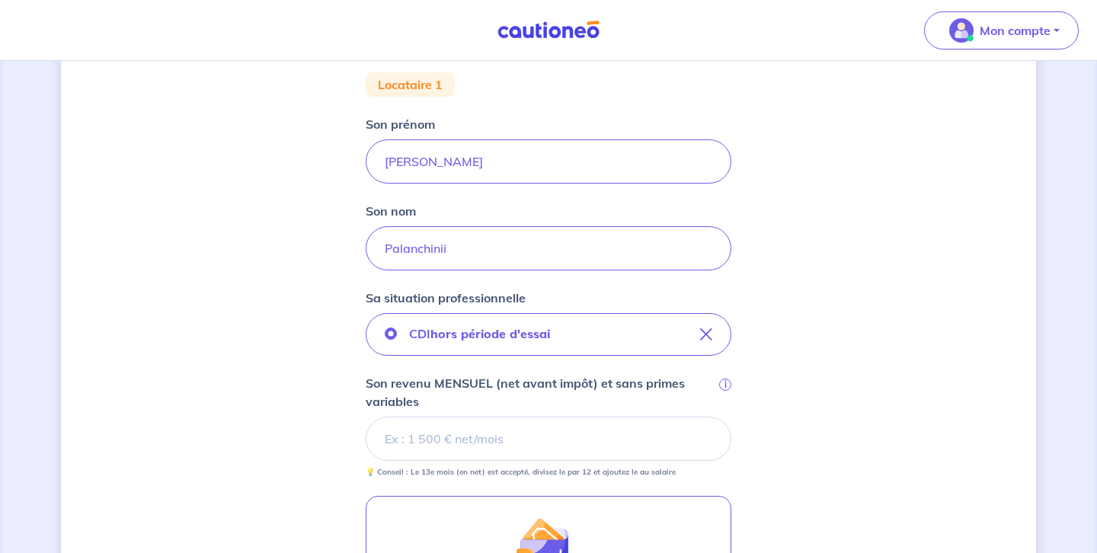
click at [385, 443] on input "Son revenu MENSUEL (net avant impôt) et sans primes variables i" at bounding box center [549, 439] width 366 height 44
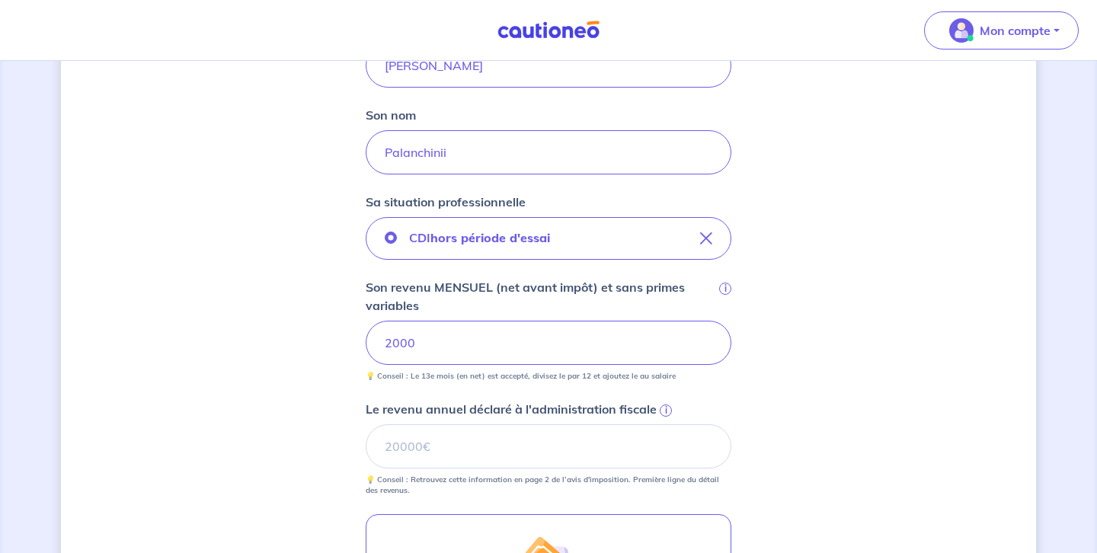
scroll to position [446, 0]
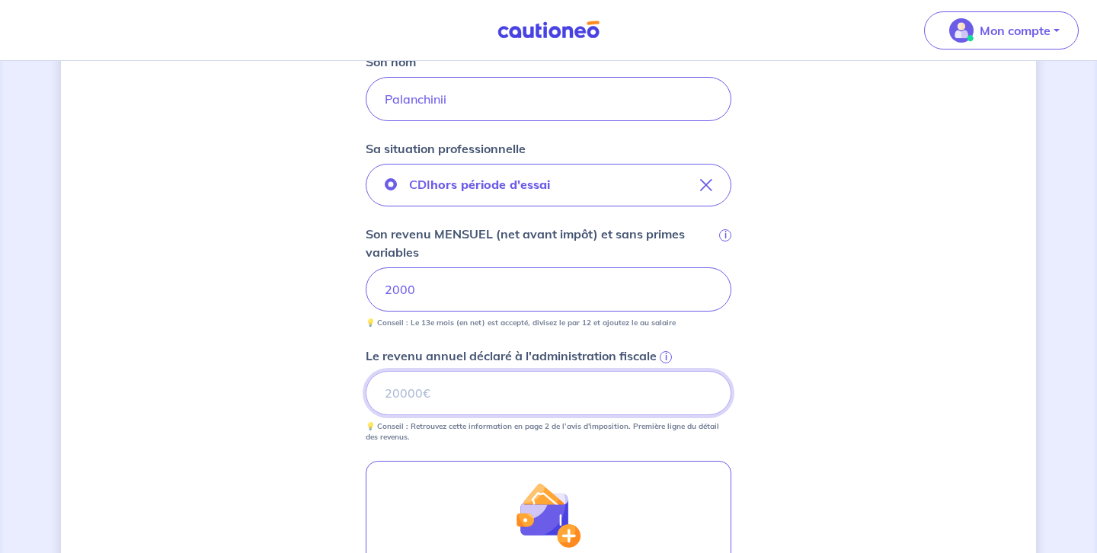
click at [387, 395] on input "Le revenu annuel déclaré à l'administration fiscale i" at bounding box center [549, 393] width 366 height 44
type input "24000"
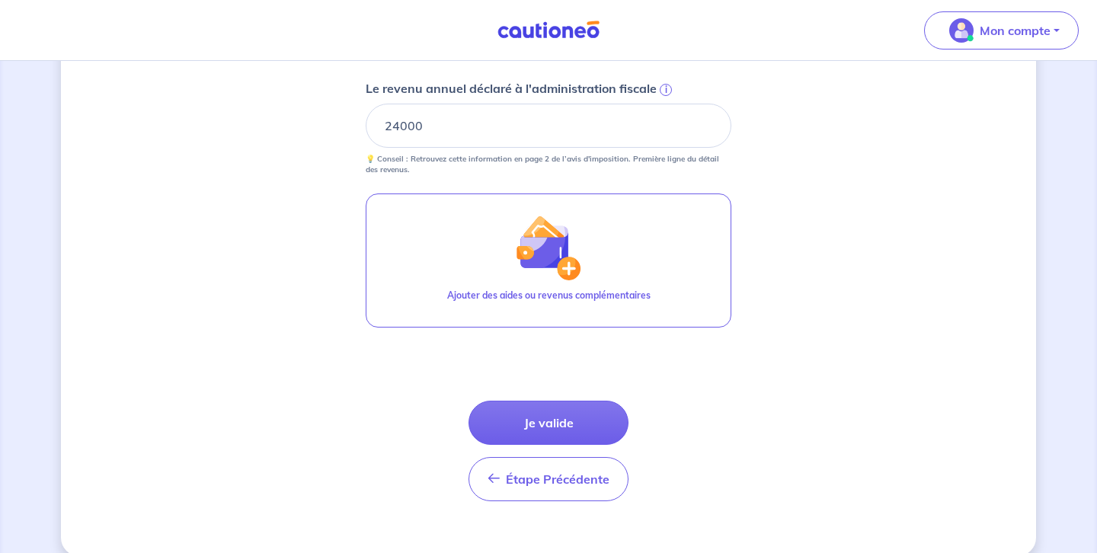
scroll to position [724, 0]
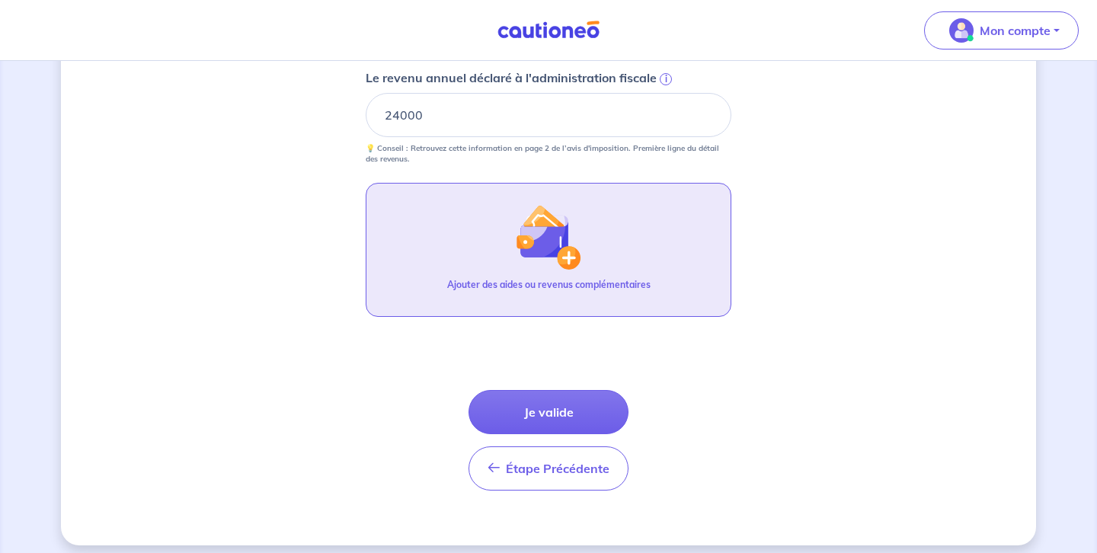
click at [569, 260] on img "button" at bounding box center [549, 237] width 66 height 66
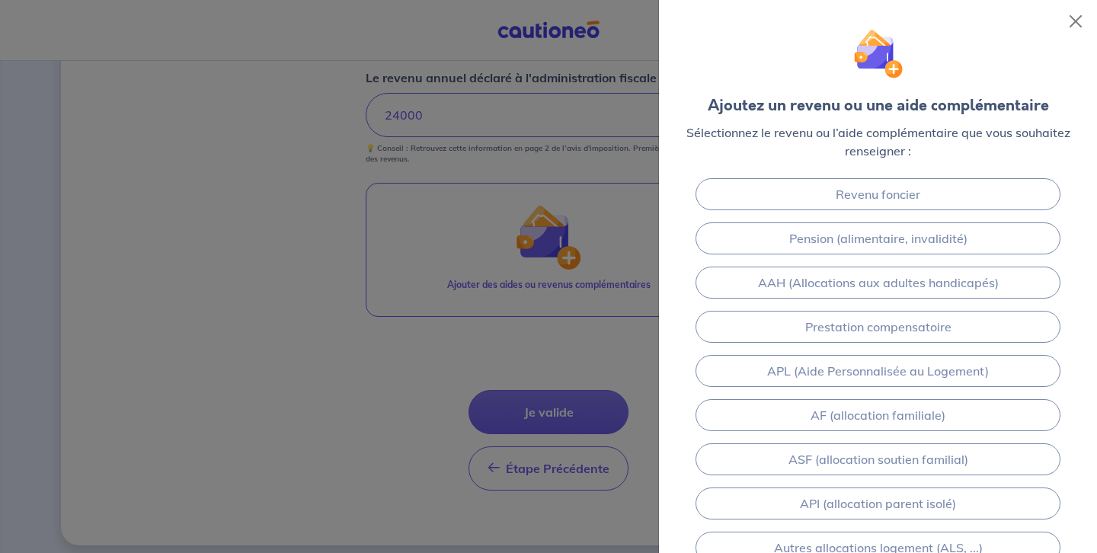
click at [369, 357] on div at bounding box center [548, 276] width 1097 height 553
click at [1077, 18] on button "Close" at bounding box center [1075, 21] width 24 height 24
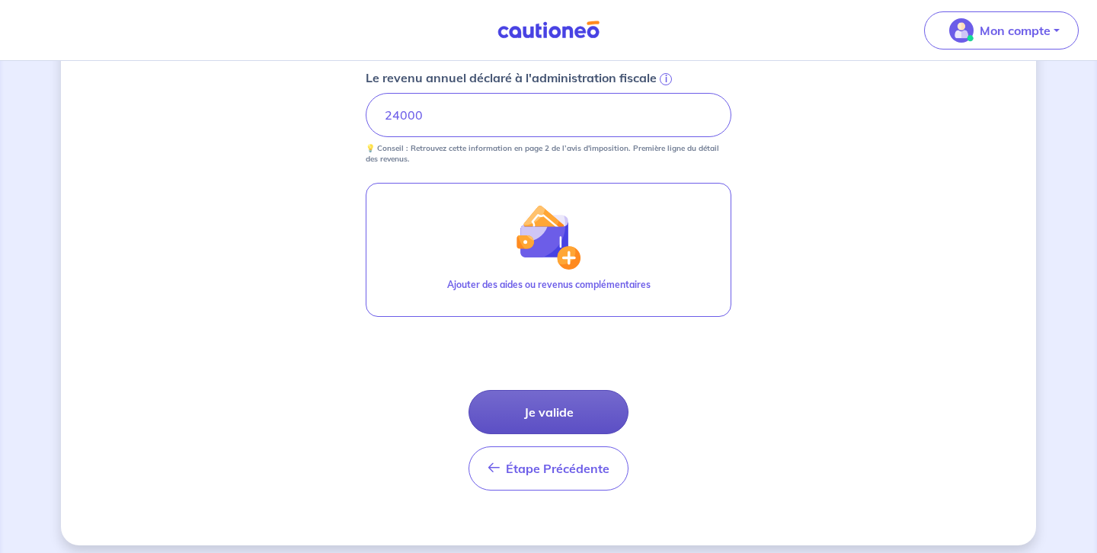
click at [545, 410] on button "Je valide" at bounding box center [548, 412] width 160 height 44
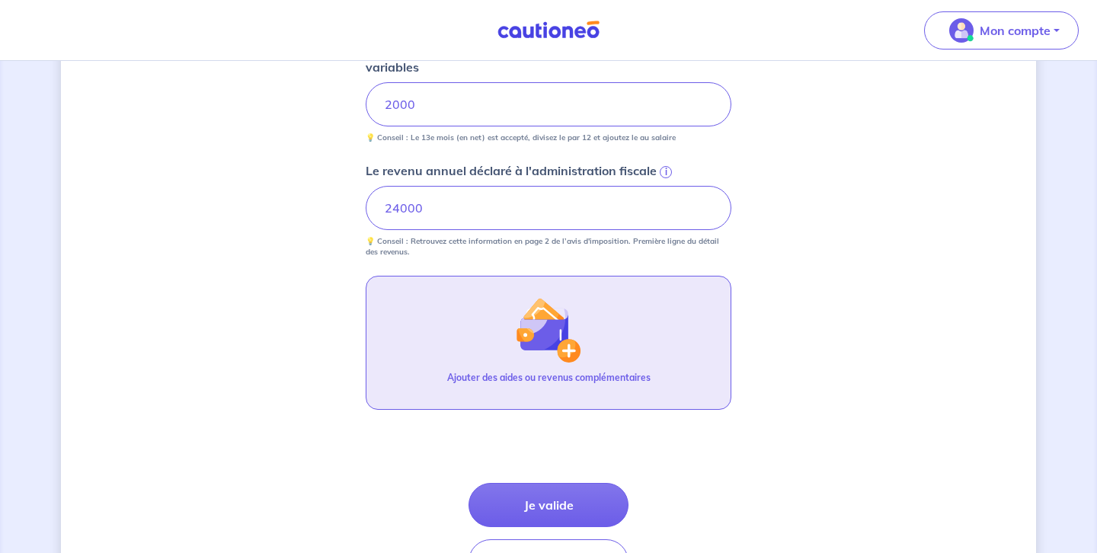
scroll to position [637, 0]
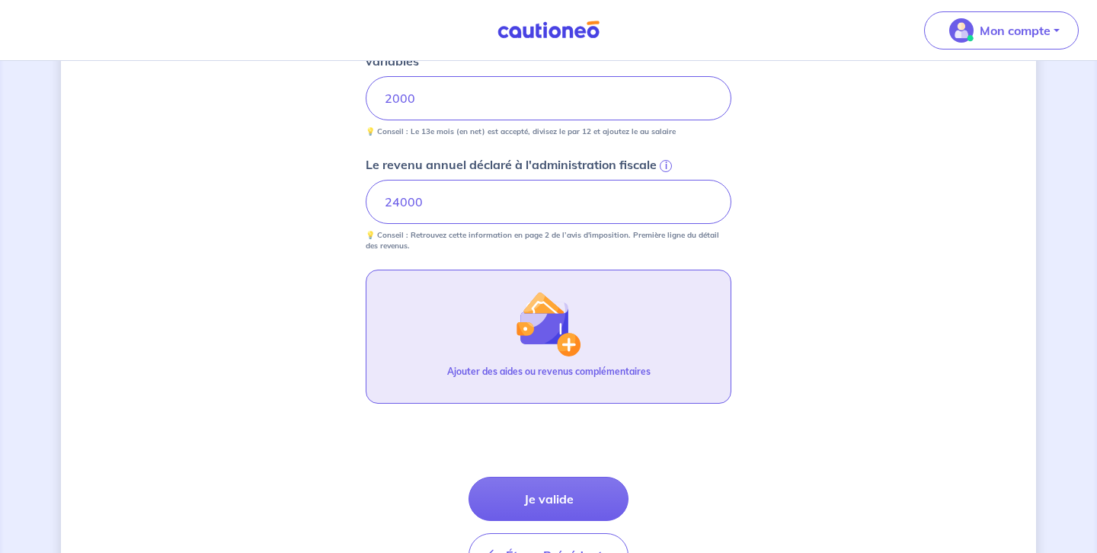
click at [568, 342] on img "button" at bounding box center [549, 324] width 66 height 66
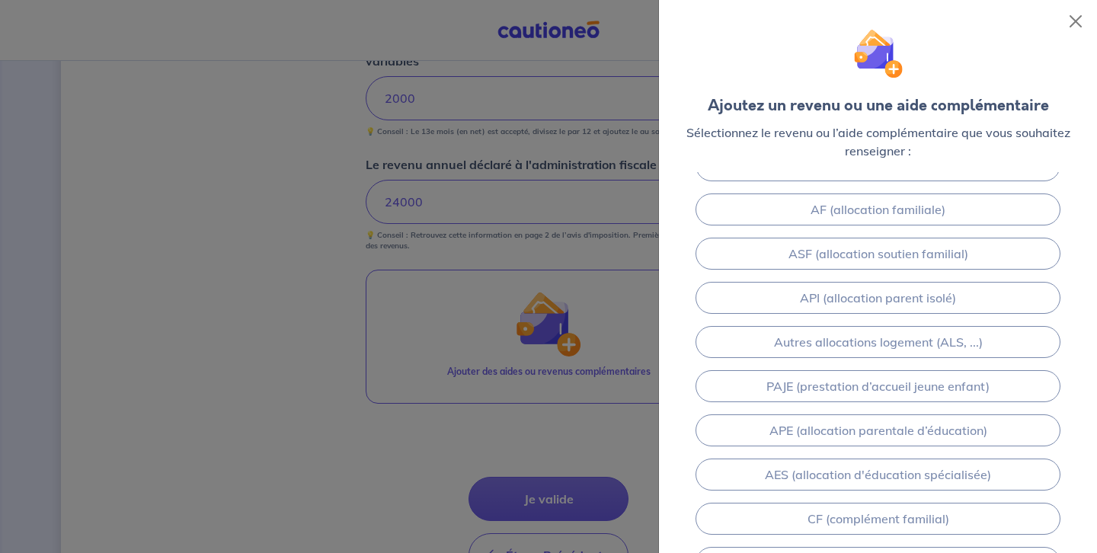
scroll to position [221, 0]
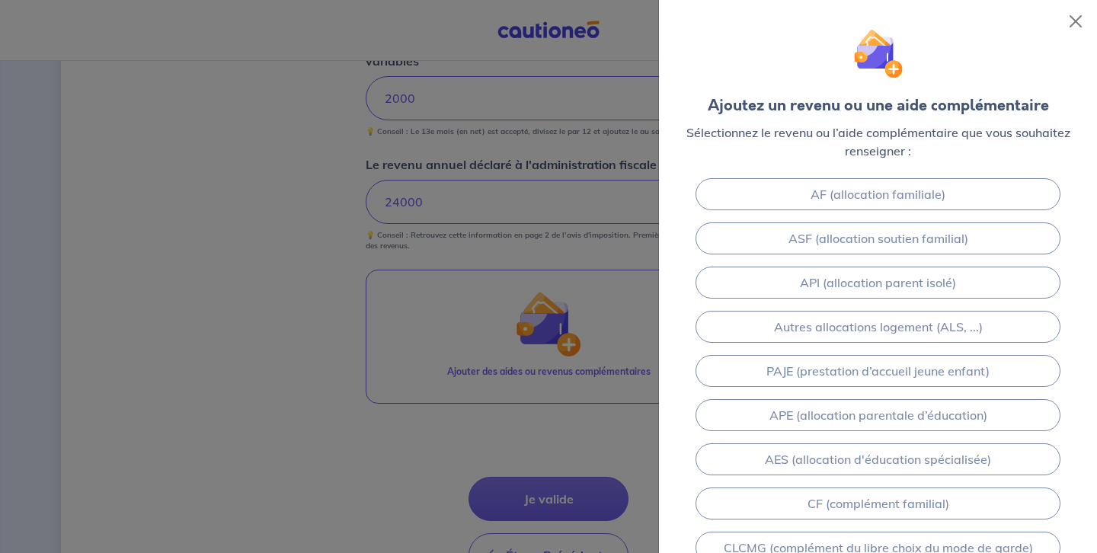
click at [566, 346] on div at bounding box center [548, 276] width 1097 height 553
click at [1076, 21] on button "Close" at bounding box center [1075, 21] width 24 height 24
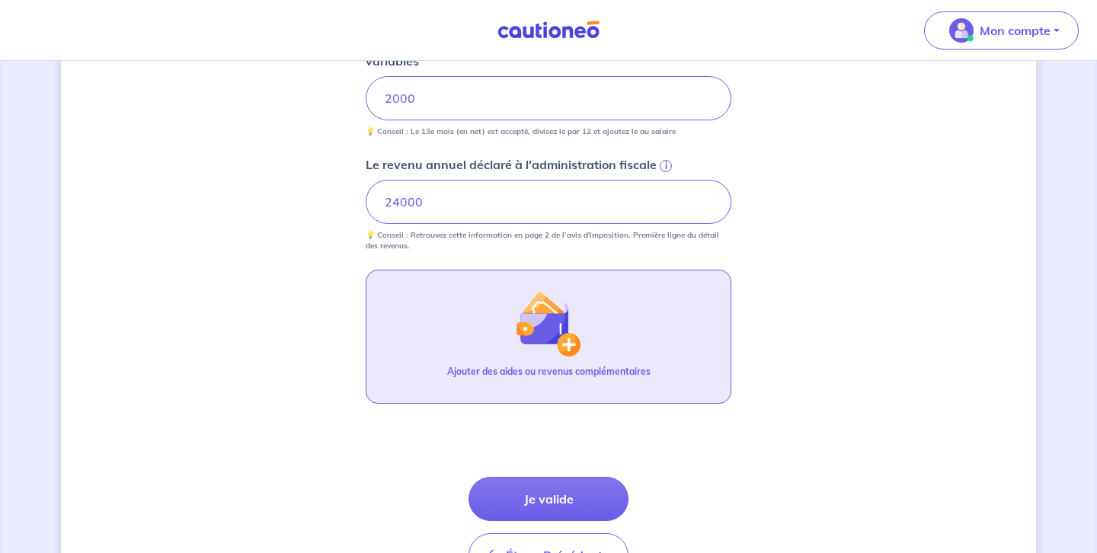
click at [544, 315] on img "button" at bounding box center [549, 324] width 66 height 66
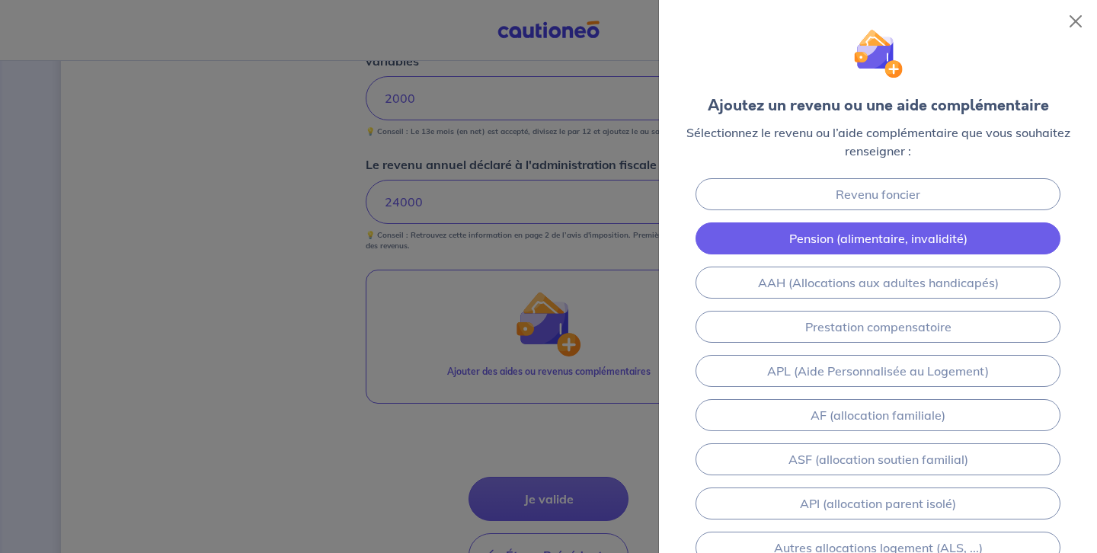
click at [837, 235] on link "Pension (alimentaire, invalidité)" at bounding box center [878, 238] width 365 height 32
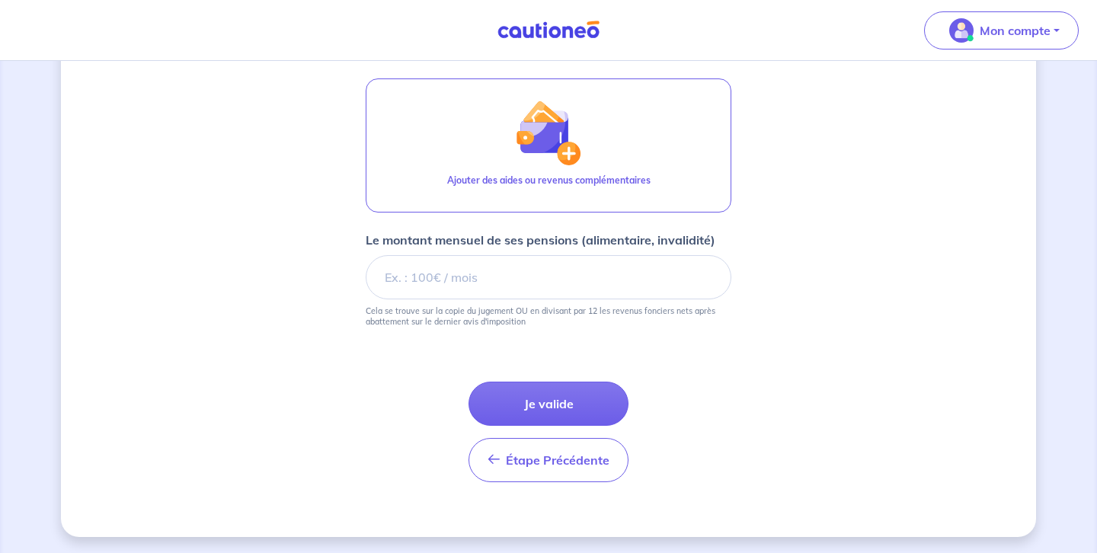
scroll to position [830, 0]
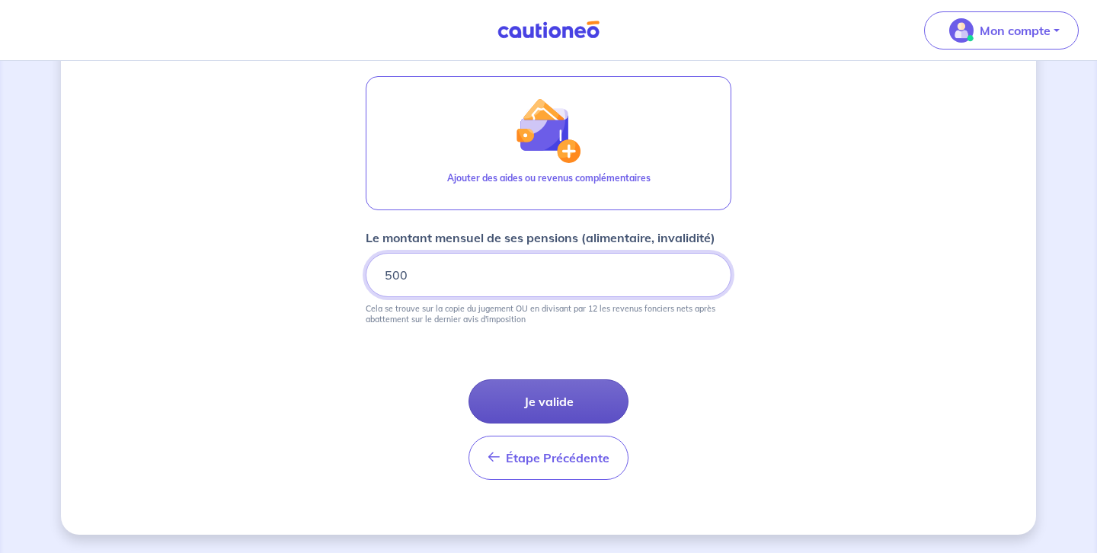
type input "500"
click at [546, 401] on button "Je valide" at bounding box center [548, 401] width 160 height 44
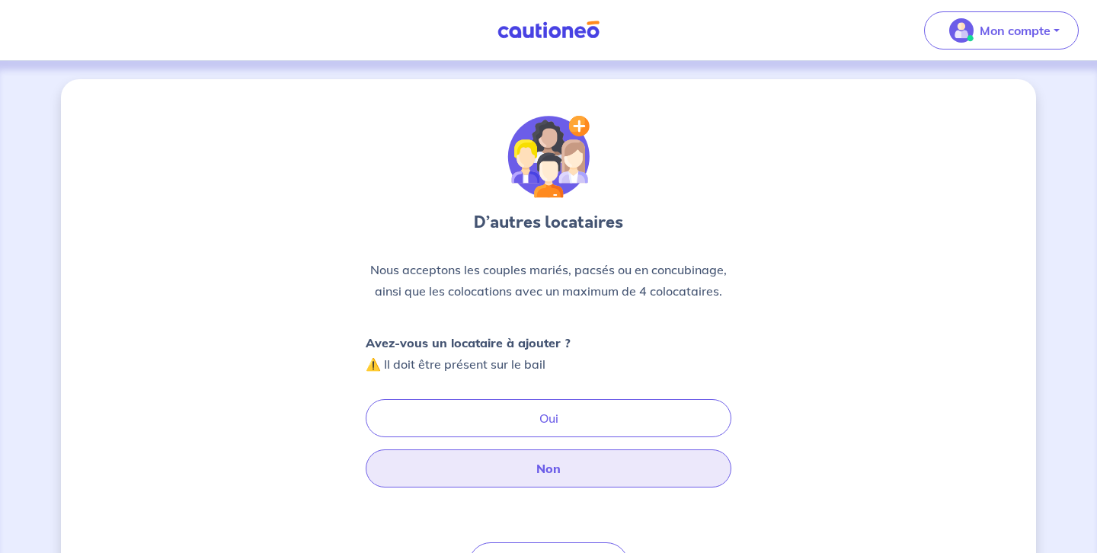
click at [547, 468] on button "Non" at bounding box center [549, 468] width 366 height 38
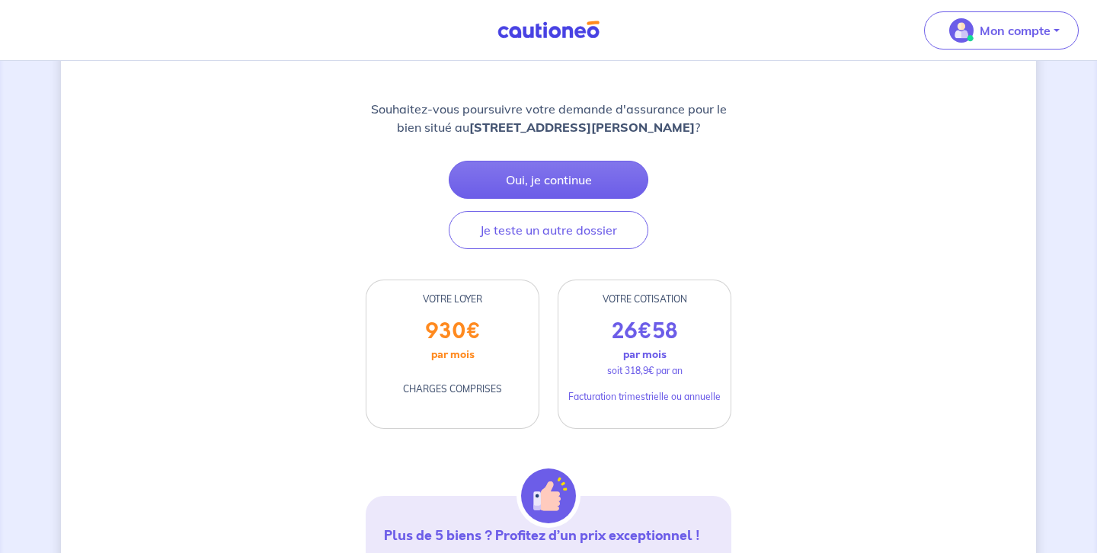
scroll to position [200, 0]
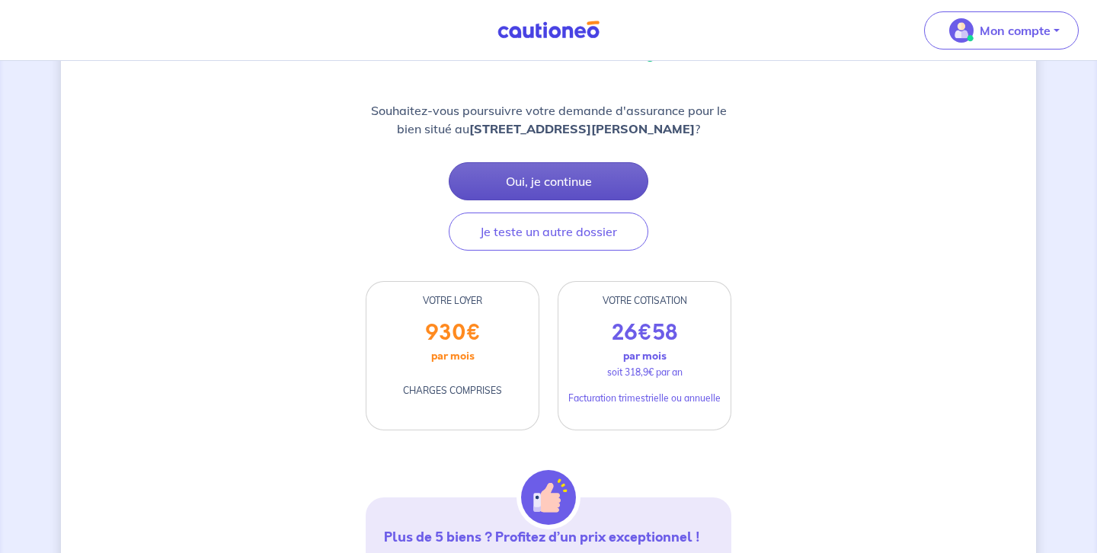
click at [570, 184] on button "Oui, je continue" at bounding box center [549, 181] width 200 height 38
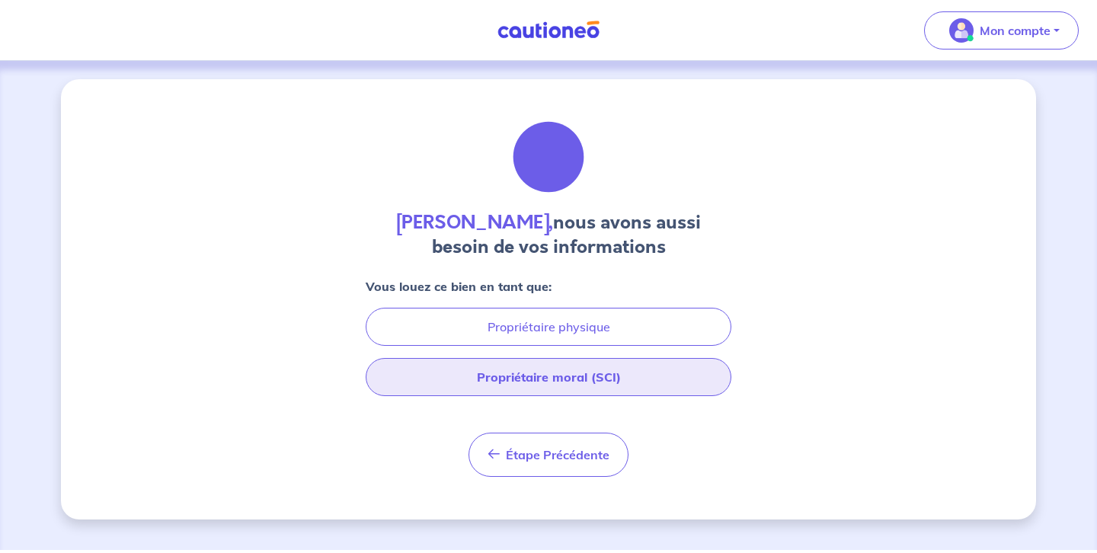
click at [574, 380] on button "Propriétaire moral (SCI)" at bounding box center [549, 377] width 366 height 38
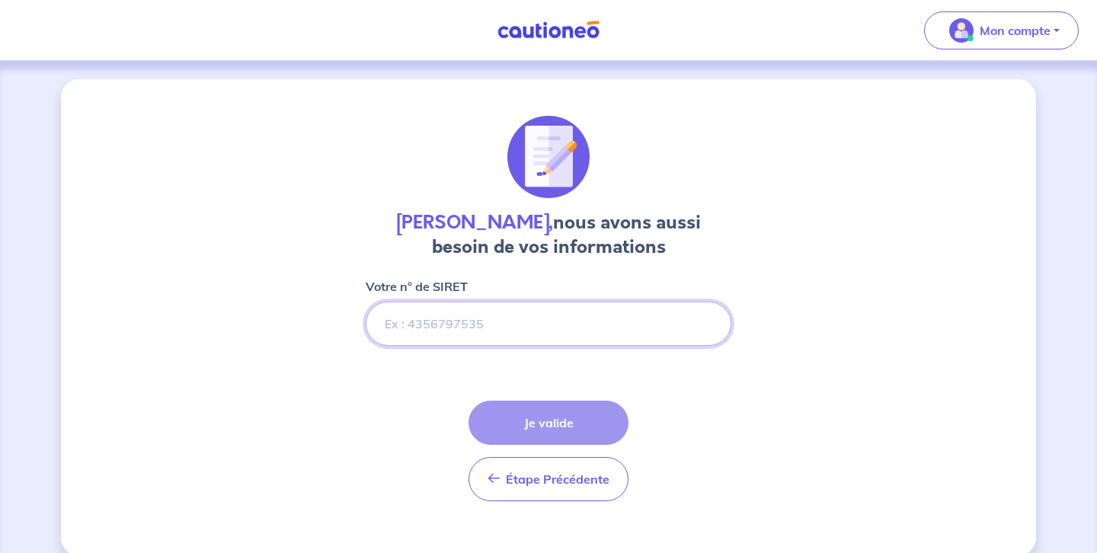
click at [382, 325] on input "Votre n° de SIRET" at bounding box center [549, 324] width 366 height 44
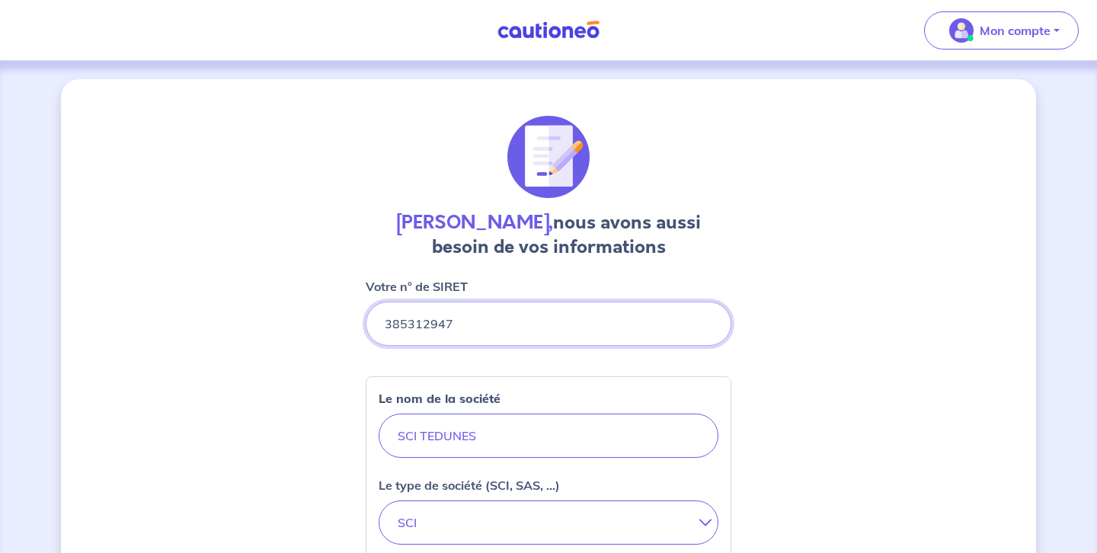
type input "385312947"
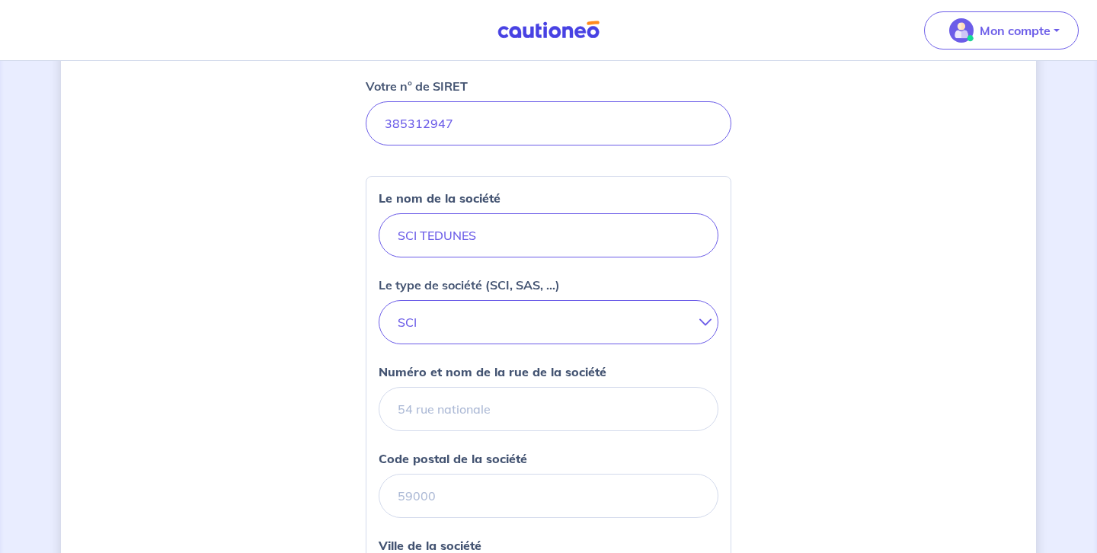
scroll to position [201, 0]
click at [392, 409] on input "Numéro et nom de la rue de la société" at bounding box center [549, 408] width 340 height 44
type input "440 Corniche d'Azur"
type input "06210"
type input "Mandelieu-la-Napoule"
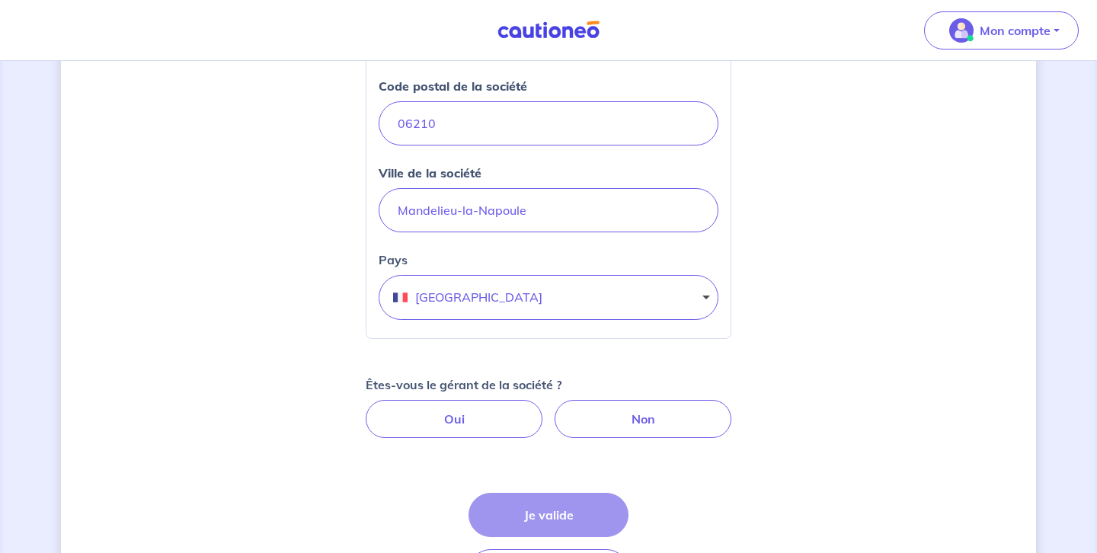
scroll to position [585, 0]
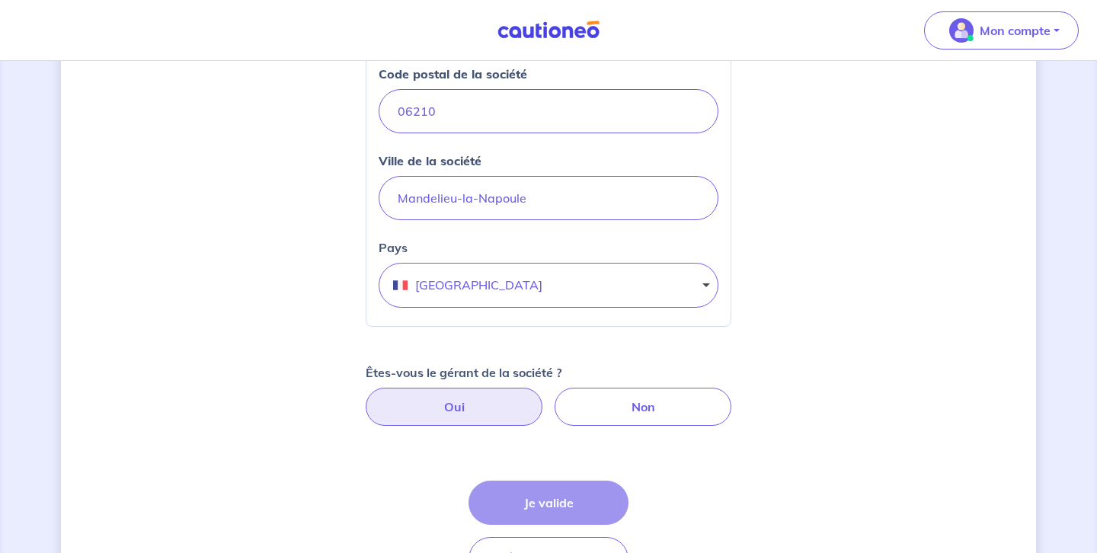
click at [452, 407] on label "Oui" at bounding box center [454, 407] width 177 height 38
click at [544, 398] on input "Oui" at bounding box center [549, 393] width 10 height 10
radio input "true"
select select "FR"
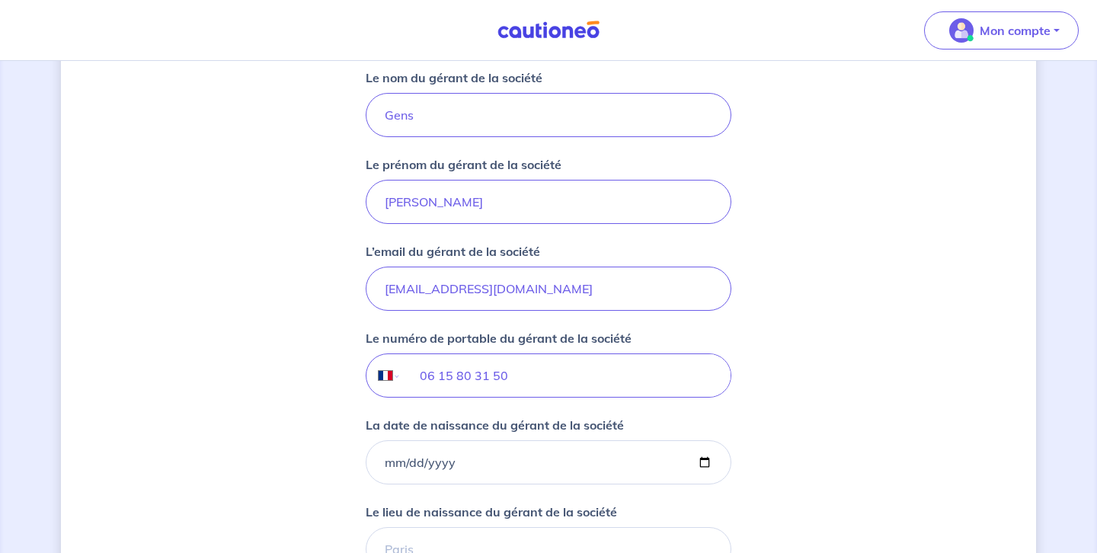
scroll to position [1049, 0]
click at [381, 458] on input "La date de naissance du gérant de la société" at bounding box center [549, 461] width 366 height 44
type input "1950-07-15"
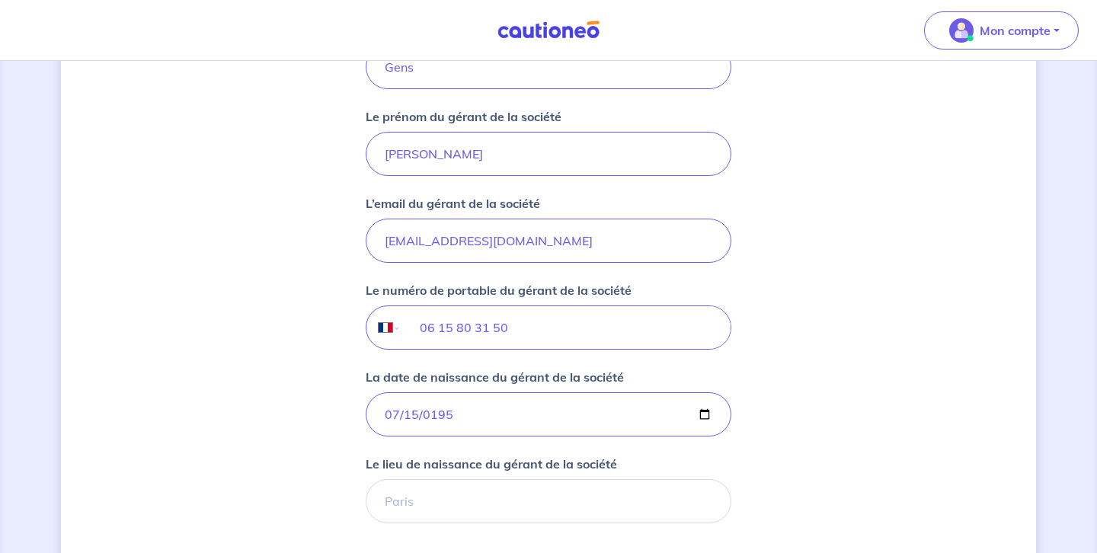
scroll to position [1099, 0]
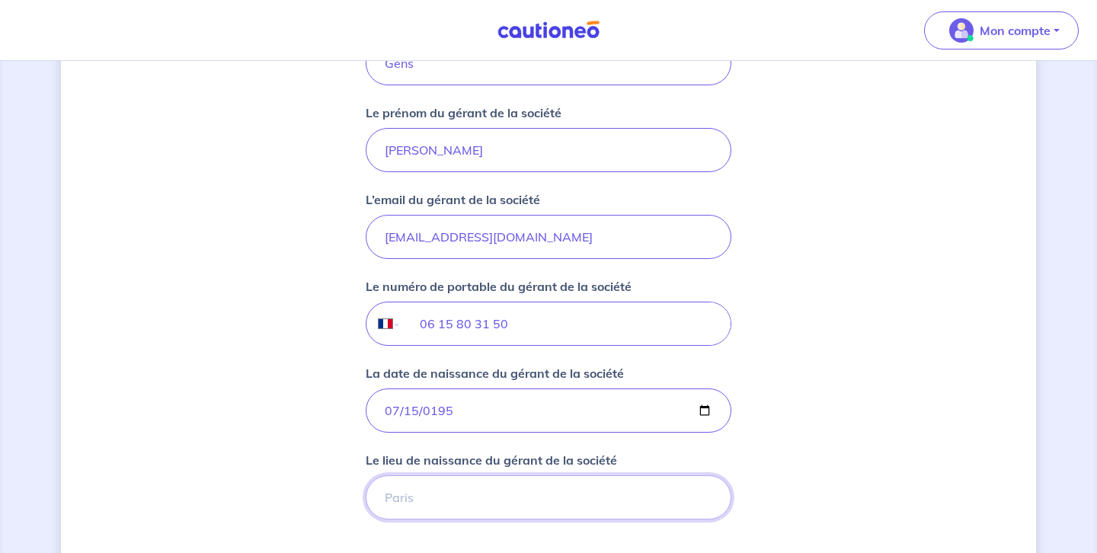
click at [385, 496] on input "Le lieu de naissance du gérant de la société" at bounding box center [549, 497] width 366 height 44
type input "Coudekerque Branche"
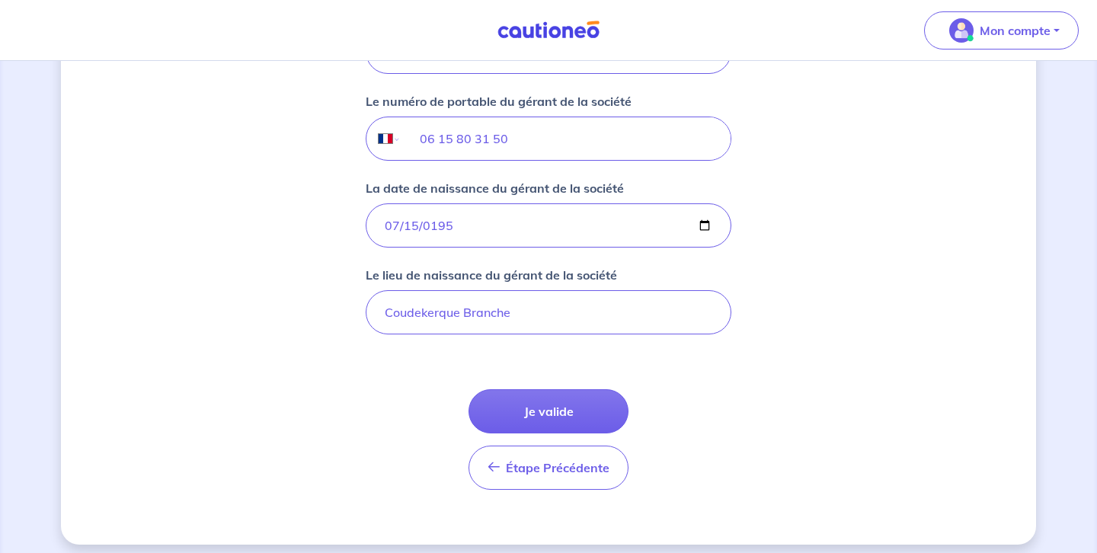
scroll to position [1293, 0]
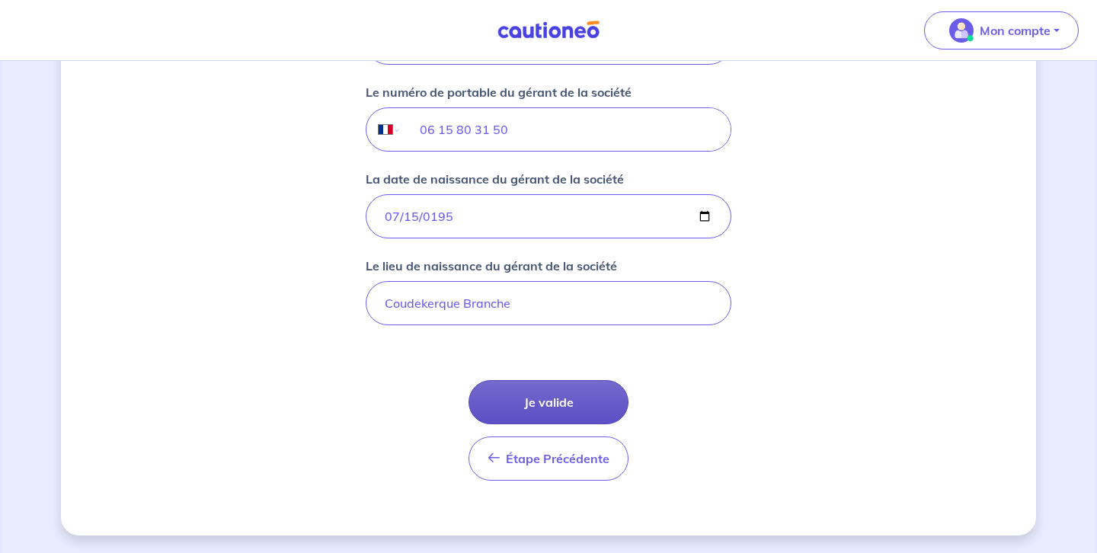
click at [548, 400] on button "Je valide" at bounding box center [548, 402] width 160 height 44
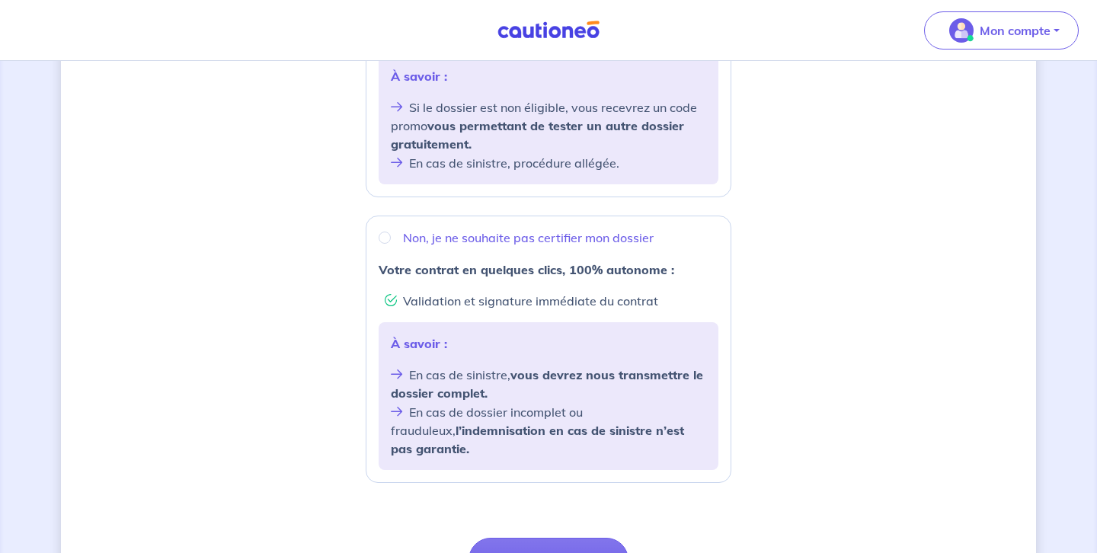
scroll to position [449, 0]
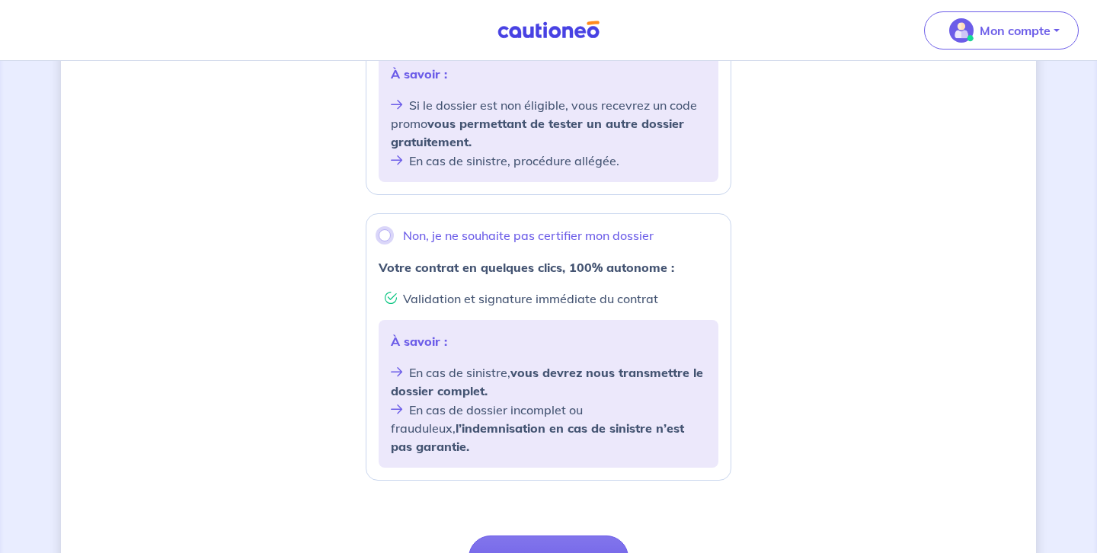
click at [386, 234] on input "Non, je ne souhaite pas certifier mon dossier" at bounding box center [385, 235] width 12 height 12
radio input "true"
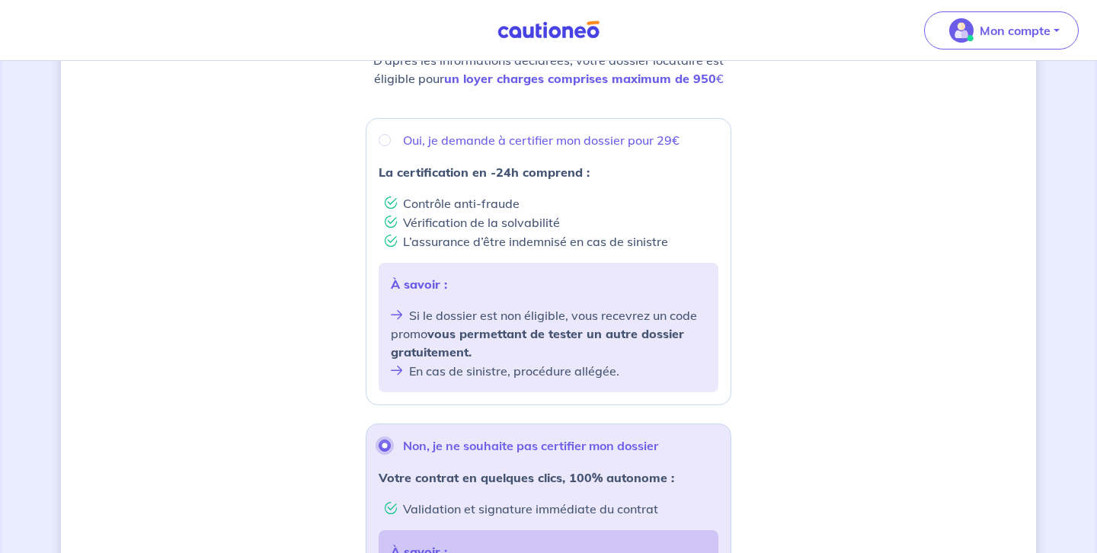
scroll to position [232, 0]
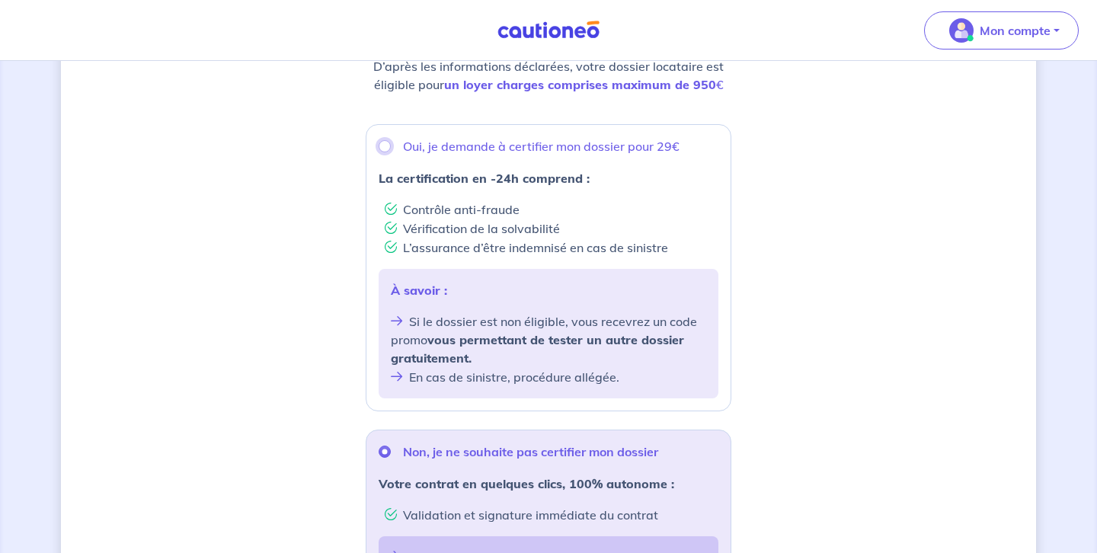
click at [382, 147] on input "Oui, je demande à certifier mon dossier pour 29€" at bounding box center [385, 146] width 12 height 12
radio input "true"
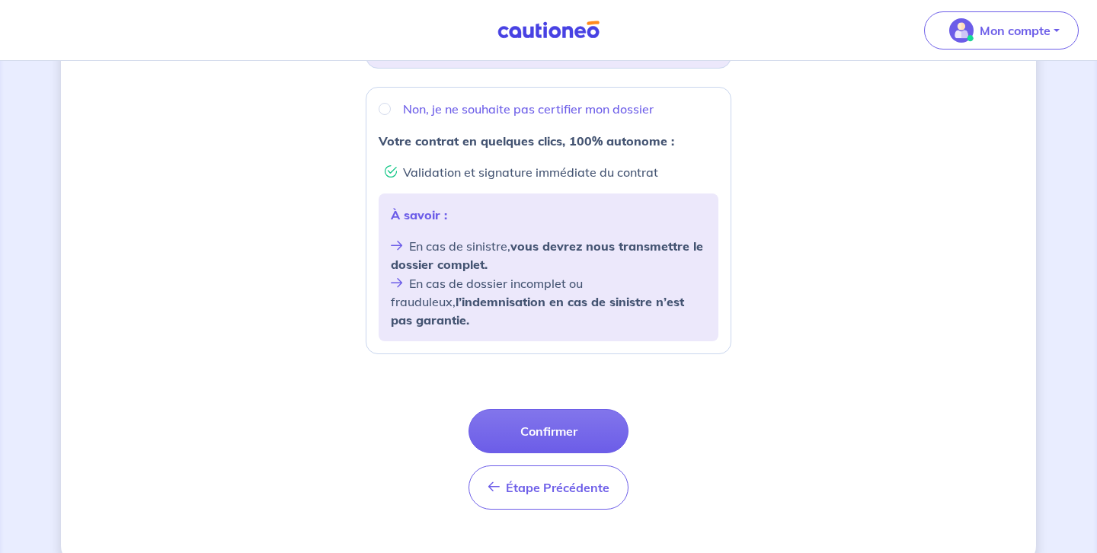
scroll to position [587, 0]
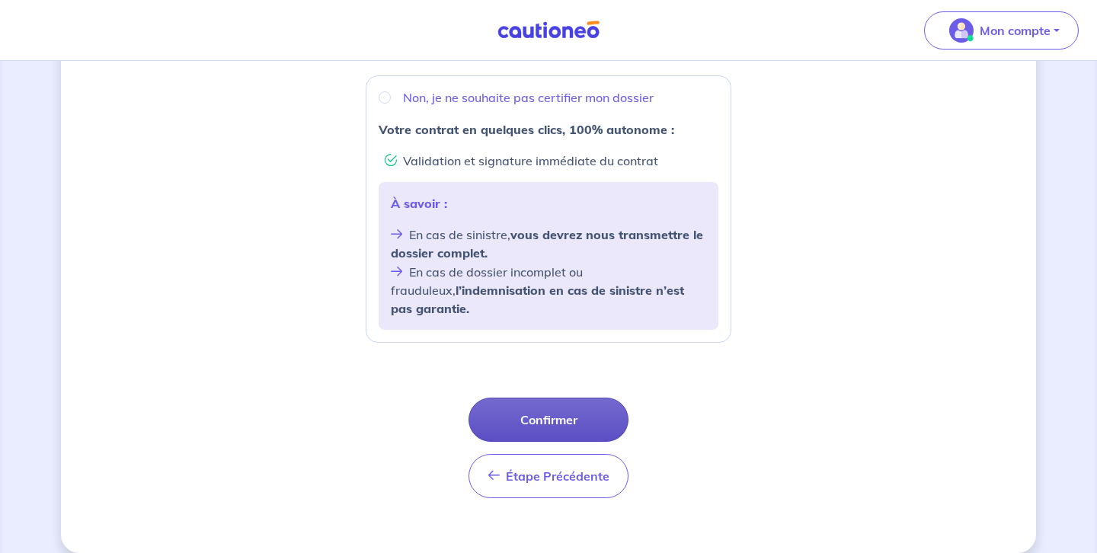
click at [520, 412] on button "Confirmer" at bounding box center [548, 420] width 160 height 44
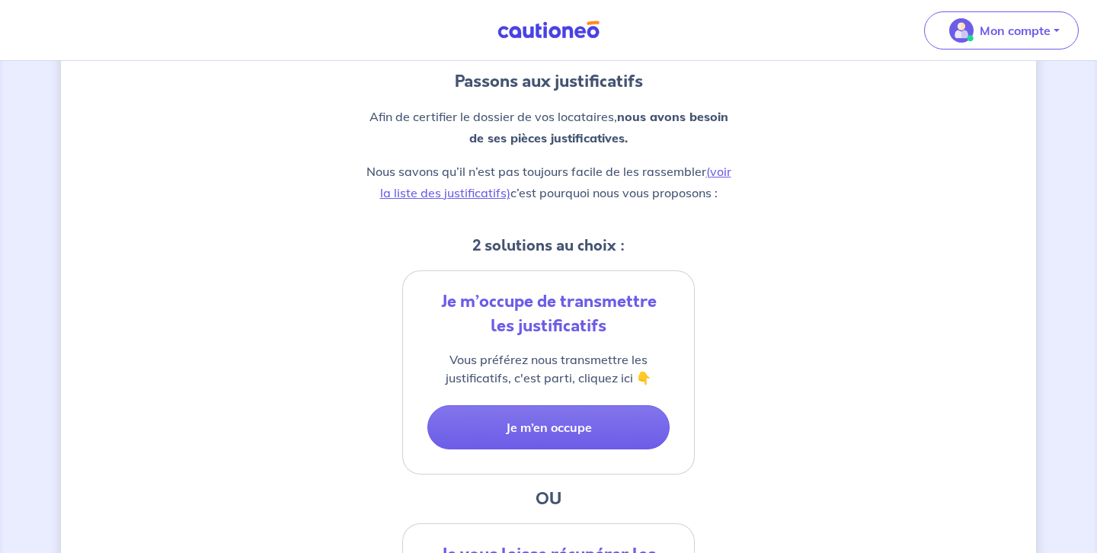
scroll to position [147, 0]
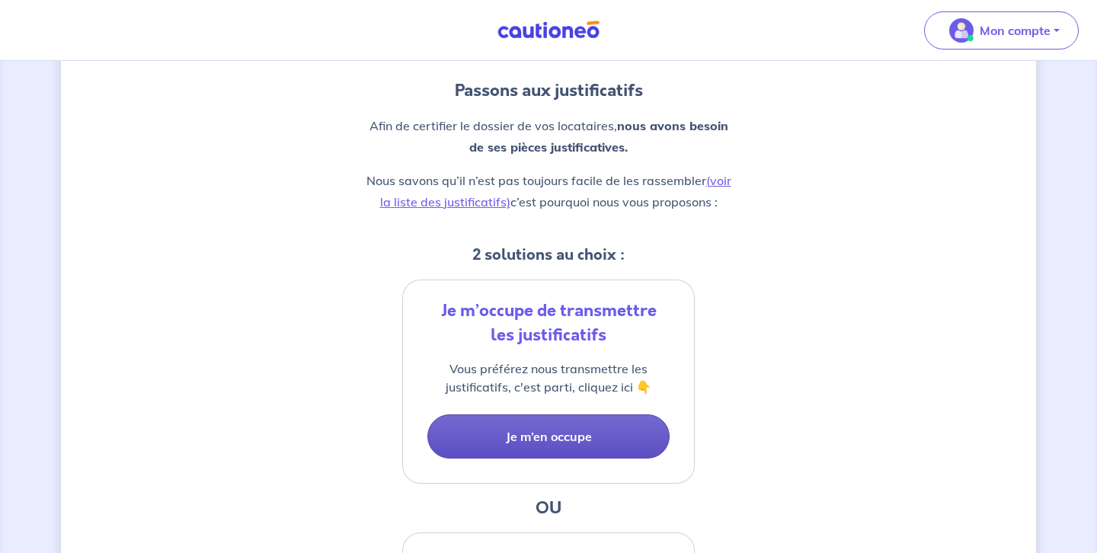
click at [539, 441] on button "Je m’en occupe" at bounding box center [548, 436] width 242 height 44
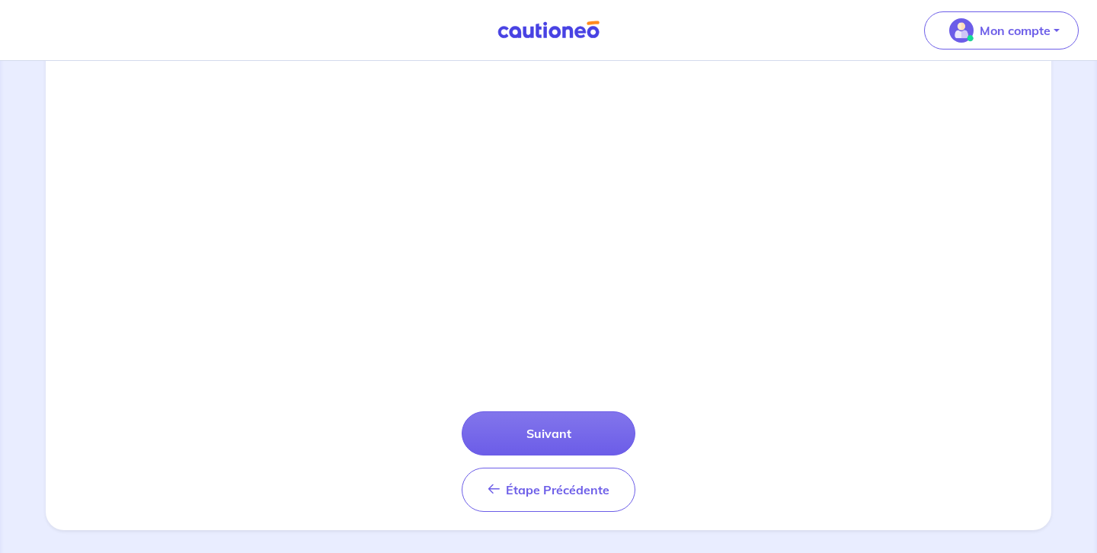
scroll to position [538, 0]
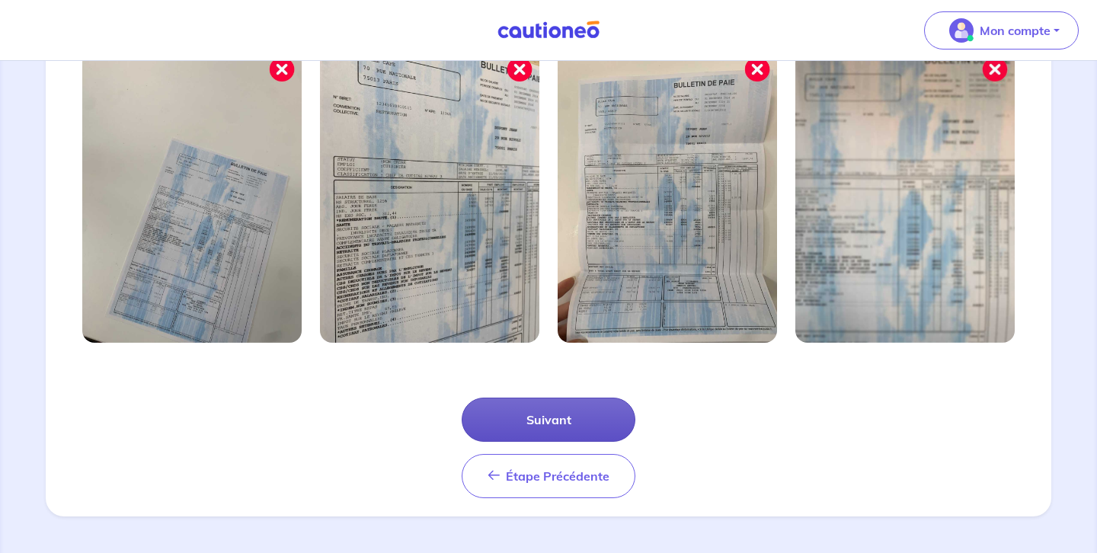
click at [539, 425] on button "Suivant" at bounding box center [549, 420] width 174 height 44
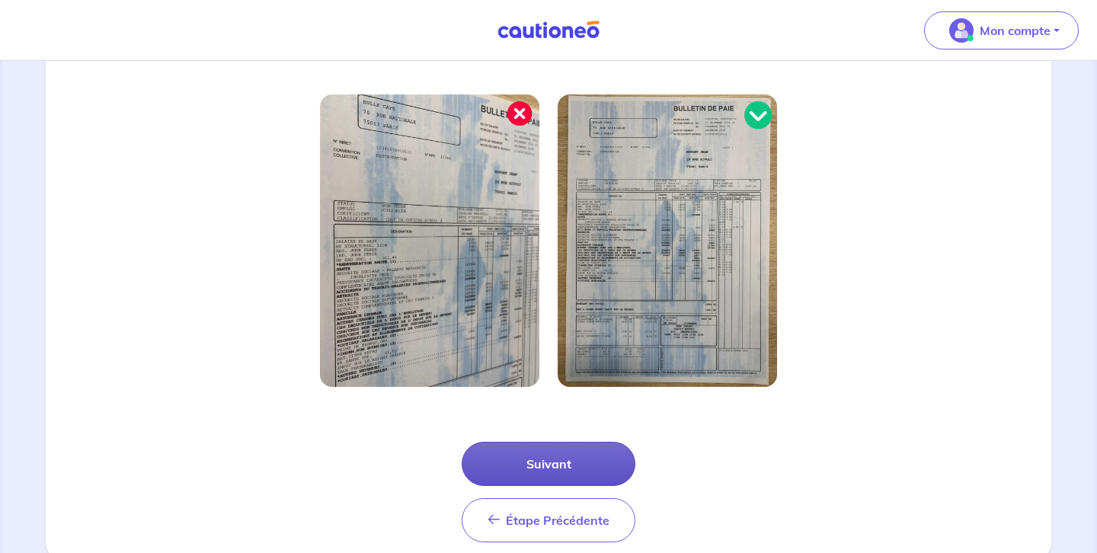
scroll to position [465, 0]
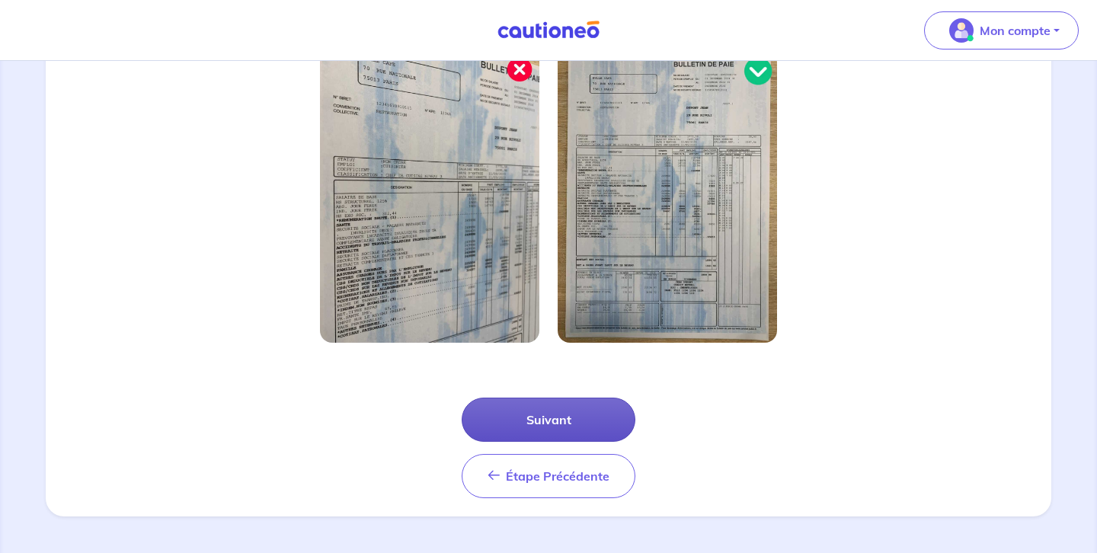
click at [539, 424] on button "Suivant" at bounding box center [549, 420] width 174 height 44
